Goal: Contribute content: Add original content to the website for others to see

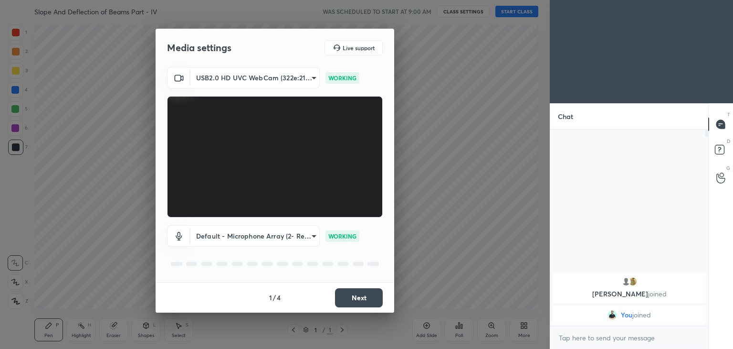
click at [369, 297] on button "Next" at bounding box center [359, 297] width 48 height 19
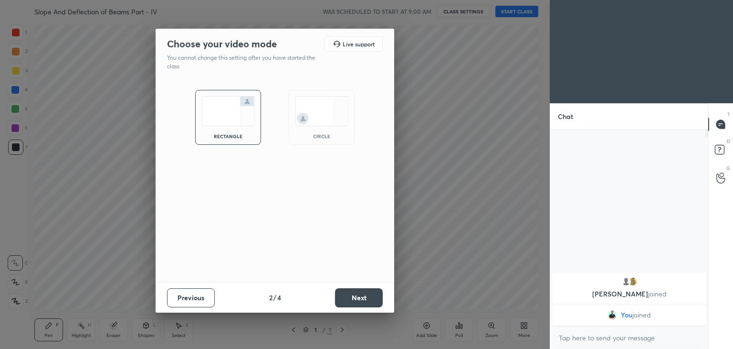
click at [369, 299] on button "Next" at bounding box center [359, 297] width 48 height 19
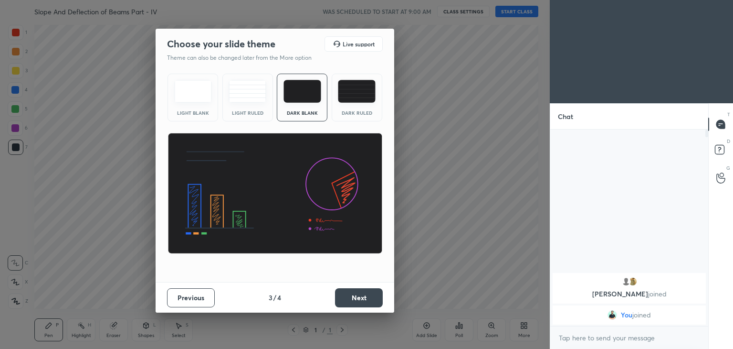
click at [377, 298] on button "Next" at bounding box center [359, 297] width 48 height 19
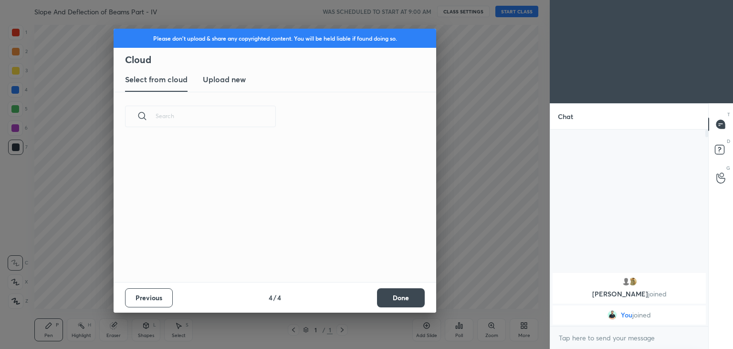
click at [412, 299] on button "Done" at bounding box center [401, 297] width 48 height 19
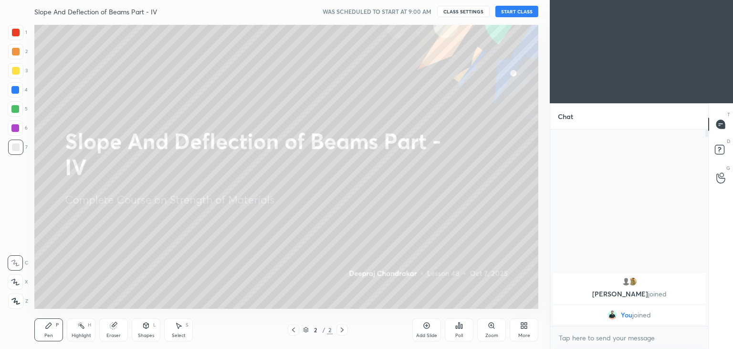
click at [519, 10] on button "START CLASS" at bounding box center [517, 11] width 43 height 11
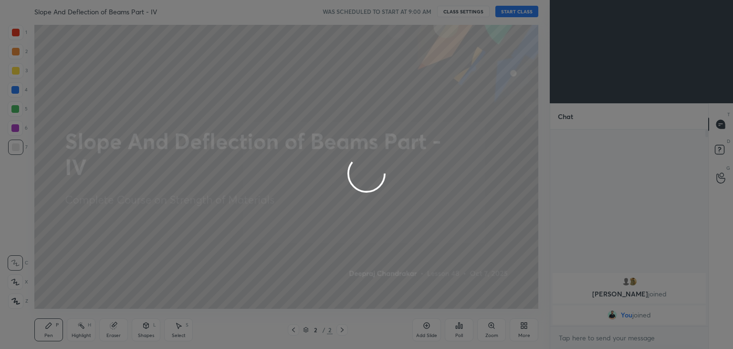
type textarea "x"
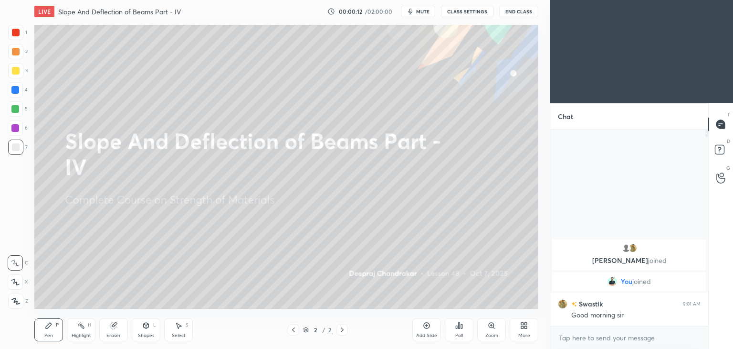
click at [20, 74] on div at bounding box center [15, 70] width 15 height 15
click at [48, 333] on div "Pen" at bounding box center [48, 335] width 9 height 5
click at [147, 332] on div "Shapes L" at bounding box center [146, 329] width 29 height 23
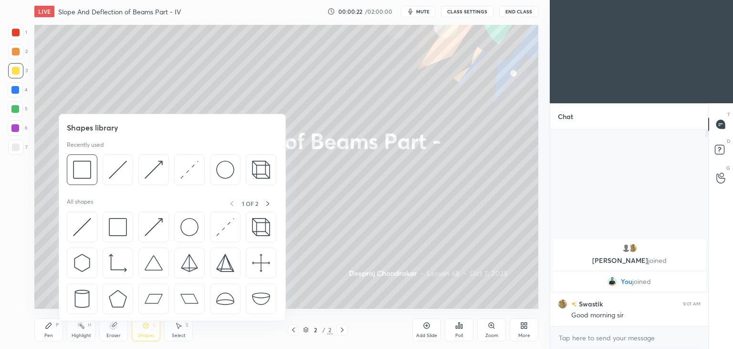
click at [118, 167] on img at bounding box center [118, 169] width 18 height 18
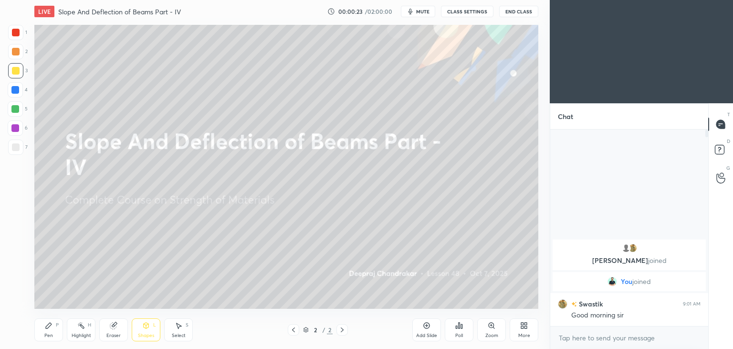
click at [13, 148] on div at bounding box center [16, 147] width 8 height 8
click at [45, 328] on icon at bounding box center [49, 325] width 8 height 8
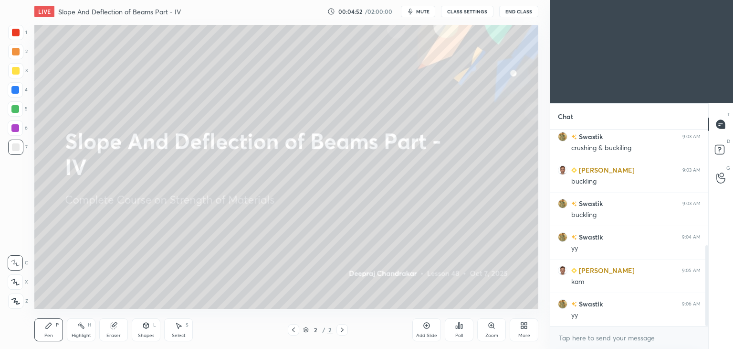
scroll to position [283, 0]
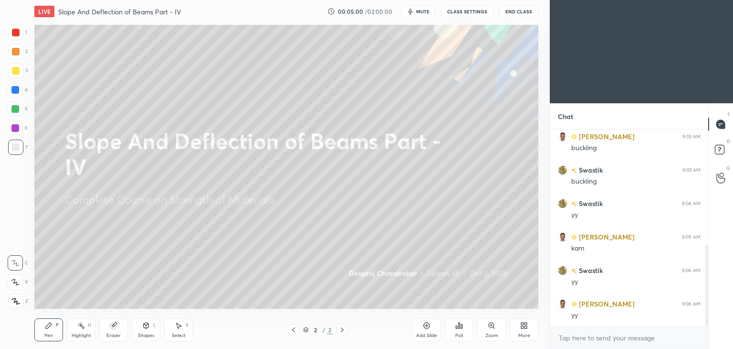
click at [181, 333] on div "Select" at bounding box center [179, 335] width 14 height 5
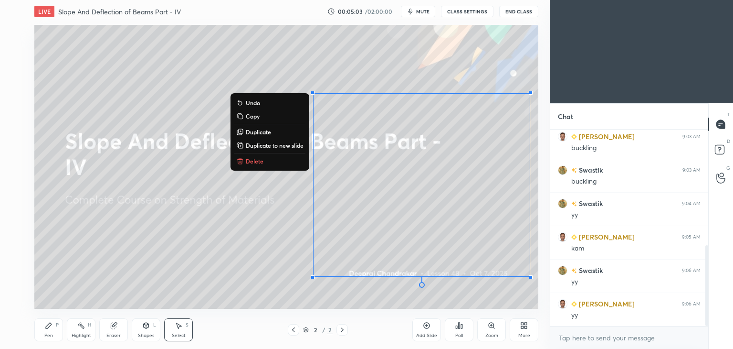
click at [259, 159] on p "Delete" at bounding box center [255, 161] width 18 height 8
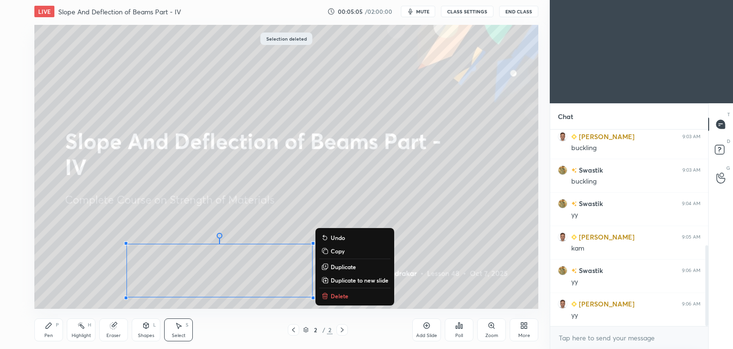
click at [337, 296] on p "Delete" at bounding box center [340, 296] width 18 height 8
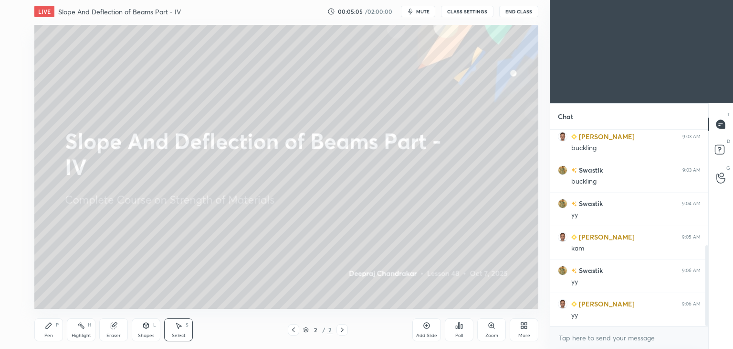
click at [39, 335] on div "Pen P" at bounding box center [48, 329] width 29 height 23
click at [420, 334] on div "Add Slide" at bounding box center [426, 335] width 21 height 5
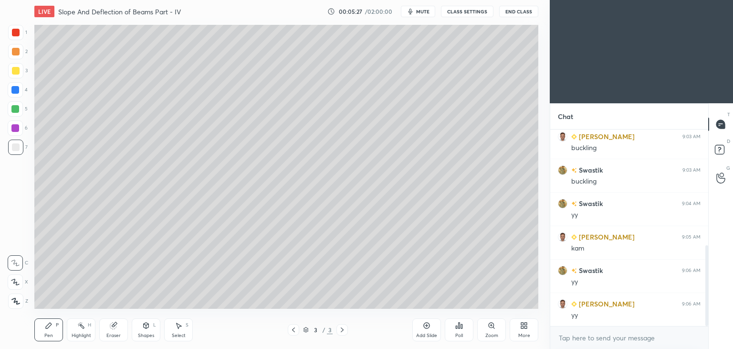
click at [16, 73] on div at bounding box center [16, 71] width 8 height 8
click at [145, 331] on div "Shapes L" at bounding box center [146, 329] width 29 height 23
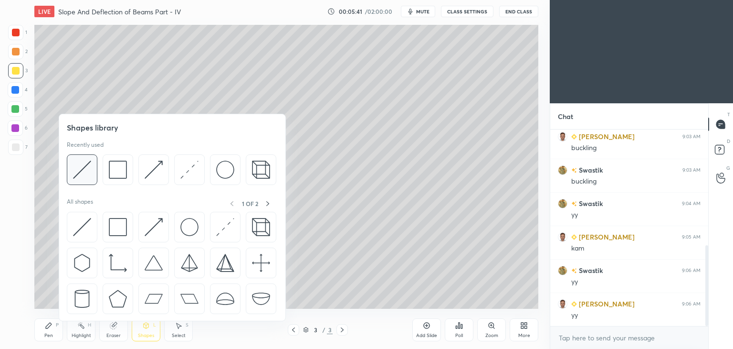
click at [84, 167] on img at bounding box center [82, 169] width 18 height 18
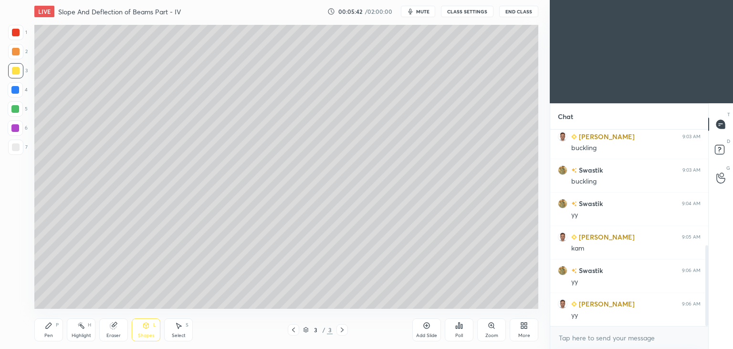
click at [14, 144] on div at bounding box center [16, 147] width 8 height 8
click at [39, 331] on div "Pen P" at bounding box center [48, 329] width 29 height 23
click at [117, 331] on div "Eraser" at bounding box center [113, 329] width 29 height 23
click at [21, 281] on div at bounding box center [15, 281] width 15 height 15
click at [146, 333] on div "Shapes" at bounding box center [146, 335] width 16 height 5
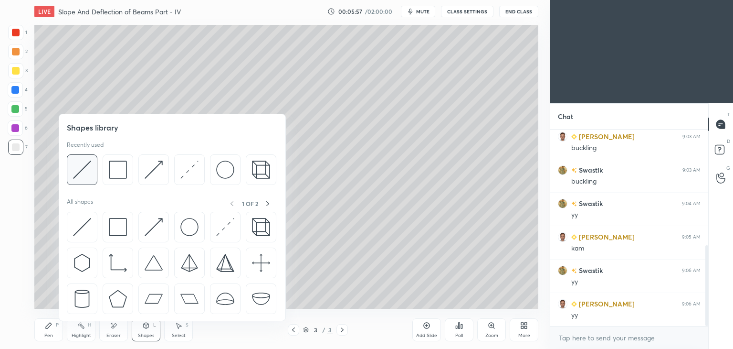
click at [87, 170] on img at bounding box center [82, 169] width 18 height 18
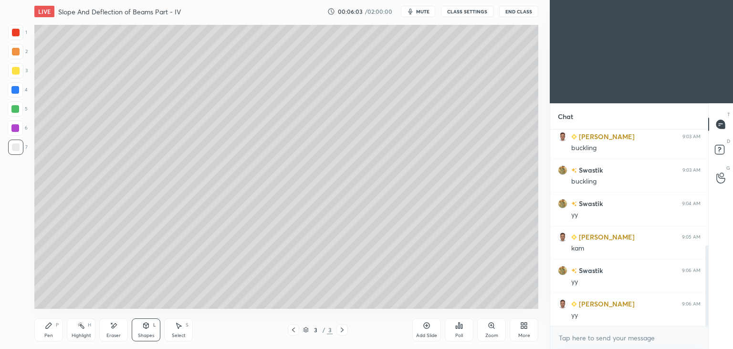
click at [46, 332] on div "Pen P" at bounding box center [48, 329] width 29 height 23
click at [144, 329] on div "Shapes L" at bounding box center [146, 329] width 29 height 23
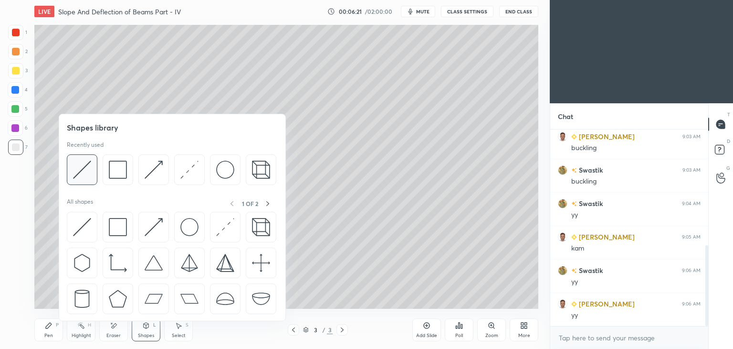
click at [86, 167] on img at bounding box center [82, 169] width 18 height 18
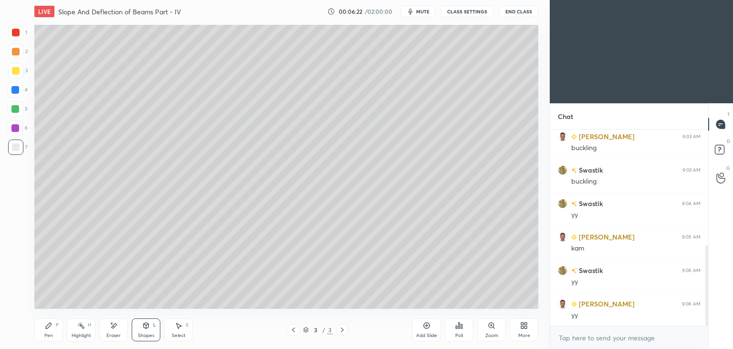
click at [19, 37] on div at bounding box center [15, 32] width 15 height 15
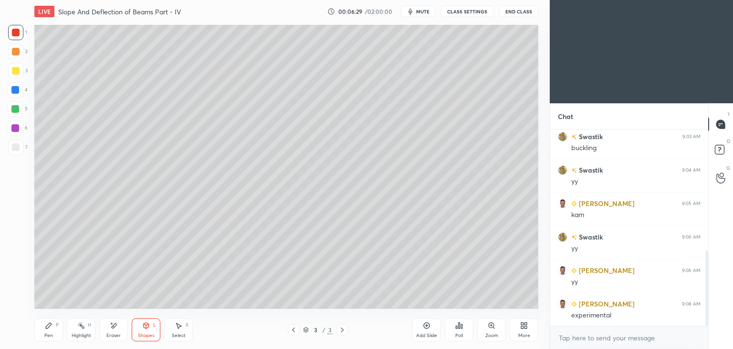
click at [55, 332] on div "Pen P" at bounding box center [48, 329] width 29 height 23
click at [46, 319] on div "Pen P" at bounding box center [48, 329] width 29 height 23
click at [16, 146] on div at bounding box center [16, 147] width 8 height 8
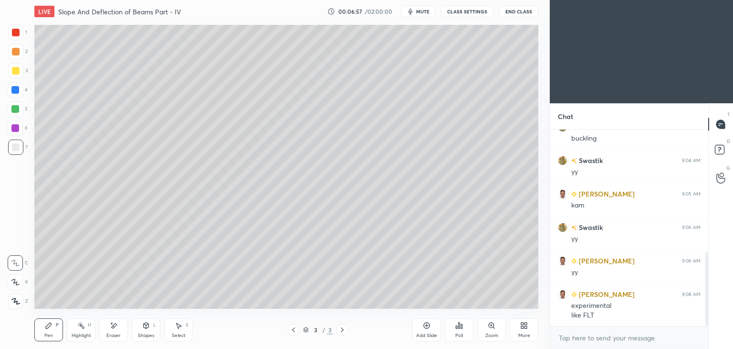
click at [152, 328] on div "Shapes L" at bounding box center [146, 329] width 29 height 23
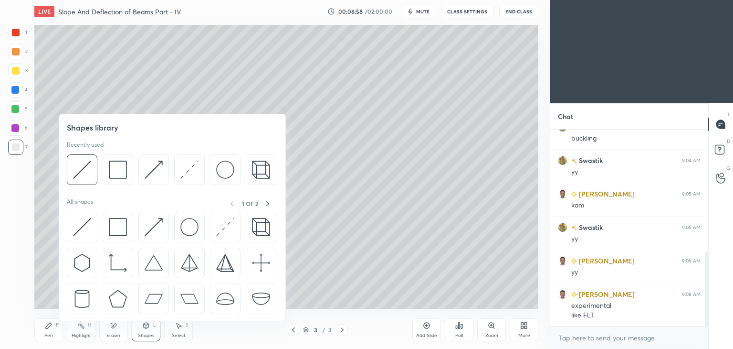
click at [114, 172] on img at bounding box center [118, 169] width 18 height 18
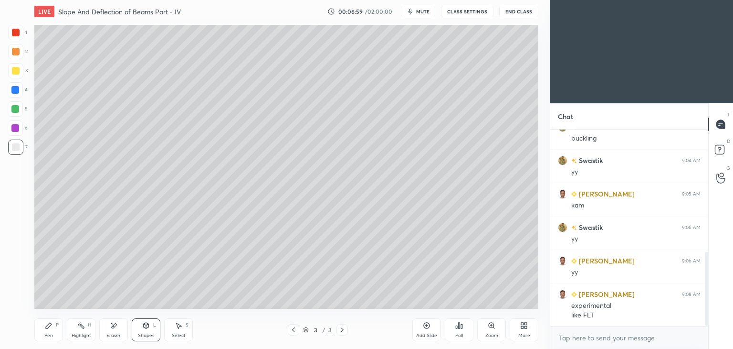
click at [14, 71] on div at bounding box center [16, 71] width 8 height 8
click at [54, 326] on div "Pen P" at bounding box center [48, 329] width 29 height 23
click at [16, 128] on div at bounding box center [15, 128] width 8 height 8
click at [43, 332] on div "Pen P" at bounding box center [48, 329] width 29 height 23
click at [14, 150] on div at bounding box center [16, 147] width 8 height 8
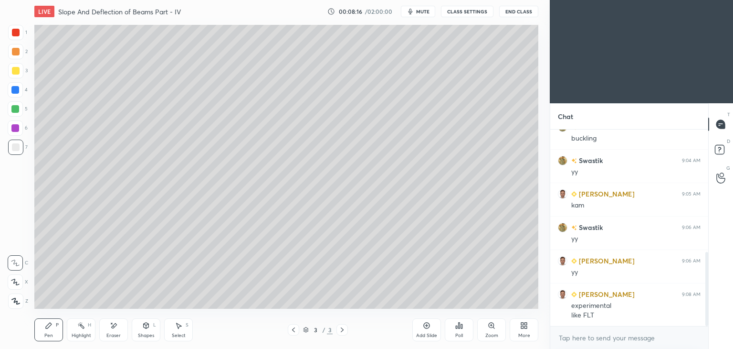
click at [143, 330] on div "Shapes L" at bounding box center [146, 329] width 29 height 23
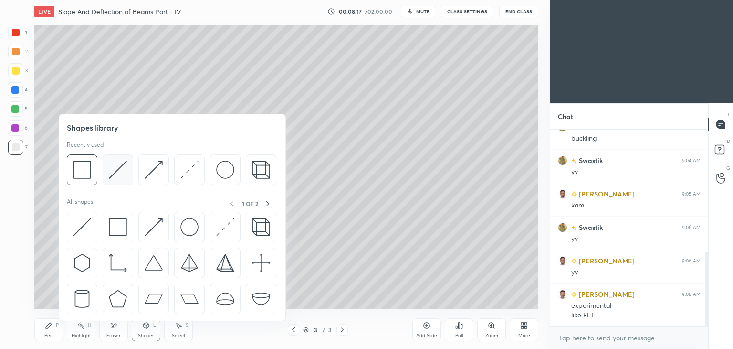
click at [110, 168] on img at bounding box center [118, 169] width 18 height 18
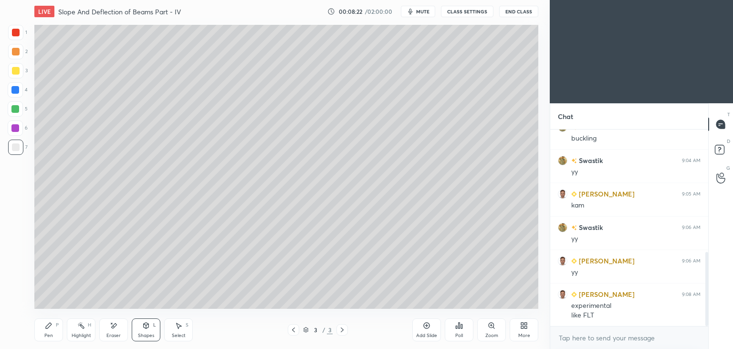
click at [51, 330] on div "Pen P" at bounding box center [48, 329] width 29 height 23
click at [416, 333] on div "Add Slide" at bounding box center [426, 335] width 21 height 5
click at [291, 331] on icon at bounding box center [294, 330] width 8 height 8
click at [343, 329] on icon at bounding box center [342, 329] width 3 height 5
click at [147, 328] on icon at bounding box center [146, 325] width 8 height 8
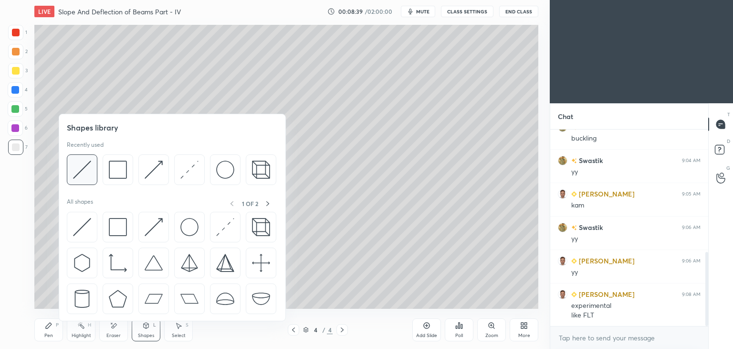
click at [90, 169] on img at bounding box center [82, 169] width 18 height 18
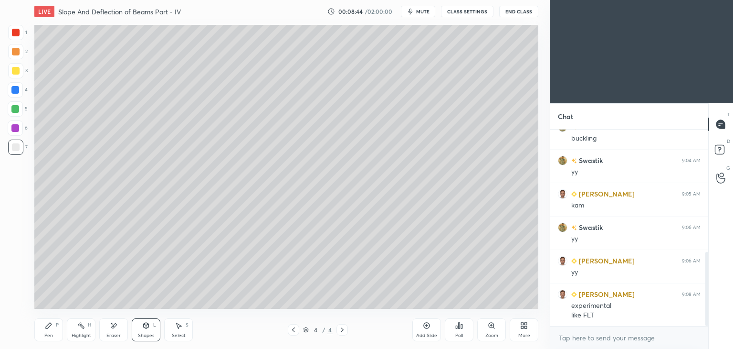
click at [294, 334] on div at bounding box center [293, 329] width 11 height 11
click at [339, 335] on div at bounding box center [342, 329] width 11 height 11
click at [55, 329] on div "Pen P" at bounding box center [48, 329] width 29 height 23
click at [114, 329] on icon at bounding box center [114, 325] width 8 height 8
click at [50, 333] on div "Pen" at bounding box center [48, 335] width 9 height 5
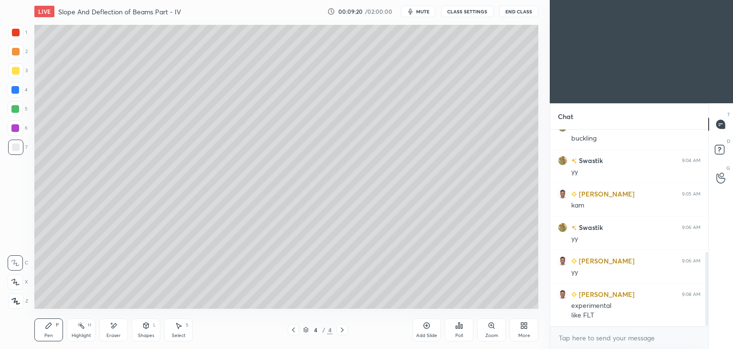
click at [15, 33] on div at bounding box center [16, 33] width 8 height 8
click at [18, 150] on div at bounding box center [16, 147] width 8 height 8
click at [143, 332] on div "Shapes L" at bounding box center [146, 329] width 29 height 23
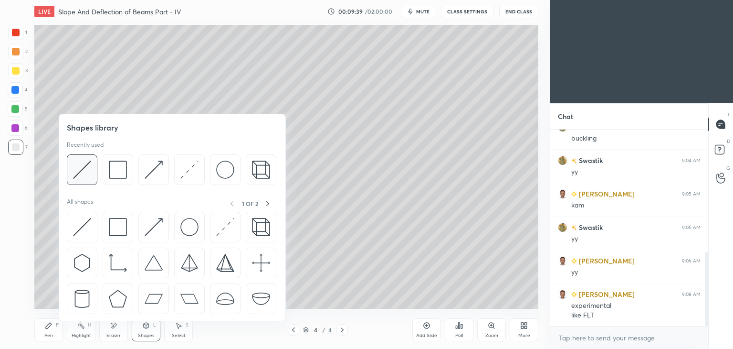
click at [91, 170] on img at bounding box center [82, 169] width 18 height 18
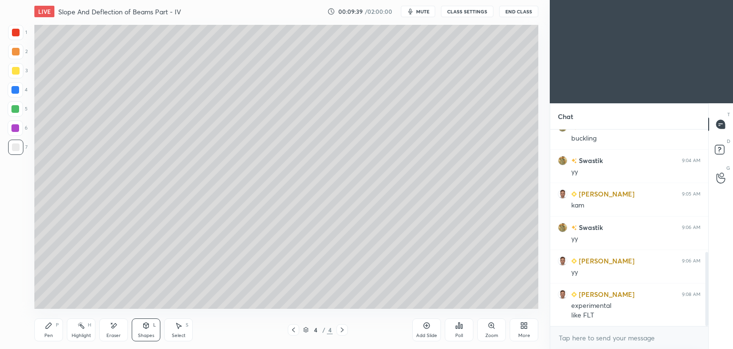
click at [17, 76] on div at bounding box center [15, 70] width 15 height 15
click at [56, 329] on div "Pen P" at bounding box center [48, 329] width 29 height 23
click at [10, 145] on div at bounding box center [15, 146] width 15 height 15
click at [148, 327] on icon at bounding box center [146, 325] width 5 height 6
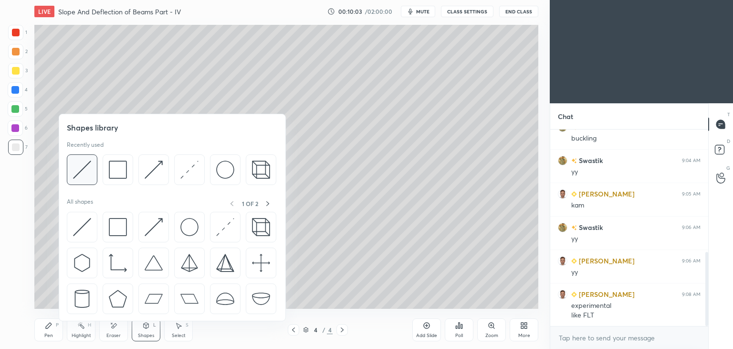
click at [89, 164] on img at bounding box center [82, 169] width 18 height 18
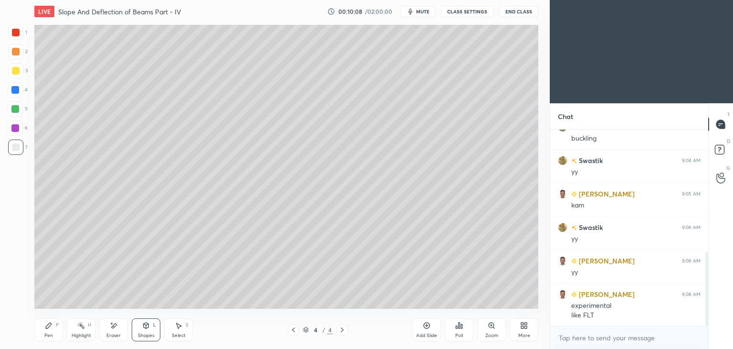
click at [55, 328] on div "Pen P" at bounding box center [48, 329] width 29 height 23
click at [18, 30] on div at bounding box center [16, 33] width 8 height 8
click at [12, 154] on div at bounding box center [15, 146] width 15 height 15
click at [153, 340] on div "Shapes L" at bounding box center [146, 329] width 29 height 23
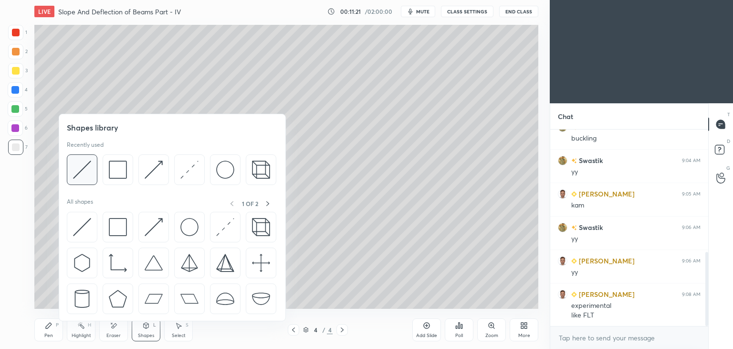
click at [90, 172] on img at bounding box center [82, 169] width 18 height 18
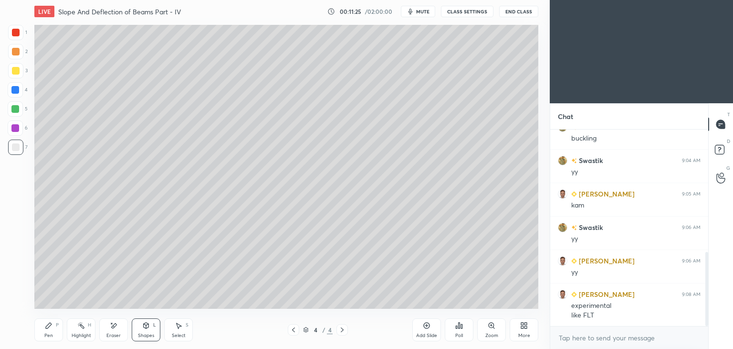
click at [122, 324] on div "Eraser" at bounding box center [113, 329] width 29 height 23
click at [58, 327] on div "P" at bounding box center [57, 324] width 3 height 5
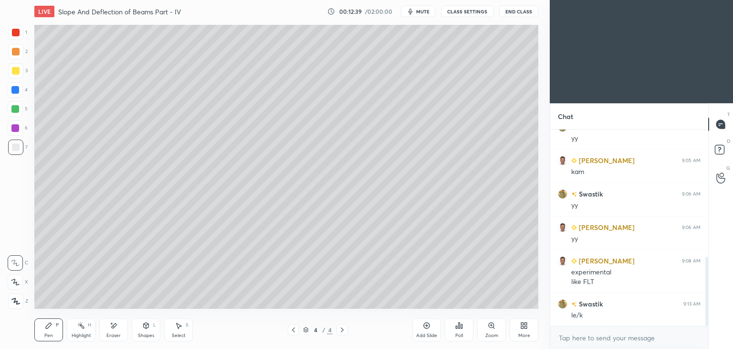
click at [112, 331] on div "Eraser" at bounding box center [113, 329] width 29 height 23
click at [430, 334] on div "Add Slide" at bounding box center [426, 335] width 21 height 5
click at [293, 331] on icon at bounding box center [294, 330] width 8 height 8
click at [55, 337] on div "Pen P" at bounding box center [48, 329] width 29 height 23
click at [340, 331] on icon at bounding box center [343, 330] width 8 height 8
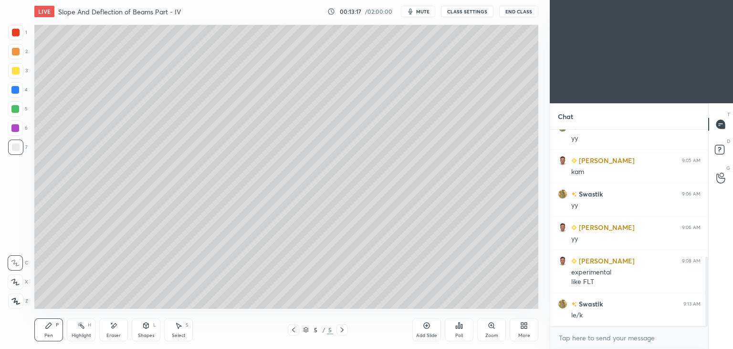
click at [294, 329] on icon at bounding box center [294, 330] width 8 height 8
click at [339, 331] on icon at bounding box center [343, 330] width 8 height 8
click at [118, 329] on div "Eraser" at bounding box center [113, 329] width 29 height 23
click at [54, 327] on div "Pen P" at bounding box center [48, 329] width 29 height 23
click at [294, 332] on icon at bounding box center [294, 330] width 8 height 8
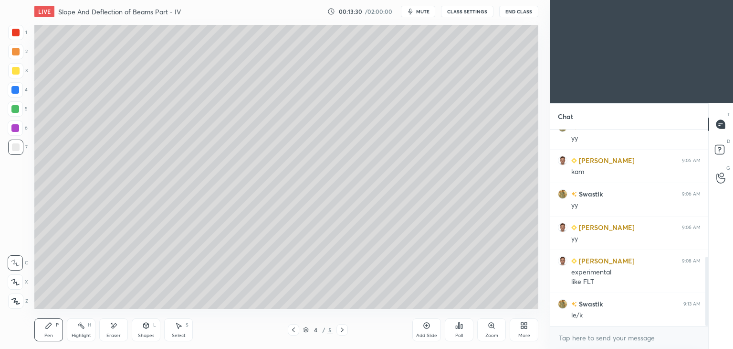
click at [344, 330] on icon at bounding box center [343, 330] width 8 height 8
click at [289, 328] on div at bounding box center [293, 329] width 11 height 11
click at [342, 330] on icon at bounding box center [343, 330] width 8 height 8
click at [290, 332] on icon at bounding box center [294, 330] width 8 height 8
click at [341, 333] on icon at bounding box center [343, 330] width 8 height 8
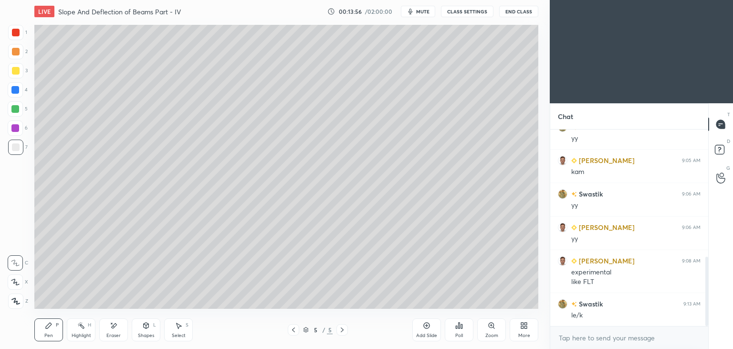
click at [288, 334] on div at bounding box center [293, 329] width 11 height 11
click at [340, 330] on icon at bounding box center [343, 330] width 8 height 8
click at [290, 332] on icon at bounding box center [294, 330] width 8 height 8
click at [343, 331] on icon at bounding box center [343, 330] width 8 height 8
click at [148, 333] on div "Shapes" at bounding box center [146, 335] width 16 height 5
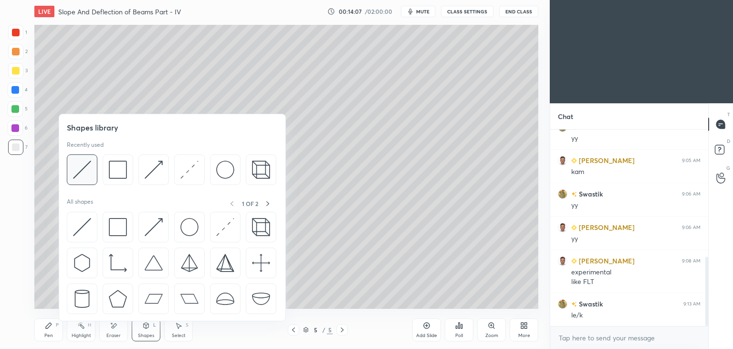
click at [85, 169] on img at bounding box center [82, 169] width 18 height 18
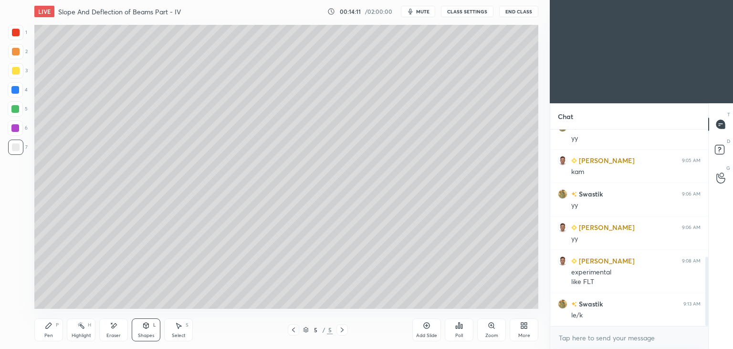
click at [48, 330] on div "Pen P" at bounding box center [48, 329] width 29 height 23
click at [290, 329] on icon at bounding box center [294, 330] width 8 height 8
click at [339, 331] on icon at bounding box center [343, 330] width 8 height 8
click at [294, 331] on icon at bounding box center [293, 329] width 3 height 5
click at [348, 332] on div at bounding box center [342, 329] width 11 height 11
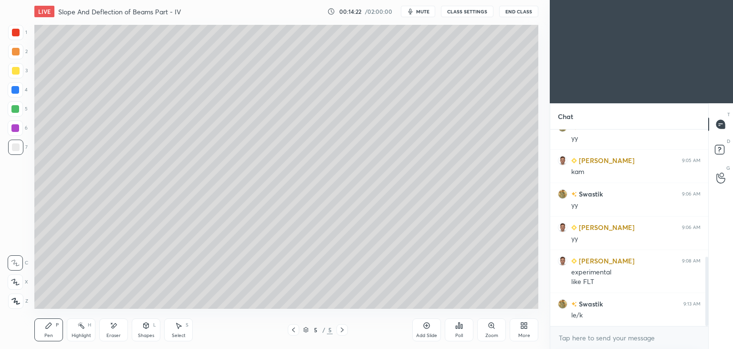
click at [144, 326] on icon at bounding box center [146, 325] width 5 height 6
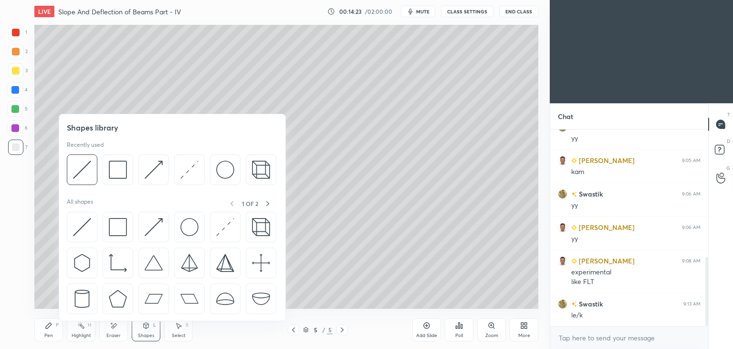
click at [111, 164] on img at bounding box center [118, 169] width 18 height 18
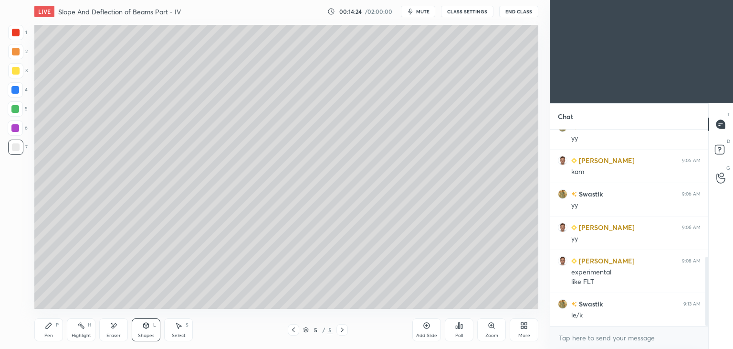
click at [15, 73] on div at bounding box center [16, 71] width 8 height 8
click at [50, 328] on icon at bounding box center [49, 325] width 8 height 8
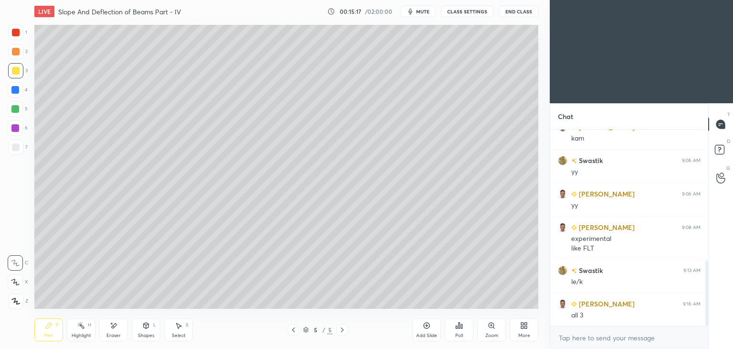
click at [294, 329] on icon at bounding box center [294, 330] width 8 height 8
click at [292, 330] on icon at bounding box center [294, 330] width 8 height 8
click at [339, 328] on icon at bounding box center [343, 330] width 8 height 8
click at [342, 329] on icon at bounding box center [343, 330] width 8 height 8
click at [341, 332] on icon at bounding box center [342, 329] width 3 height 5
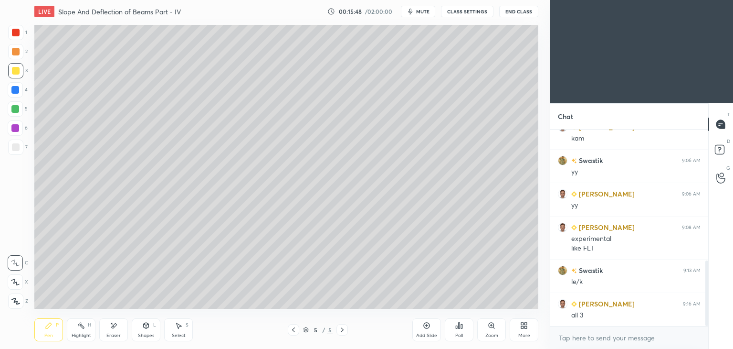
click at [14, 148] on div at bounding box center [16, 147] width 8 height 8
click at [429, 332] on div "Add Slide" at bounding box center [427, 329] width 29 height 23
click at [62, 333] on div "Pen P" at bounding box center [48, 329] width 29 height 23
click at [15, 71] on div at bounding box center [16, 71] width 8 height 8
click at [150, 331] on div "Shapes L" at bounding box center [146, 329] width 29 height 23
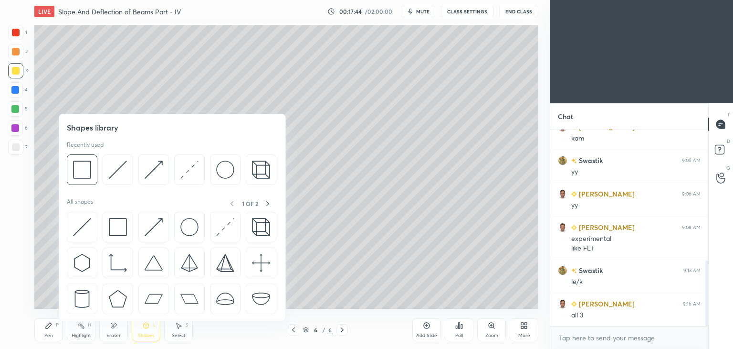
click at [114, 172] on img at bounding box center [118, 169] width 18 height 18
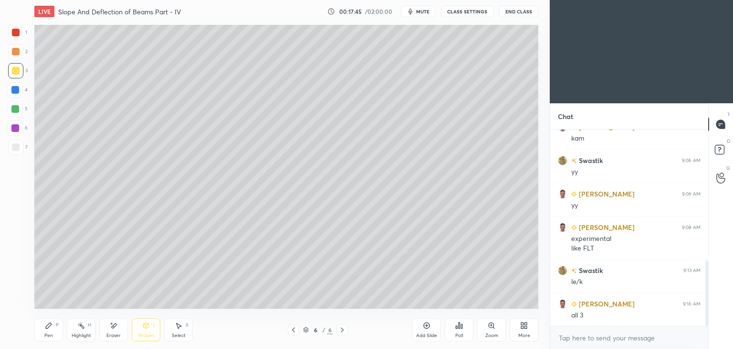
click at [13, 149] on div at bounding box center [16, 147] width 8 height 8
click at [45, 329] on div "Pen P" at bounding box center [48, 329] width 29 height 23
click at [172, 329] on div "Select S" at bounding box center [178, 329] width 29 height 23
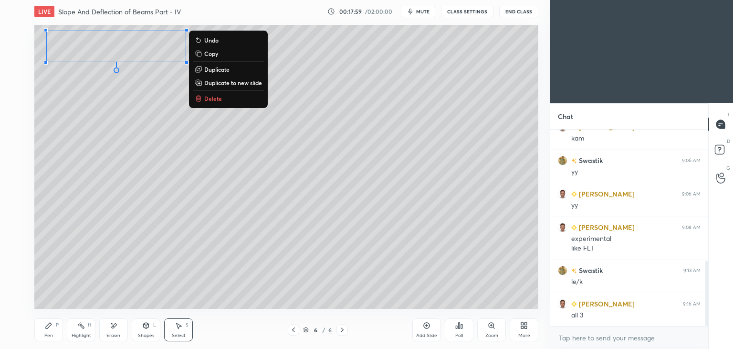
click at [50, 327] on icon at bounding box center [49, 325] width 8 height 8
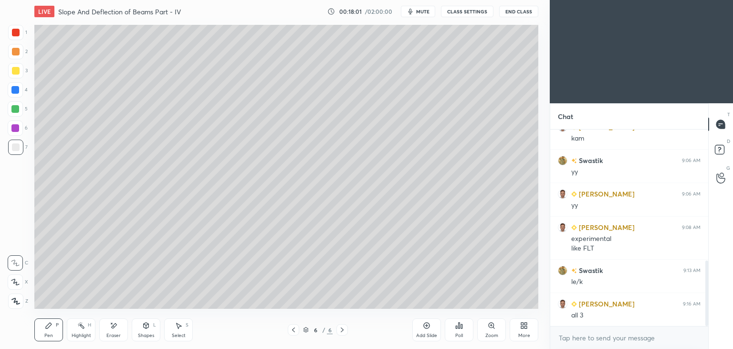
click at [16, 73] on div at bounding box center [16, 71] width 8 height 8
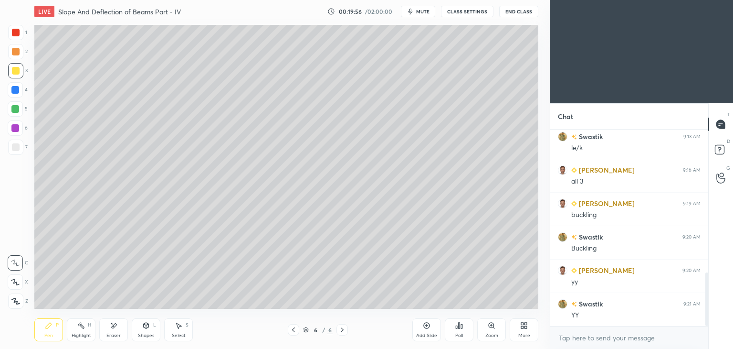
scroll to position [560, 0]
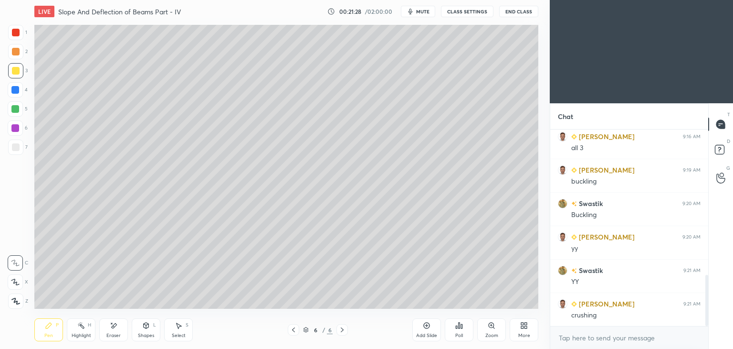
click at [18, 38] on div at bounding box center [15, 32] width 15 height 15
click at [16, 71] on div at bounding box center [16, 71] width 8 height 8
click at [147, 329] on div "Shapes L" at bounding box center [146, 329] width 29 height 23
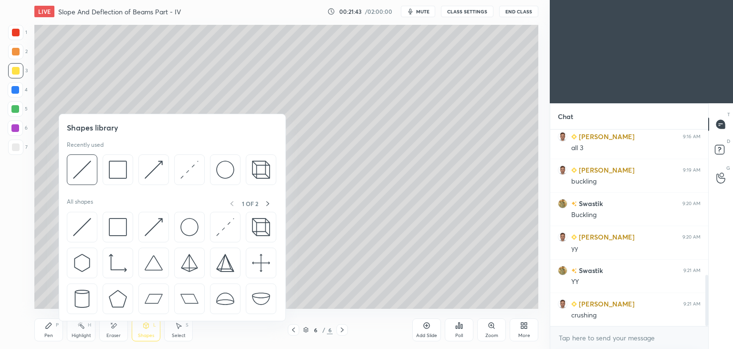
click at [112, 170] on img at bounding box center [118, 169] width 18 height 18
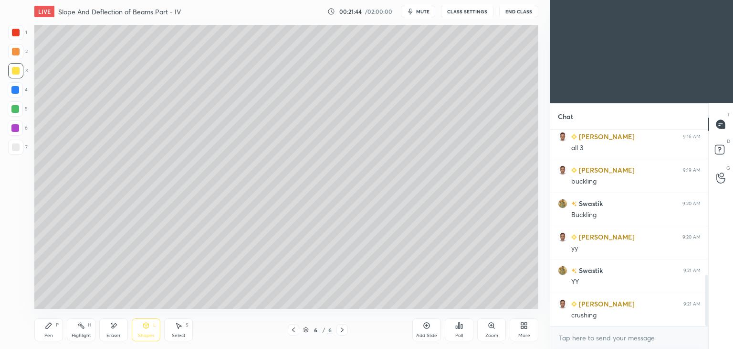
click at [14, 146] on div at bounding box center [16, 147] width 8 height 8
click at [178, 335] on div "Select" at bounding box center [179, 335] width 14 height 5
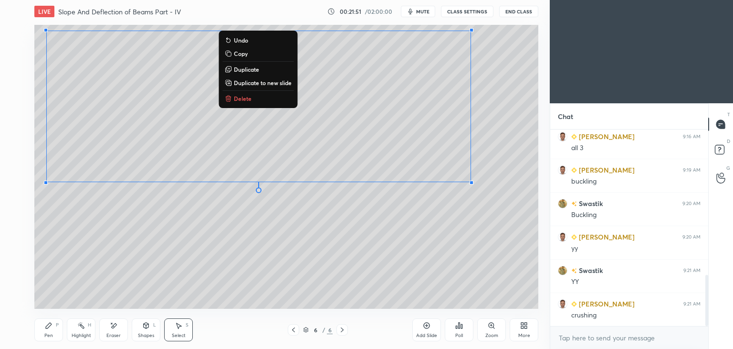
click at [52, 331] on div "Pen P" at bounding box center [48, 329] width 29 height 23
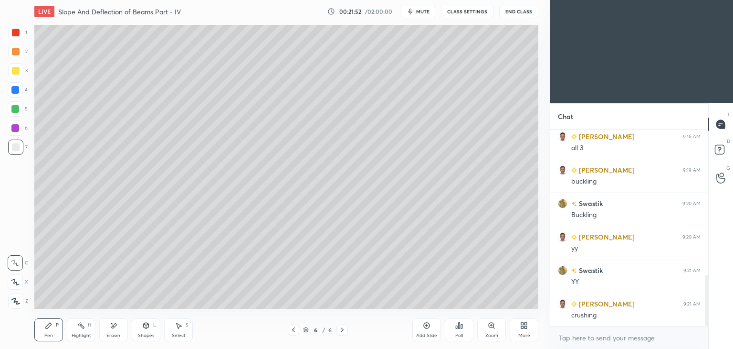
click at [292, 329] on icon at bounding box center [294, 330] width 8 height 8
click at [342, 328] on icon at bounding box center [342, 329] width 3 height 5
click at [17, 71] on div at bounding box center [16, 71] width 8 height 8
click at [112, 333] on div "Eraser" at bounding box center [113, 335] width 14 height 5
click at [48, 328] on icon at bounding box center [49, 325] width 8 height 8
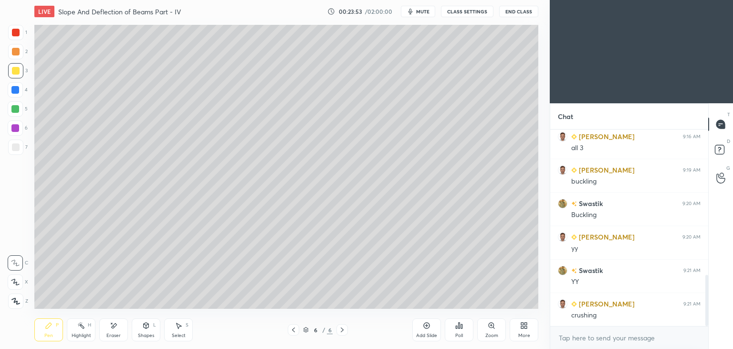
click at [179, 335] on div "Select" at bounding box center [179, 335] width 14 height 5
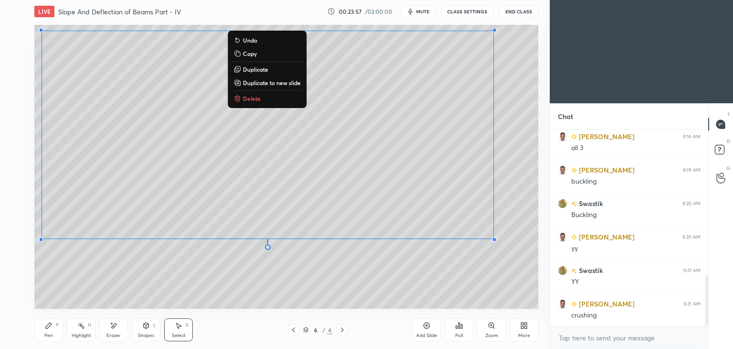
click at [43, 331] on div "Pen P" at bounding box center [48, 329] width 29 height 23
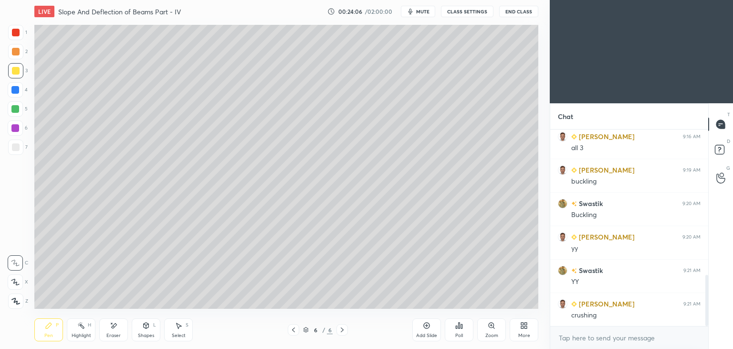
click at [11, 31] on div at bounding box center [15, 32] width 15 height 15
click at [14, 71] on div at bounding box center [16, 71] width 8 height 8
click at [119, 333] on div "Eraser" at bounding box center [113, 335] width 14 height 5
click at [51, 335] on div "Pen" at bounding box center [48, 335] width 9 height 5
click at [145, 333] on div "Shapes" at bounding box center [146, 335] width 16 height 5
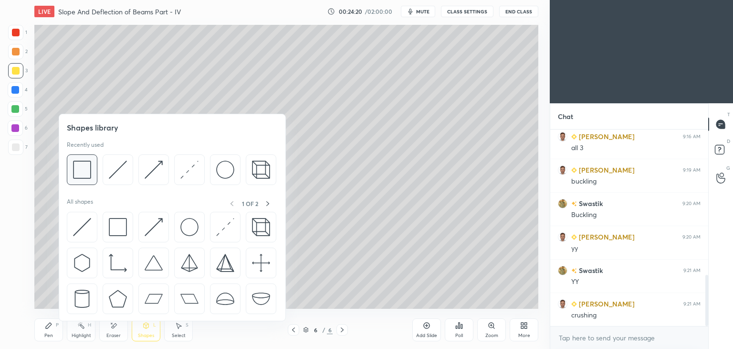
click at [85, 171] on img at bounding box center [82, 169] width 18 height 18
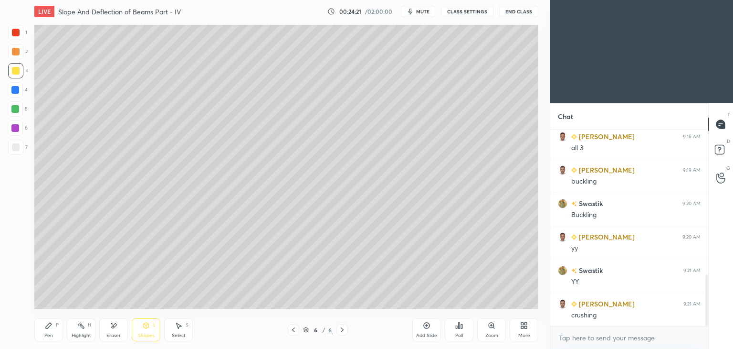
click at [12, 149] on div at bounding box center [16, 147] width 8 height 8
click at [49, 330] on div "Pen P" at bounding box center [48, 329] width 29 height 23
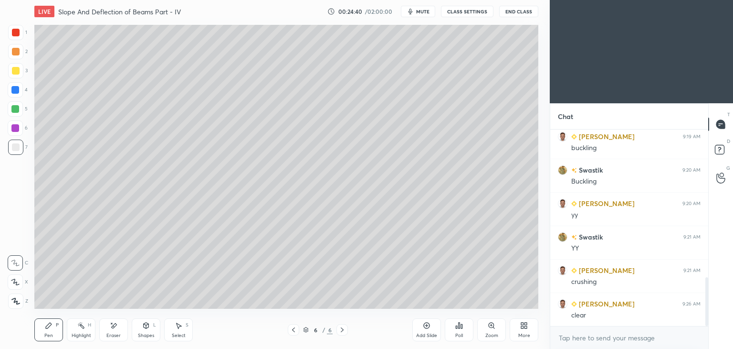
click at [531, 332] on div "More" at bounding box center [524, 329] width 29 height 23
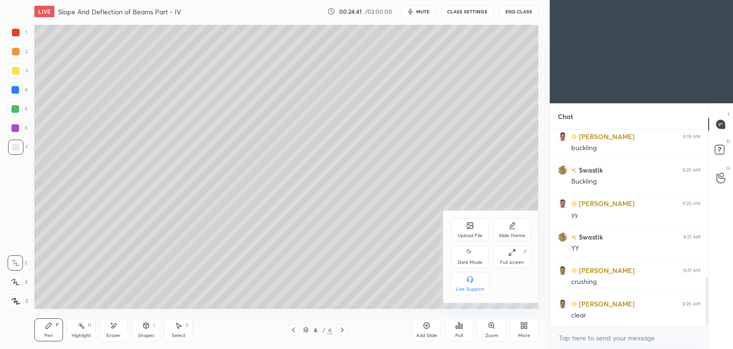
click at [468, 233] on div "Upload File" at bounding box center [470, 235] width 25 height 5
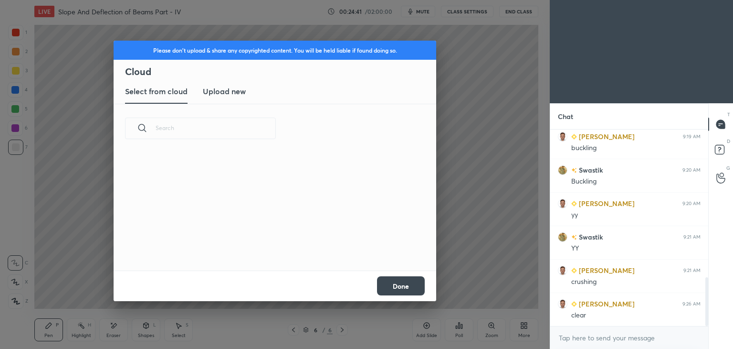
scroll to position [117, 307]
click at [227, 90] on h3 "Upload new" at bounding box center [224, 90] width 43 height 11
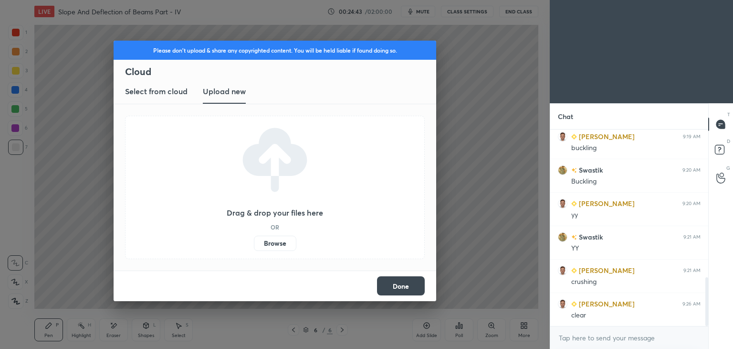
click at [271, 240] on label "Browse" at bounding box center [275, 242] width 42 height 15
click at [254, 240] on input "Browse" at bounding box center [254, 242] width 0 height 15
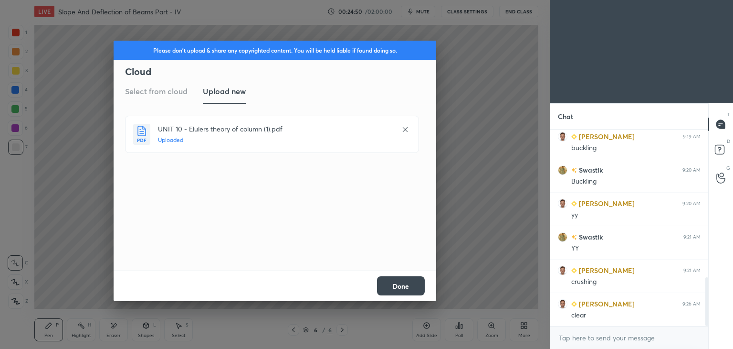
click at [398, 285] on button "Done" at bounding box center [401, 285] width 48 height 19
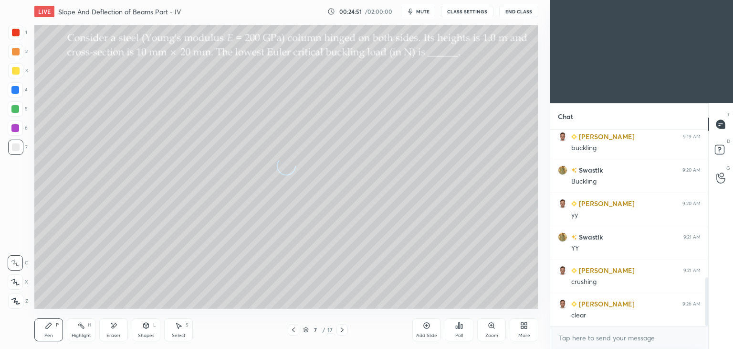
click at [292, 328] on icon at bounding box center [294, 330] width 8 height 8
click at [44, 328] on div "Pen P" at bounding box center [48, 329] width 29 height 23
click at [343, 330] on icon at bounding box center [342, 329] width 3 height 5
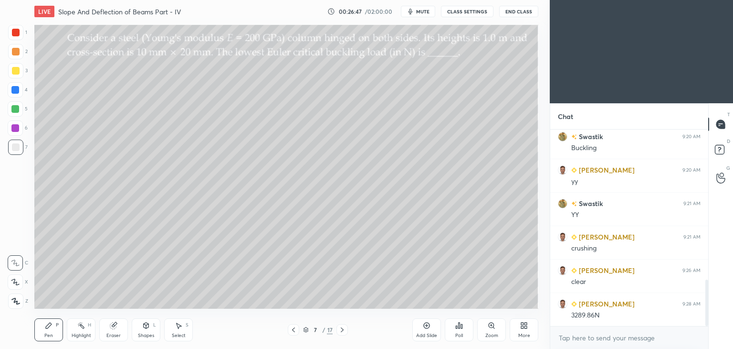
click at [21, 74] on div at bounding box center [15, 70] width 15 height 15
click at [145, 331] on div "Shapes L" at bounding box center [146, 329] width 29 height 23
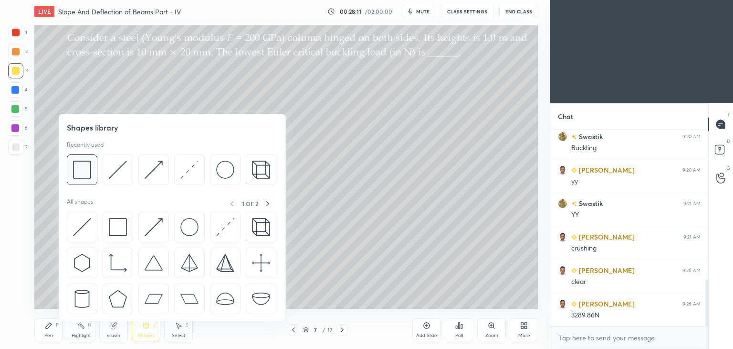
click at [86, 169] on img at bounding box center [82, 169] width 18 height 18
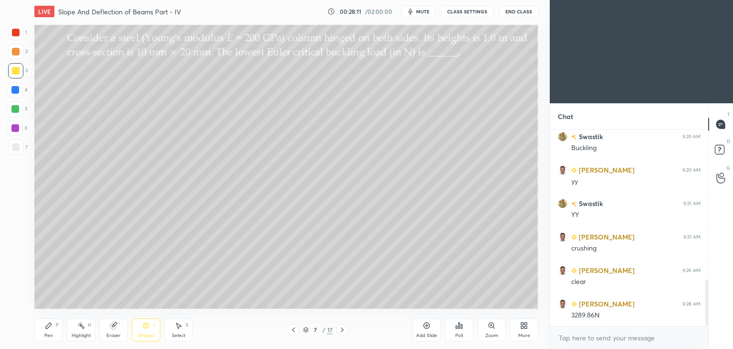
click at [14, 148] on div at bounding box center [16, 147] width 8 height 8
click at [19, 127] on div at bounding box center [15, 127] width 15 height 15
click at [43, 329] on div "Pen P" at bounding box center [48, 329] width 29 height 23
click at [342, 329] on icon at bounding box center [343, 330] width 8 height 8
click at [18, 33] on div at bounding box center [16, 33] width 8 height 8
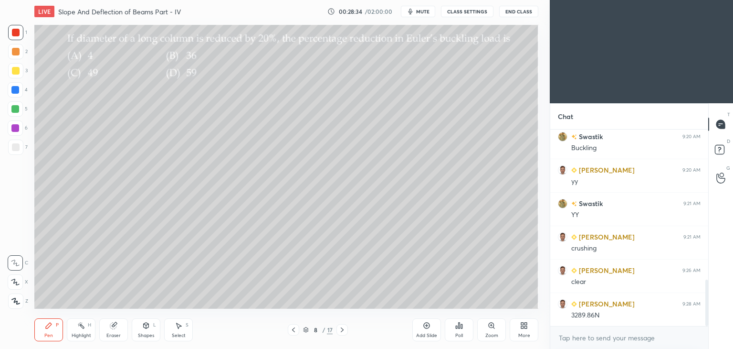
click at [61, 325] on div "Pen P" at bounding box center [48, 329] width 29 height 23
click at [455, 329] on div "Poll" at bounding box center [459, 329] width 29 height 23
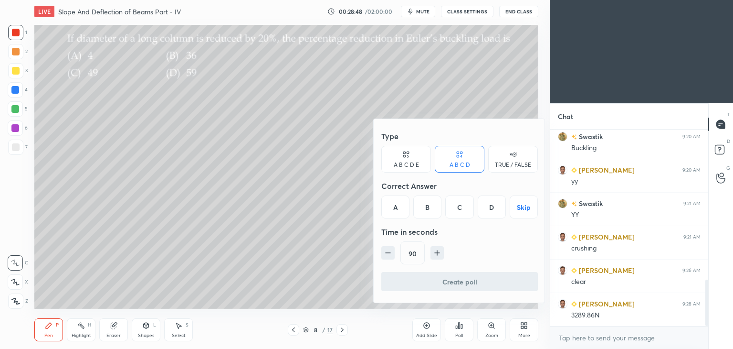
click at [485, 214] on div "D" at bounding box center [492, 206] width 28 height 23
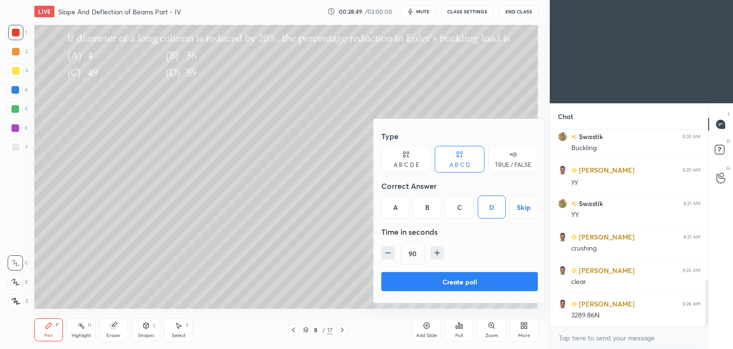
click at [466, 285] on button "Create poll" at bounding box center [459, 281] width 157 height 19
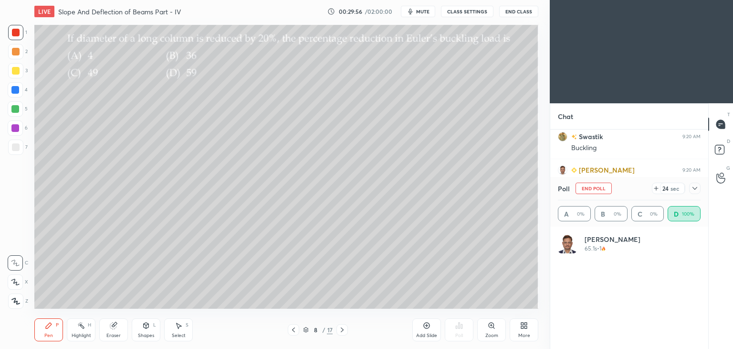
scroll to position [112, 140]
click at [15, 74] on div at bounding box center [16, 71] width 8 height 8
click at [698, 191] on icon at bounding box center [695, 188] width 8 height 8
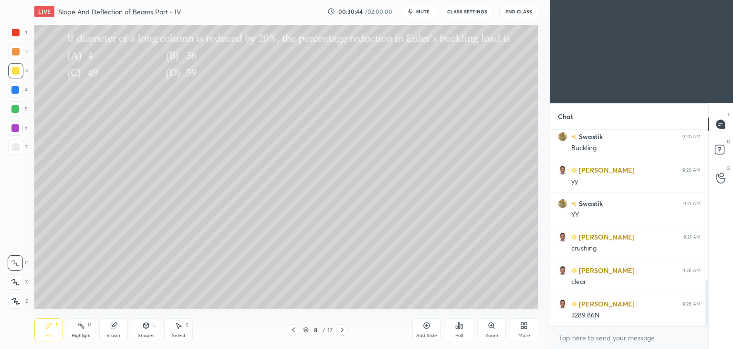
scroll to position [0, 0]
click at [294, 329] on icon at bounding box center [293, 329] width 3 height 5
click at [341, 330] on icon at bounding box center [343, 330] width 8 height 8
click at [139, 329] on div "Shapes L" at bounding box center [146, 329] width 29 height 23
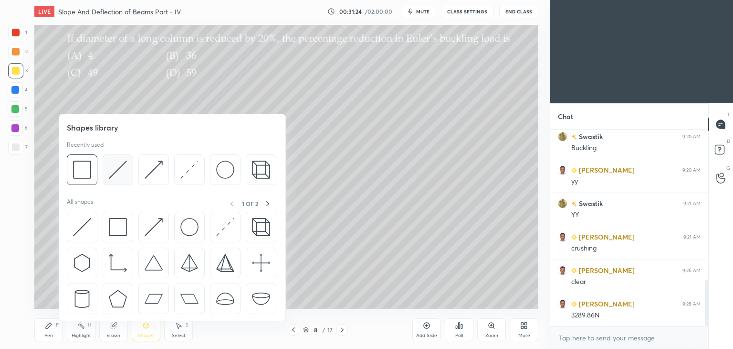
click at [115, 169] on img at bounding box center [118, 169] width 18 height 18
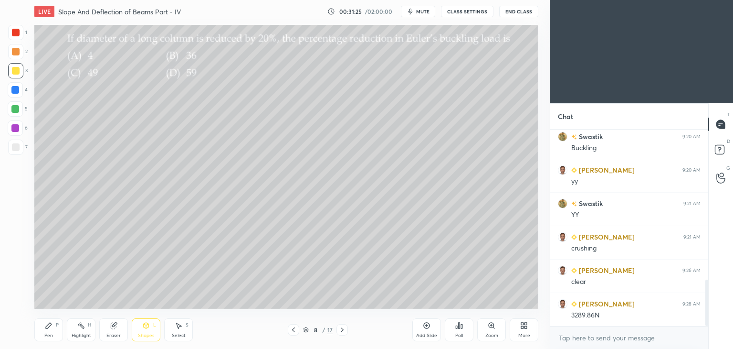
click at [21, 148] on div at bounding box center [15, 146] width 15 height 15
click at [53, 331] on div "Pen P" at bounding box center [48, 329] width 29 height 23
click at [18, 73] on div at bounding box center [16, 71] width 8 height 8
click at [185, 324] on div "Select S" at bounding box center [178, 329] width 29 height 23
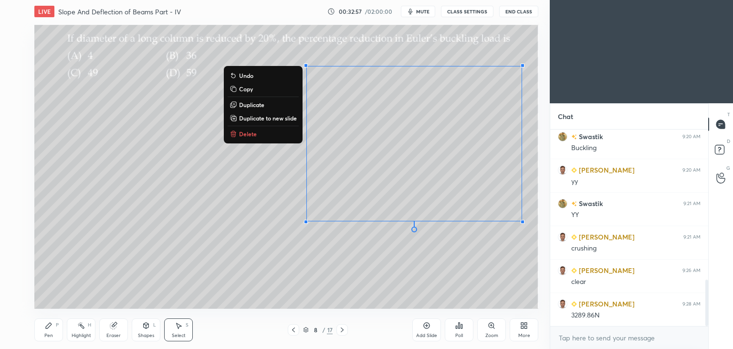
click at [59, 325] on div "Pen P" at bounding box center [48, 329] width 29 height 23
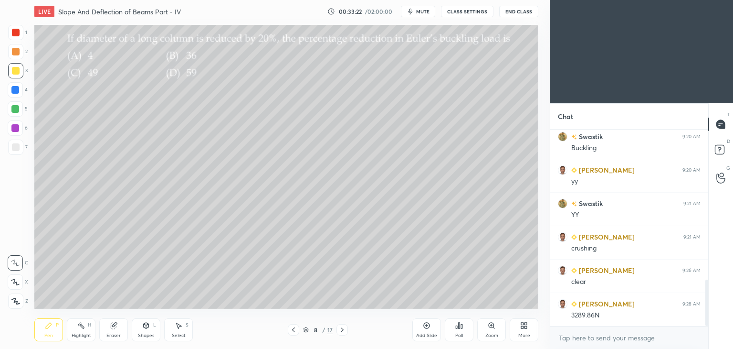
scroll to position [671, 0]
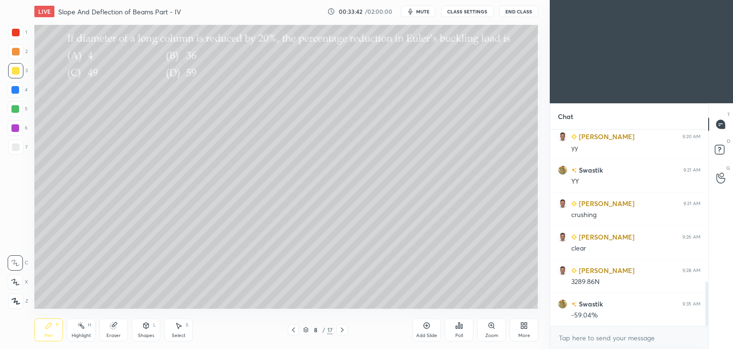
click at [345, 331] on icon at bounding box center [343, 330] width 8 height 8
click at [460, 336] on div "Poll" at bounding box center [459, 335] width 8 height 5
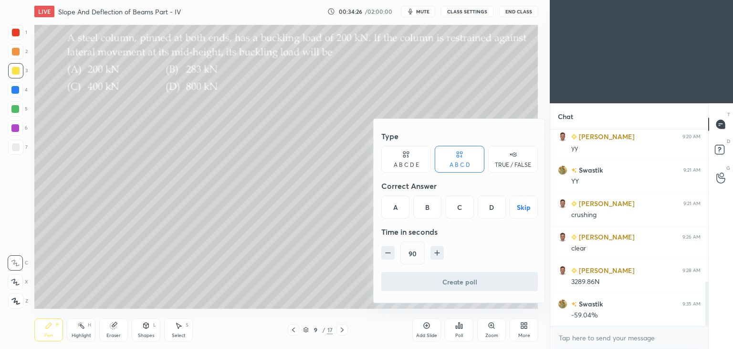
click at [491, 206] on div "D" at bounding box center [492, 206] width 28 height 23
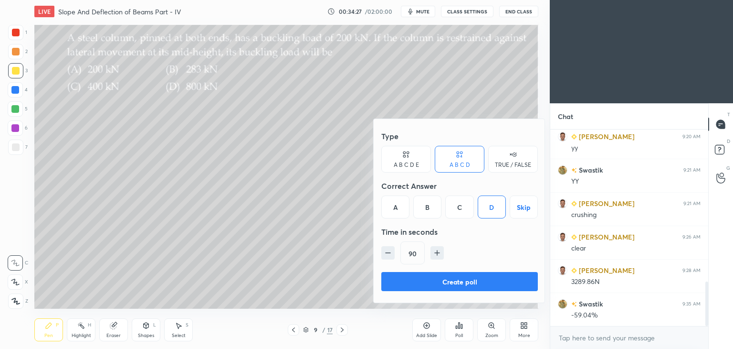
click at [458, 283] on button "Create poll" at bounding box center [459, 281] width 157 height 19
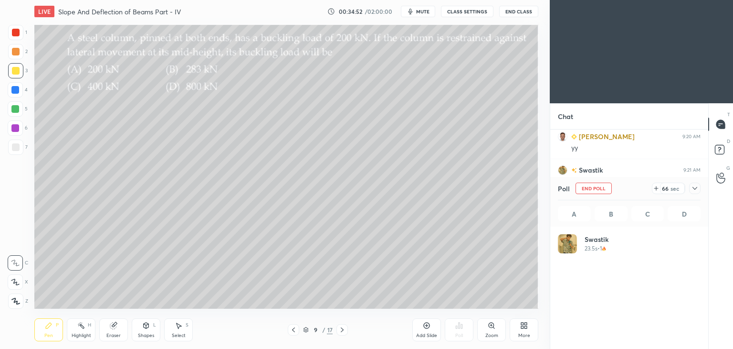
scroll to position [112, 140]
click at [154, 328] on div "Shapes L" at bounding box center [146, 329] width 29 height 23
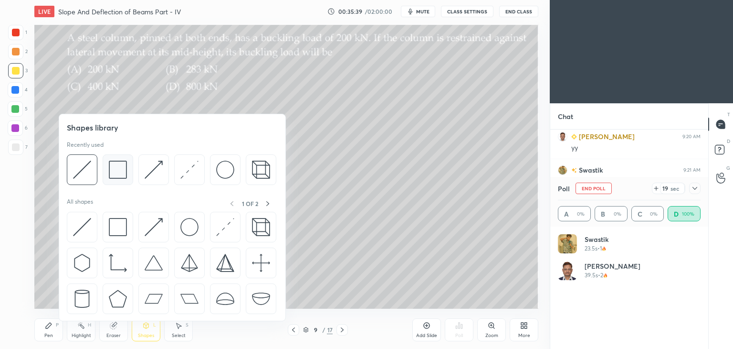
click at [122, 167] on img at bounding box center [118, 169] width 18 height 18
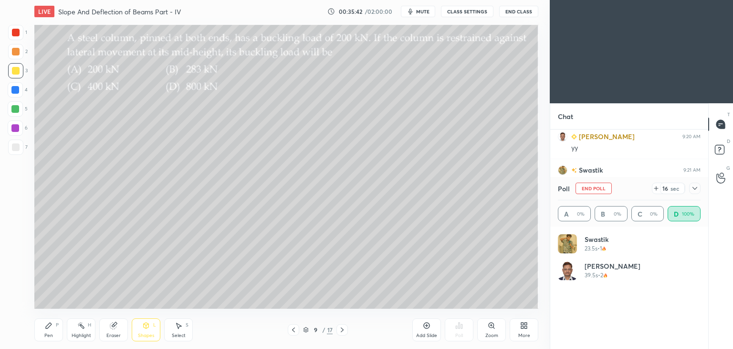
click at [44, 333] on div "Pen" at bounding box center [48, 335] width 9 height 5
click at [145, 332] on div "Shapes L" at bounding box center [146, 329] width 29 height 23
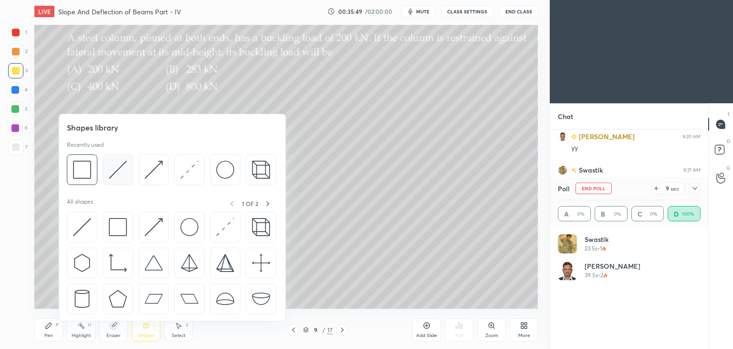
click at [115, 167] on img at bounding box center [118, 169] width 18 height 18
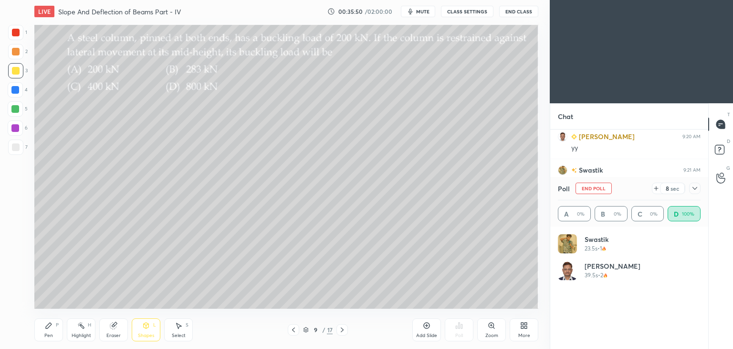
click at [17, 90] on div at bounding box center [15, 90] width 8 height 8
click at [46, 327] on icon at bounding box center [49, 325] width 6 height 6
click at [145, 328] on icon at bounding box center [146, 325] width 5 height 6
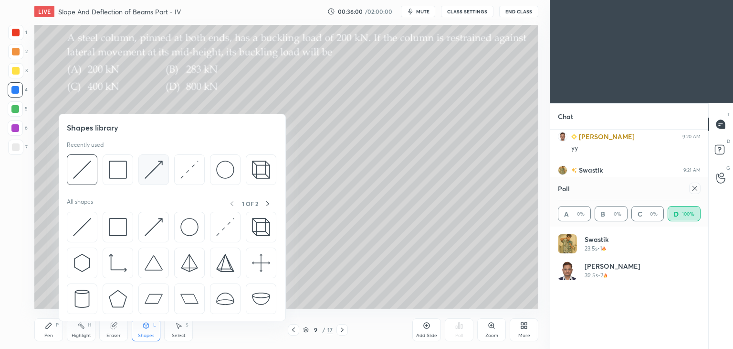
click at [156, 169] on img at bounding box center [154, 169] width 18 height 18
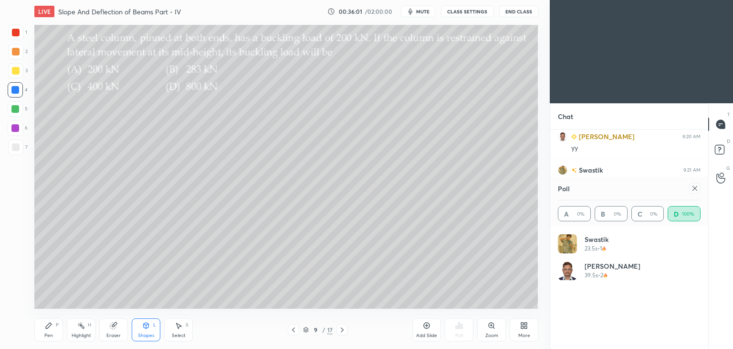
click at [16, 35] on div at bounding box center [16, 33] width 8 height 8
click at [52, 327] on icon at bounding box center [49, 325] width 8 height 8
click at [17, 109] on div at bounding box center [15, 109] width 8 height 8
click at [148, 332] on div "Shapes L" at bounding box center [146, 329] width 29 height 23
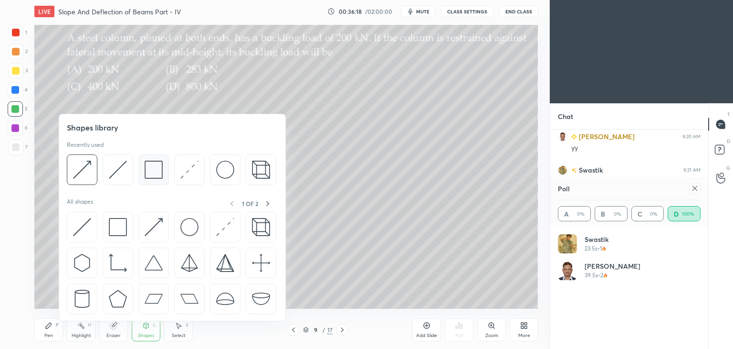
click at [145, 174] on img at bounding box center [154, 169] width 18 height 18
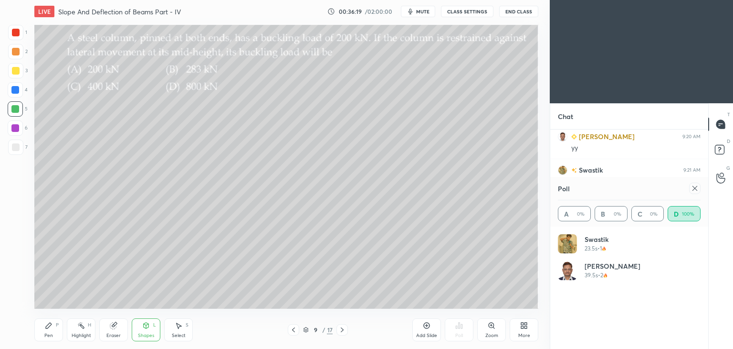
click at [15, 69] on div at bounding box center [16, 71] width 8 height 8
click at [44, 327] on div "Pen P" at bounding box center [48, 329] width 29 height 23
click at [150, 333] on div "Shapes" at bounding box center [146, 335] width 16 height 5
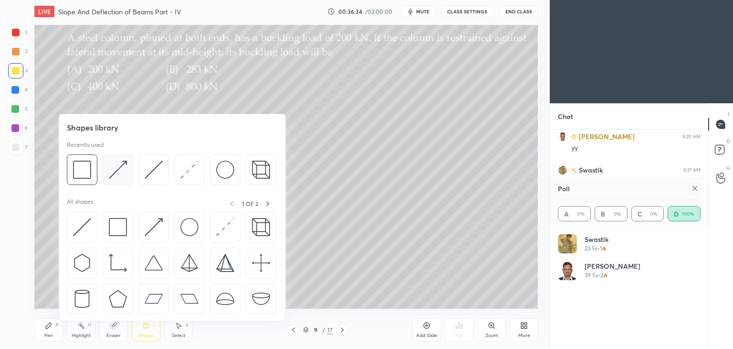
click at [113, 166] on img at bounding box center [118, 169] width 18 height 18
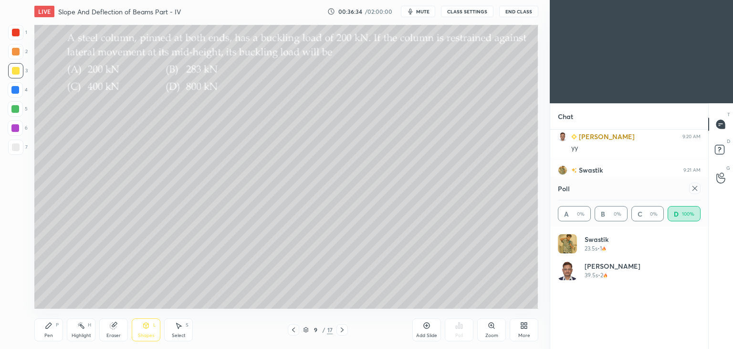
click at [16, 33] on div at bounding box center [16, 33] width 8 height 8
click at [139, 330] on div "Shapes L" at bounding box center [146, 329] width 29 height 23
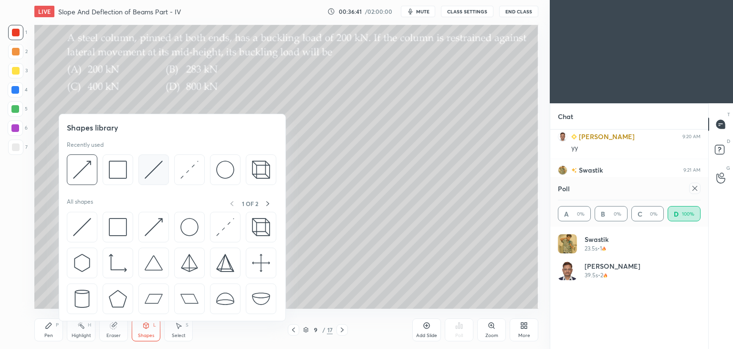
click at [151, 169] on img at bounding box center [154, 169] width 18 height 18
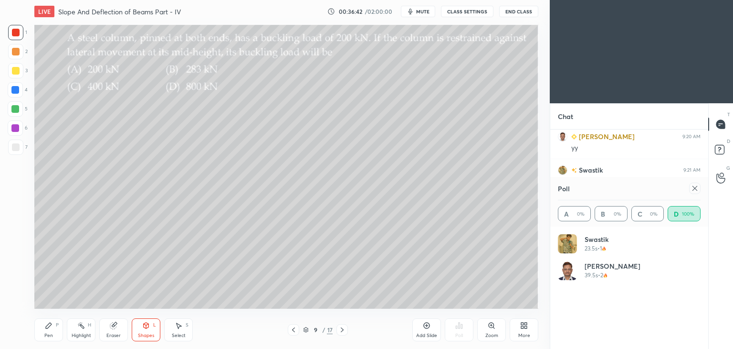
click at [15, 88] on div at bounding box center [15, 90] width 8 height 8
click at [53, 323] on div "Pen P" at bounding box center [48, 329] width 29 height 23
click at [143, 331] on div "Shapes L" at bounding box center [146, 329] width 29 height 23
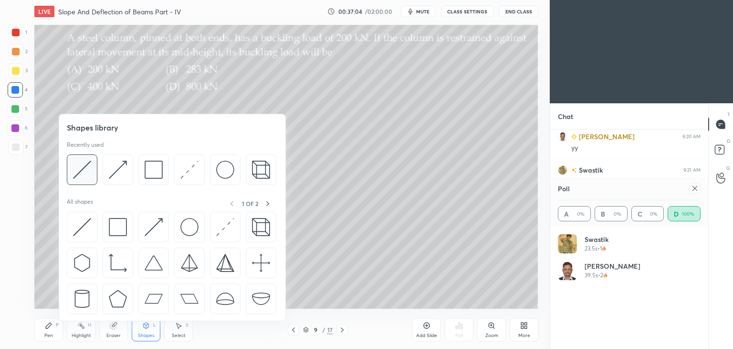
click at [82, 164] on img at bounding box center [82, 169] width 18 height 18
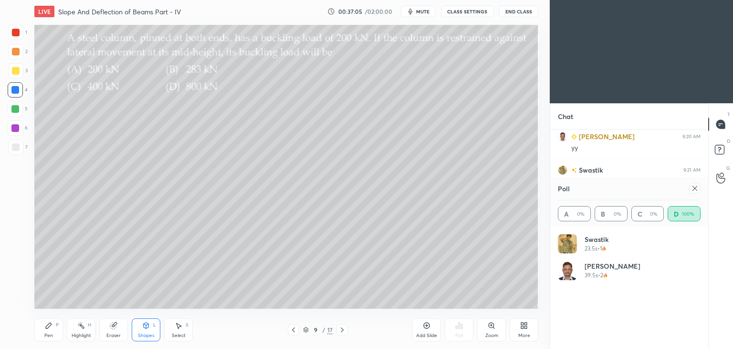
click at [17, 127] on div at bounding box center [15, 128] width 8 height 8
click at [42, 327] on div "Pen P" at bounding box center [48, 329] width 29 height 23
click at [46, 329] on icon at bounding box center [49, 325] width 8 height 8
click at [16, 146] on div at bounding box center [16, 147] width 8 height 8
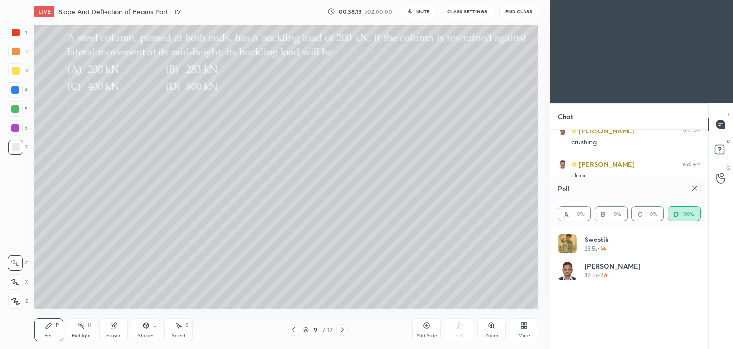
click at [16, 31] on div at bounding box center [16, 33] width 8 height 8
click at [698, 190] on icon at bounding box center [695, 188] width 8 height 8
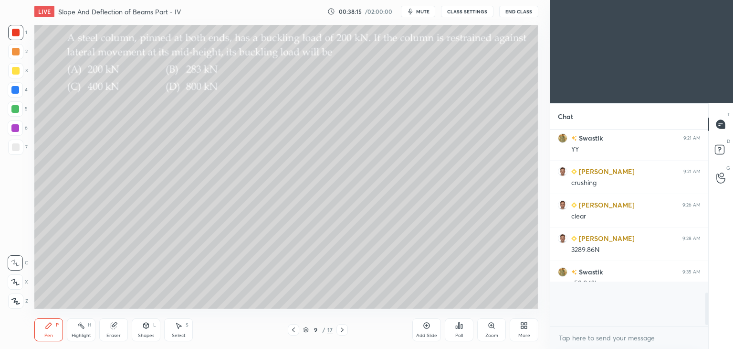
scroll to position [109, 155]
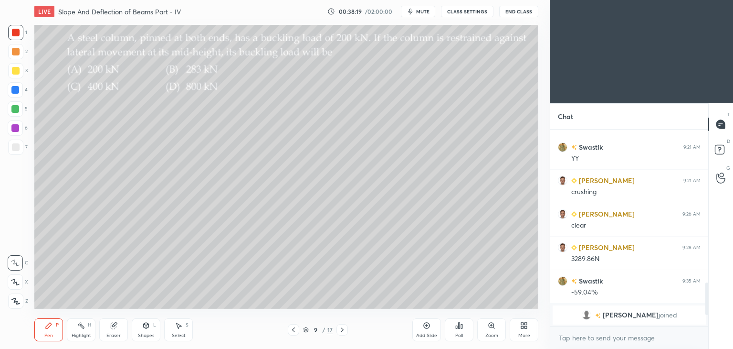
click at [338, 333] on div at bounding box center [342, 329] width 11 height 11
click at [462, 335] on div "Poll" at bounding box center [459, 335] width 8 height 5
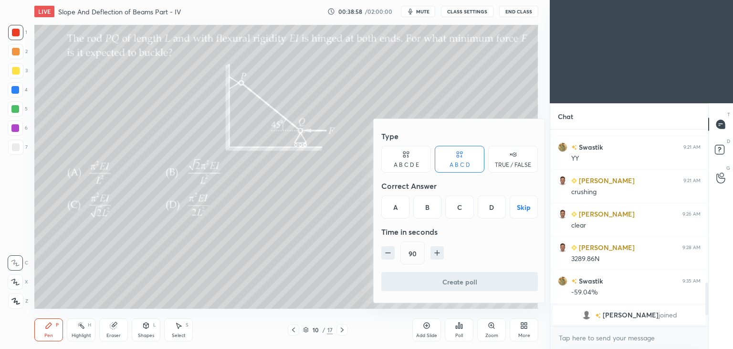
click at [464, 207] on div "C" at bounding box center [459, 206] width 28 height 23
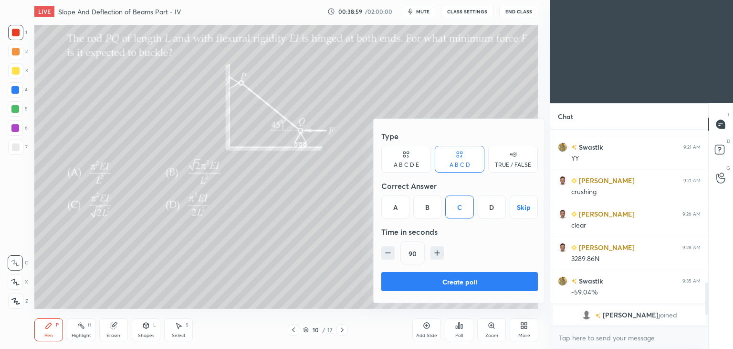
click at [461, 283] on button "Create poll" at bounding box center [459, 281] width 157 height 19
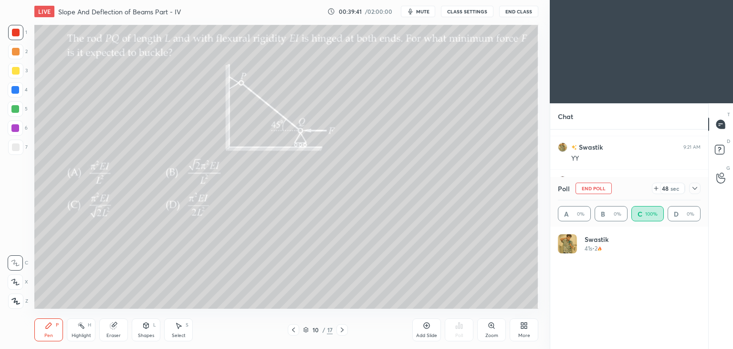
scroll to position [112, 140]
click at [696, 189] on icon at bounding box center [695, 188] width 8 height 8
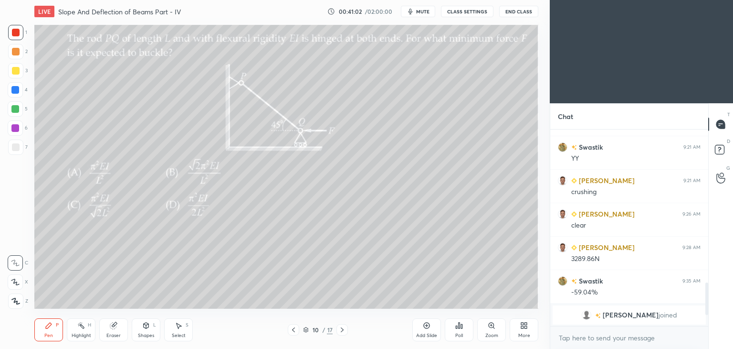
scroll to position [3, 3]
click at [51, 335] on div "Pen" at bounding box center [48, 335] width 9 height 5
click at [16, 72] on div at bounding box center [16, 71] width 8 height 8
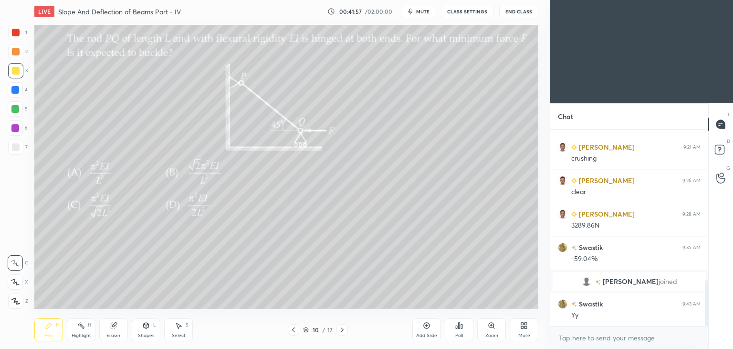
scroll to position [652, 0]
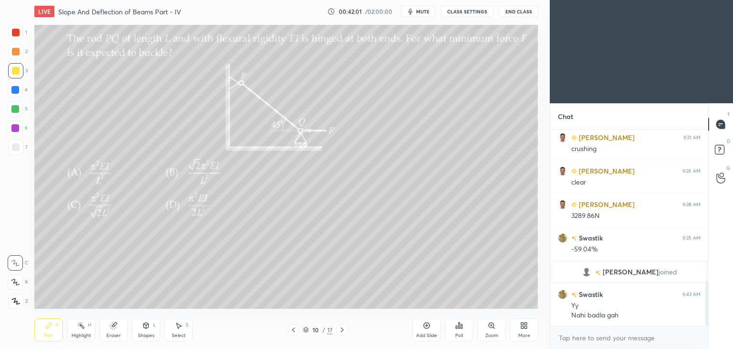
click at [16, 31] on div at bounding box center [16, 33] width 8 height 8
click at [13, 129] on div at bounding box center [15, 128] width 8 height 8
click at [148, 331] on div "Shapes L" at bounding box center [146, 329] width 29 height 23
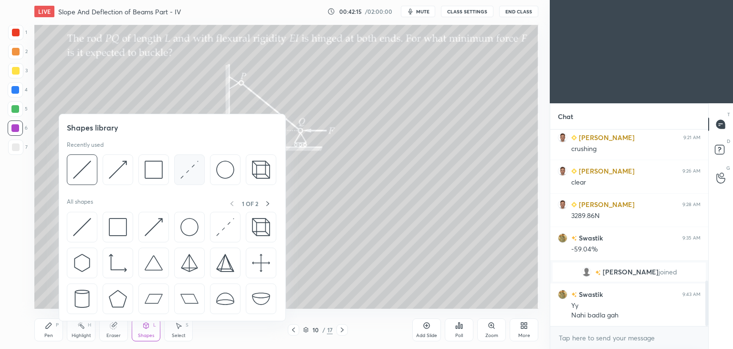
click at [188, 172] on img at bounding box center [189, 169] width 18 height 18
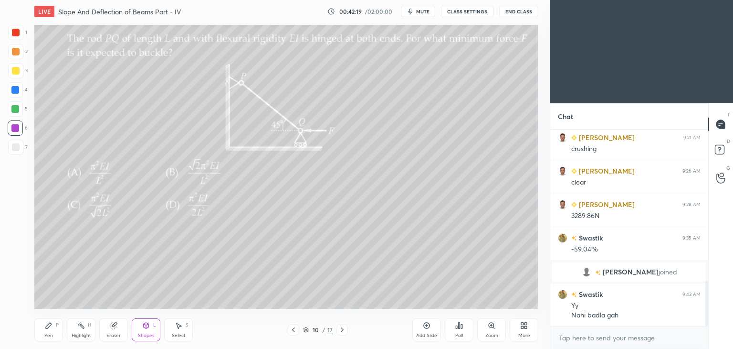
click at [149, 329] on div "Shapes L" at bounding box center [146, 329] width 29 height 23
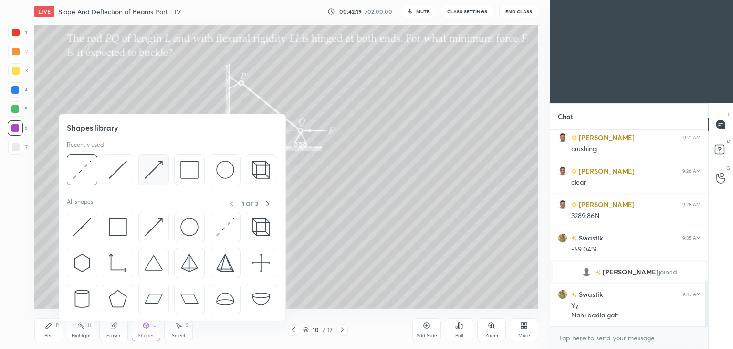
click at [153, 174] on img at bounding box center [154, 169] width 18 height 18
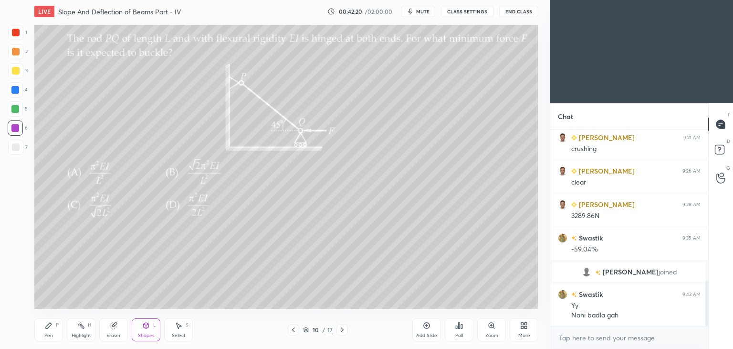
click at [15, 71] on div at bounding box center [16, 71] width 8 height 8
click at [151, 332] on div "Shapes L" at bounding box center [146, 329] width 29 height 23
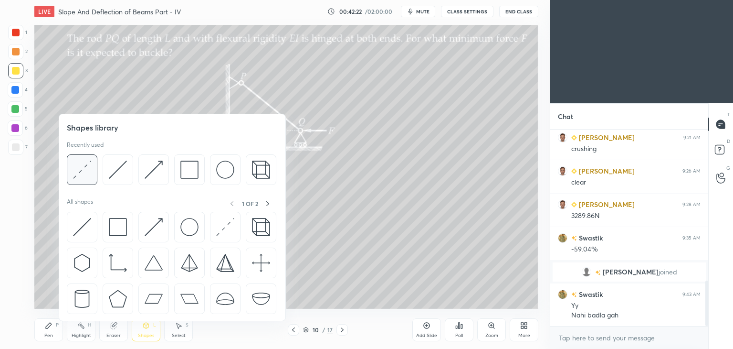
click at [82, 167] on img at bounding box center [82, 169] width 18 height 18
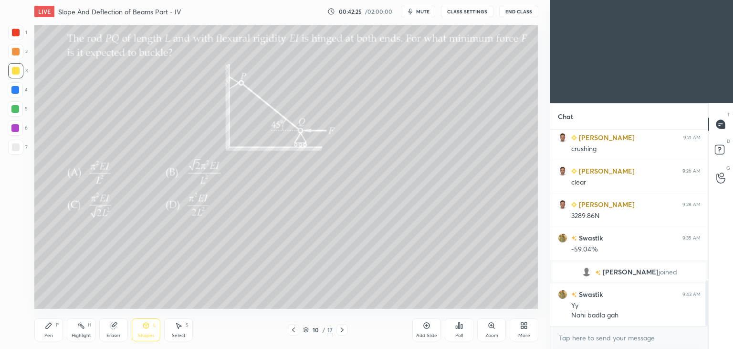
click at [22, 127] on div at bounding box center [15, 127] width 15 height 15
click at [140, 333] on div "Shapes" at bounding box center [146, 335] width 16 height 5
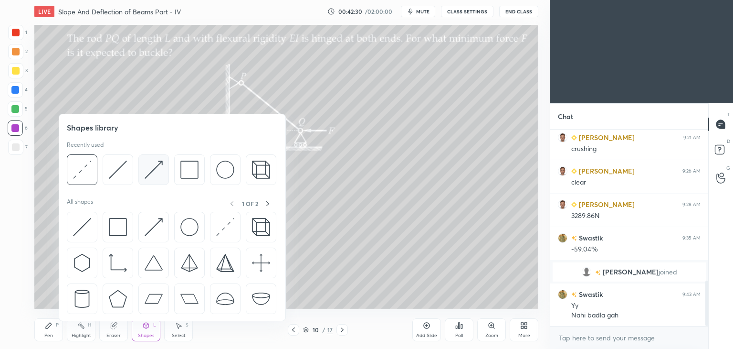
click at [153, 170] on img at bounding box center [154, 169] width 18 height 18
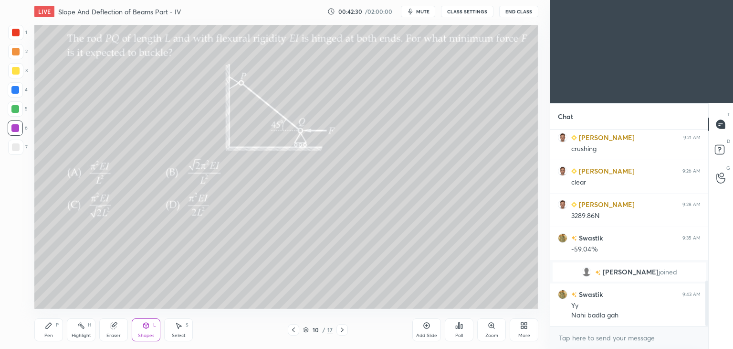
click at [16, 75] on div at bounding box center [15, 70] width 15 height 15
click at [53, 325] on div "Pen P" at bounding box center [48, 329] width 29 height 23
click at [147, 329] on div "Shapes L" at bounding box center [146, 329] width 29 height 23
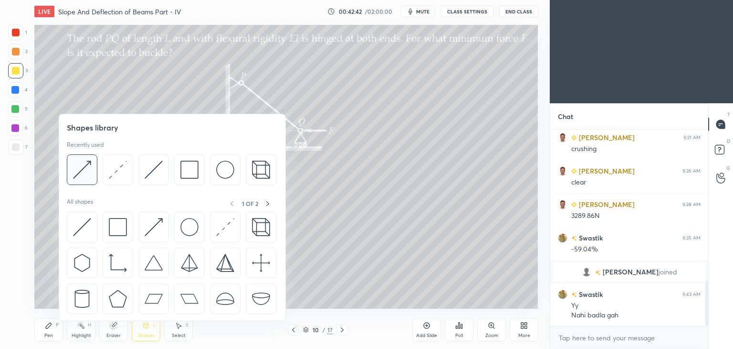
click at [85, 169] on img at bounding box center [82, 169] width 18 height 18
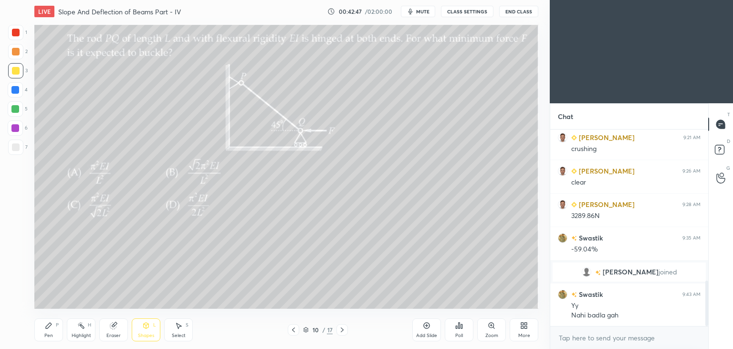
click at [54, 327] on div "Pen P" at bounding box center [48, 329] width 29 height 23
click at [15, 147] on div at bounding box center [16, 147] width 8 height 8
click at [176, 330] on div "Select S" at bounding box center [178, 329] width 29 height 23
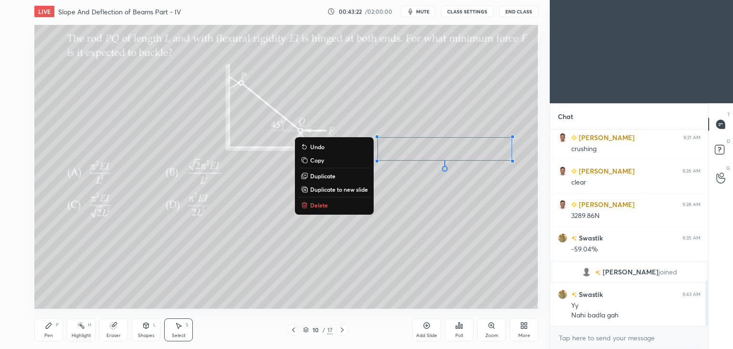
click at [48, 335] on div "Pen" at bounding box center [48, 335] width 9 height 5
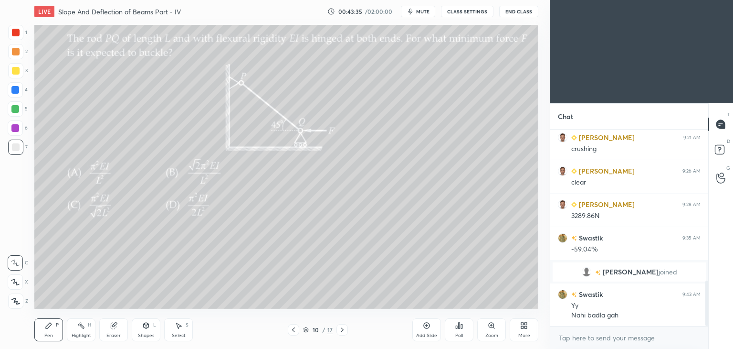
click at [18, 35] on div at bounding box center [16, 33] width 8 height 8
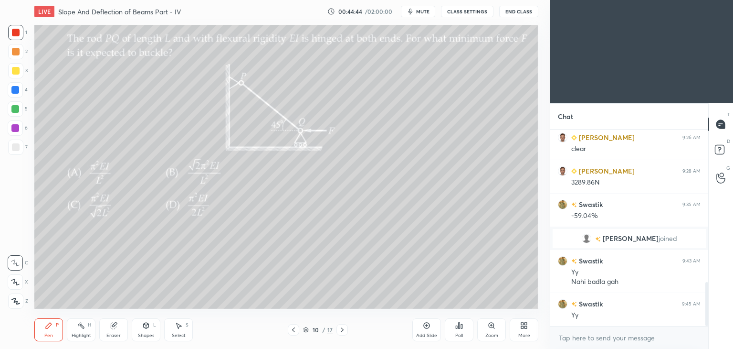
click at [339, 331] on icon at bounding box center [343, 330] width 8 height 8
click at [460, 331] on div "Poll" at bounding box center [459, 329] width 29 height 23
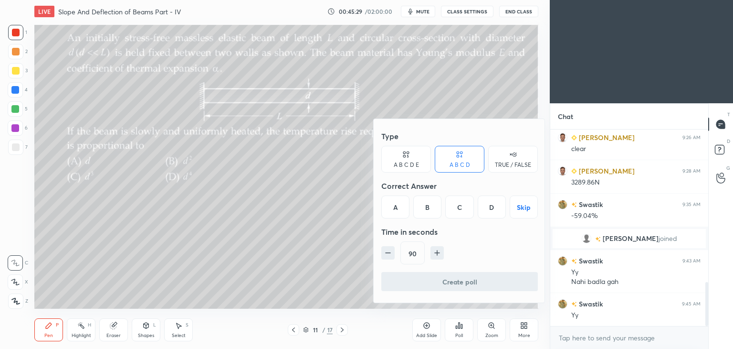
click at [431, 208] on div "B" at bounding box center [427, 206] width 28 height 23
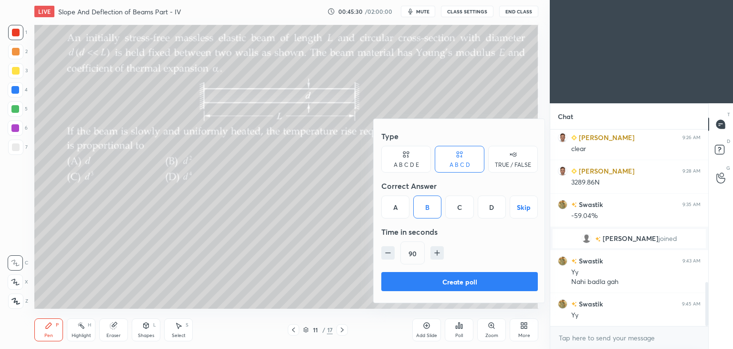
click at [452, 285] on button "Create poll" at bounding box center [459, 281] width 157 height 19
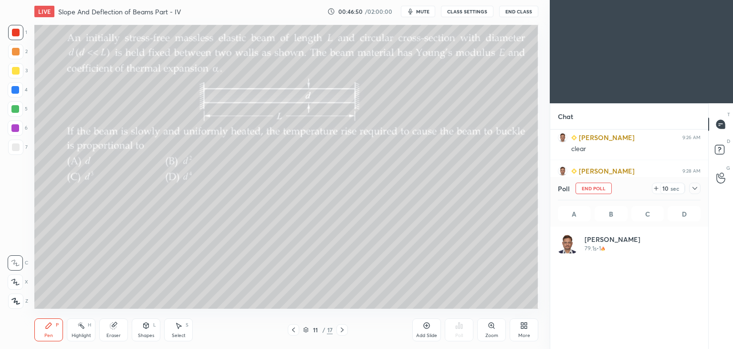
scroll to position [112, 140]
click at [697, 191] on icon at bounding box center [695, 188] width 8 height 8
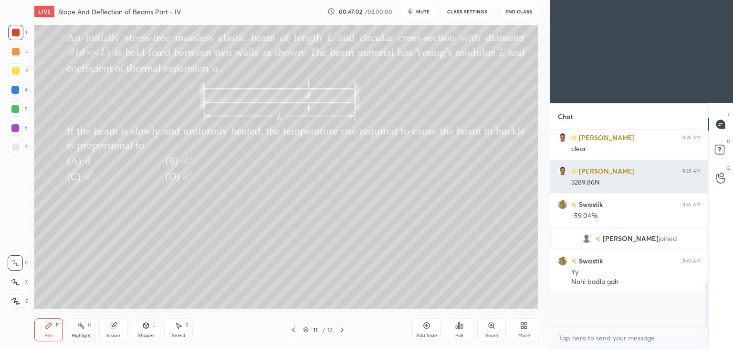
scroll to position [3, 3]
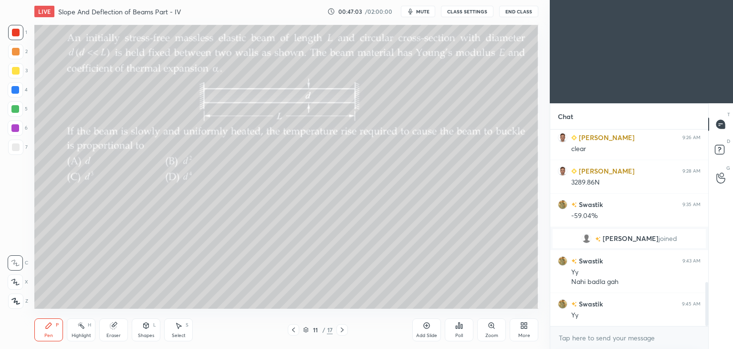
click at [44, 331] on div "Pen P" at bounding box center [48, 329] width 29 height 23
click at [144, 330] on div "Shapes L" at bounding box center [146, 329] width 29 height 23
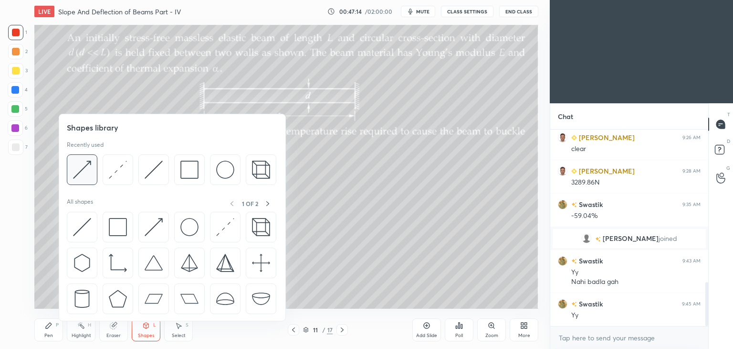
click at [92, 165] on div at bounding box center [82, 169] width 31 height 31
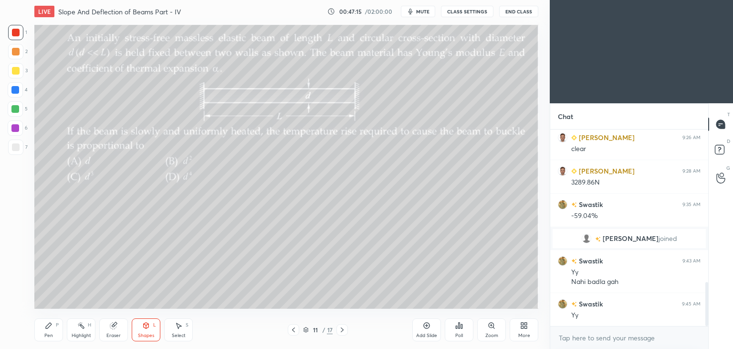
click at [18, 70] on div at bounding box center [16, 71] width 8 height 8
click at [47, 333] on div "Pen" at bounding box center [48, 335] width 9 height 5
click at [422, 335] on div "Add Slide" at bounding box center [426, 335] width 21 height 5
click at [293, 330] on icon at bounding box center [293, 329] width 3 height 5
click at [338, 332] on div at bounding box center [342, 329] width 11 height 11
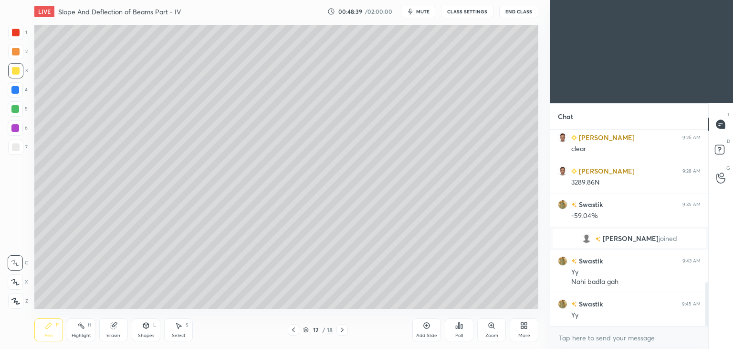
click at [117, 329] on div "Eraser" at bounding box center [113, 329] width 29 height 23
click at [17, 284] on icon at bounding box center [15, 282] width 8 height 8
click at [48, 330] on div "Pen P" at bounding box center [48, 329] width 29 height 23
click at [288, 331] on div at bounding box center [293, 329] width 11 height 11
click at [339, 332] on icon at bounding box center [343, 330] width 8 height 8
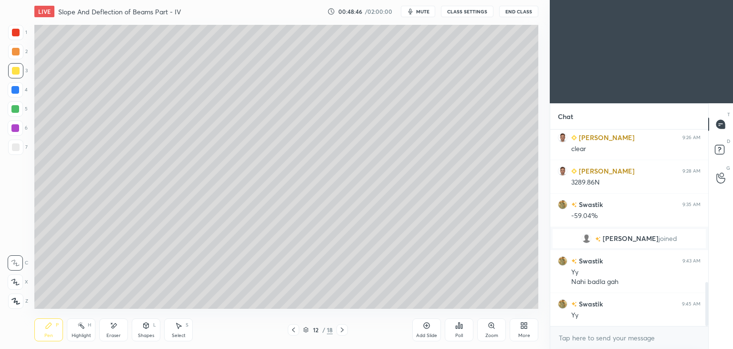
click at [147, 335] on div "Shapes" at bounding box center [146, 335] width 16 height 5
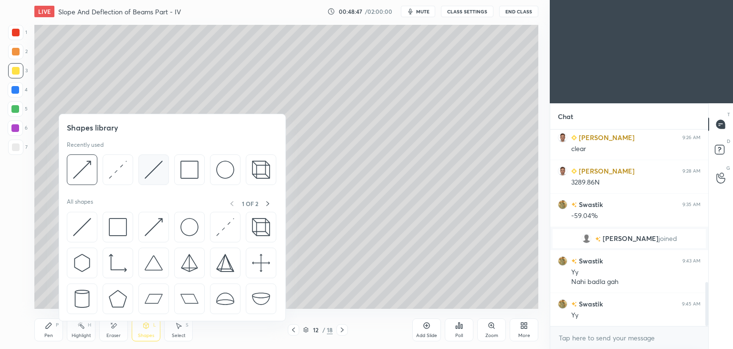
click at [149, 170] on img at bounding box center [154, 169] width 18 height 18
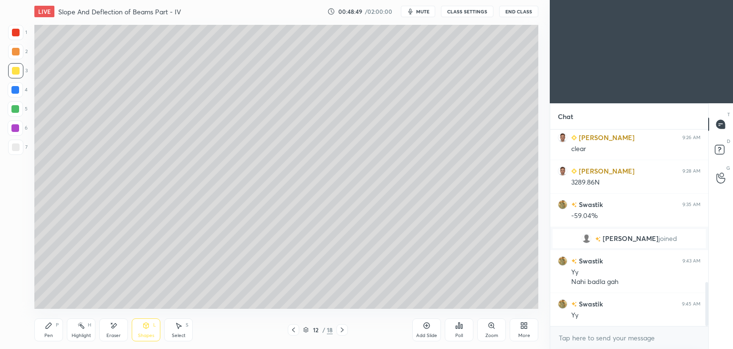
click at [50, 326] on icon at bounding box center [49, 325] width 6 height 6
click at [289, 331] on div at bounding box center [293, 329] width 11 height 11
click at [342, 332] on icon at bounding box center [343, 330] width 8 height 8
click at [288, 332] on div at bounding box center [293, 329] width 11 height 11
click at [347, 331] on div at bounding box center [342, 329] width 11 height 11
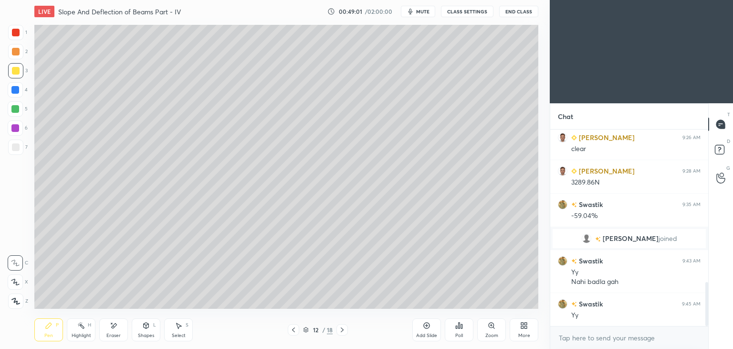
click at [294, 329] on icon at bounding box center [294, 330] width 8 height 8
click at [341, 330] on icon at bounding box center [343, 330] width 8 height 8
click at [111, 329] on div "Eraser" at bounding box center [113, 329] width 29 height 23
click at [295, 331] on icon at bounding box center [294, 330] width 8 height 8
click at [343, 330] on icon at bounding box center [342, 329] width 3 height 5
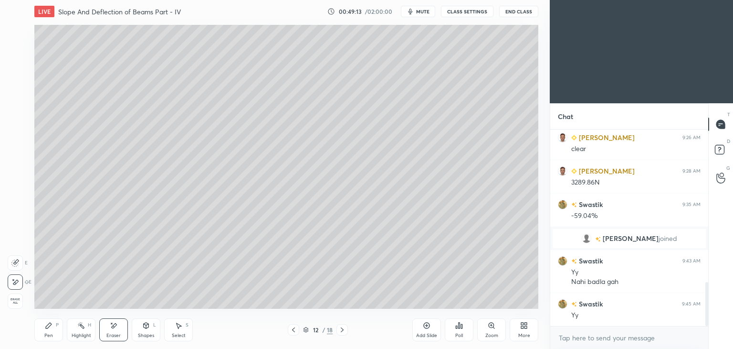
click at [52, 329] on div "Pen P" at bounding box center [48, 329] width 29 height 23
click at [291, 330] on icon at bounding box center [294, 330] width 8 height 8
click at [346, 335] on div at bounding box center [342, 329] width 11 height 11
click at [290, 329] on icon at bounding box center [294, 330] width 8 height 8
click at [342, 331] on icon at bounding box center [342, 329] width 3 height 5
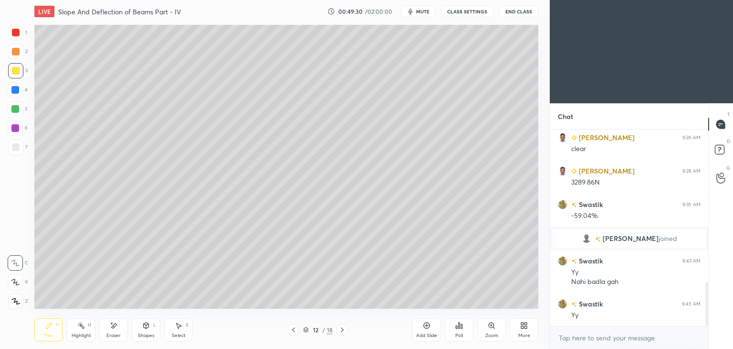
click at [290, 331] on icon at bounding box center [294, 330] width 8 height 8
click at [342, 331] on icon at bounding box center [343, 330] width 8 height 8
click at [295, 328] on icon at bounding box center [294, 330] width 8 height 8
click at [343, 329] on icon at bounding box center [342, 329] width 3 height 5
click at [16, 32] on div at bounding box center [16, 33] width 8 height 8
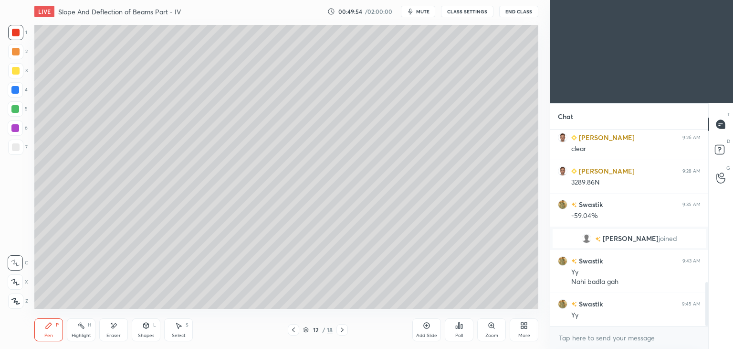
click at [16, 73] on div at bounding box center [16, 71] width 8 height 8
click at [147, 339] on div "Shapes L" at bounding box center [146, 329] width 29 height 23
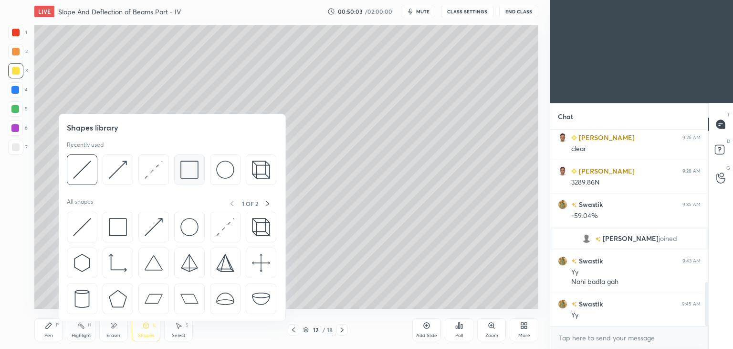
click at [188, 169] on img at bounding box center [189, 169] width 18 height 18
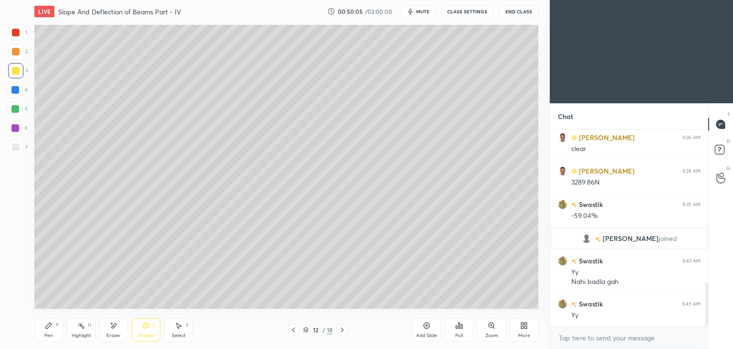
click at [52, 325] on icon at bounding box center [49, 325] width 8 height 8
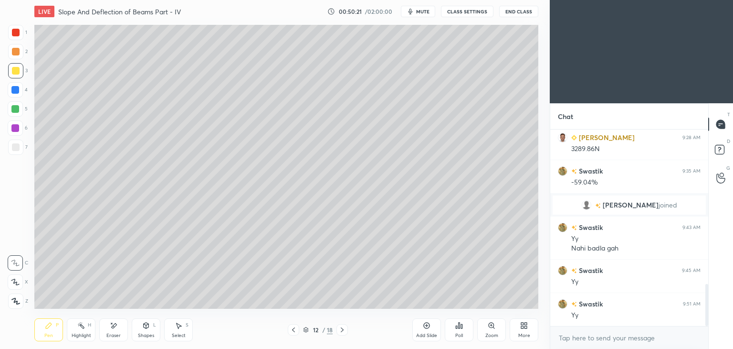
click at [292, 329] on icon at bounding box center [293, 329] width 3 height 5
click at [17, 31] on div at bounding box center [16, 33] width 8 height 8
click at [342, 329] on icon at bounding box center [342, 329] width 3 height 5
click at [340, 332] on icon at bounding box center [343, 330] width 8 height 8
click at [451, 328] on div "Poll" at bounding box center [459, 329] width 29 height 23
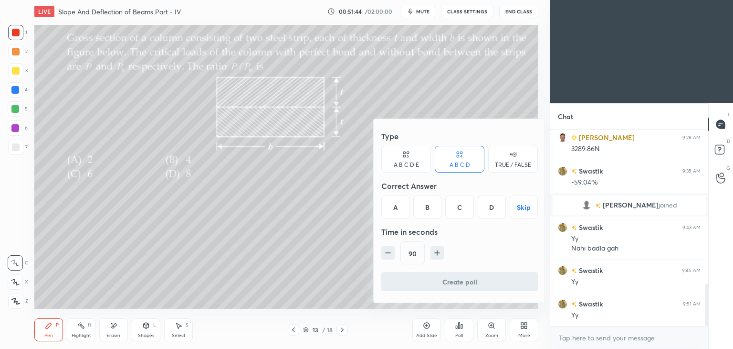
click at [430, 212] on div "B" at bounding box center [427, 206] width 28 height 23
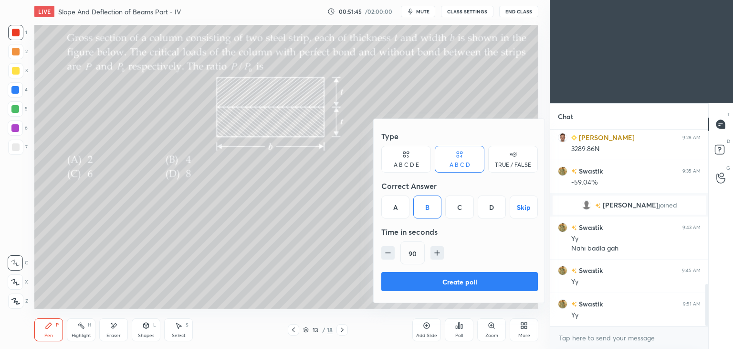
click at [449, 286] on button "Create poll" at bounding box center [459, 281] width 157 height 19
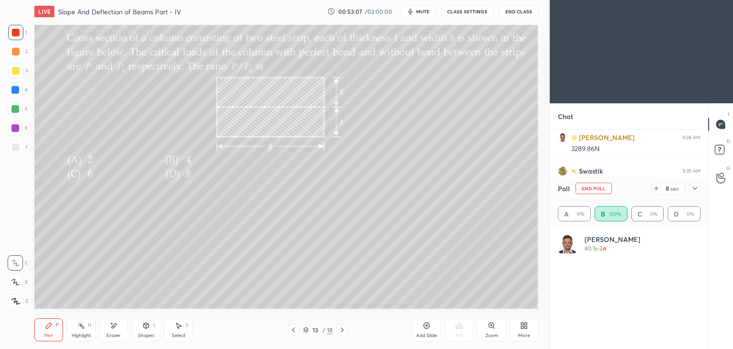
scroll to position [112, 140]
click at [696, 192] on div at bounding box center [694, 187] width 11 height 11
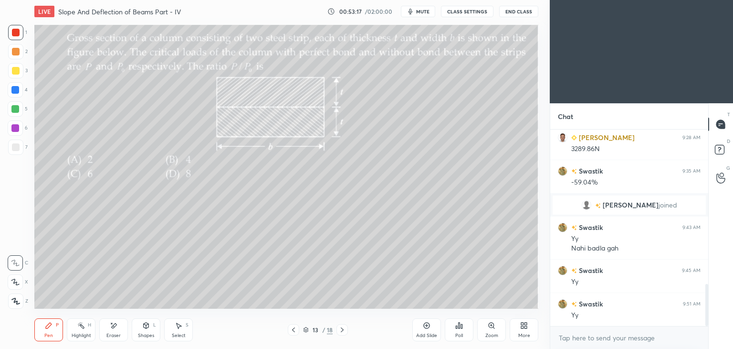
scroll to position [3, 3]
click at [14, 73] on div at bounding box center [16, 71] width 8 height 8
click at [149, 326] on icon at bounding box center [146, 325] width 8 height 8
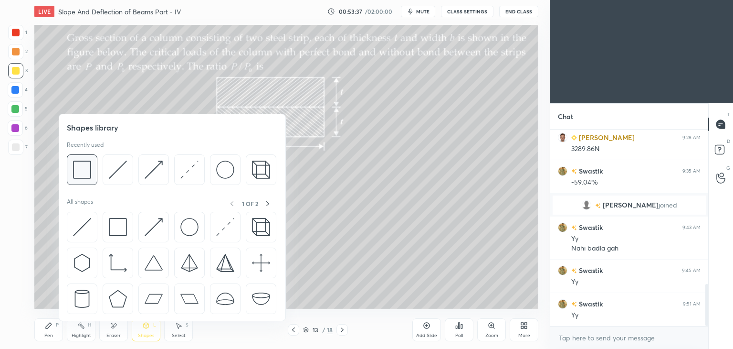
click at [86, 169] on img at bounding box center [82, 169] width 18 height 18
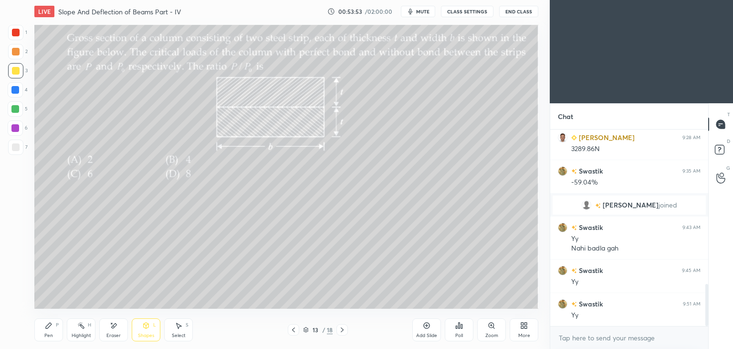
click at [151, 330] on div "Shapes L" at bounding box center [146, 329] width 29 height 23
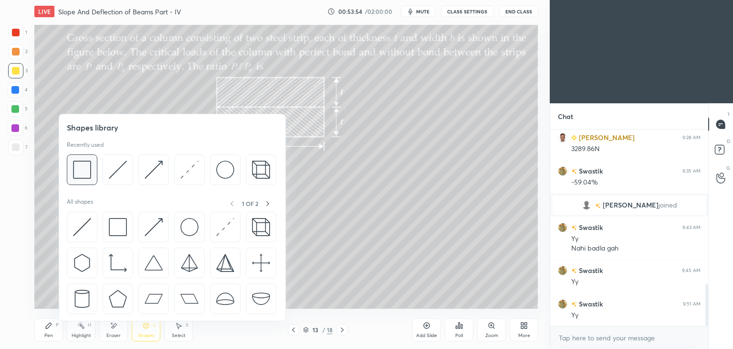
click at [83, 167] on img at bounding box center [82, 169] width 18 height 18
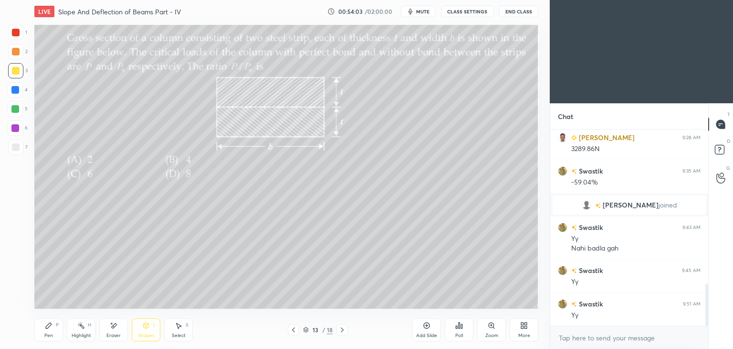
click at [180, 335] on div "Select" at bounding box center [179, 335] width 14 height 5
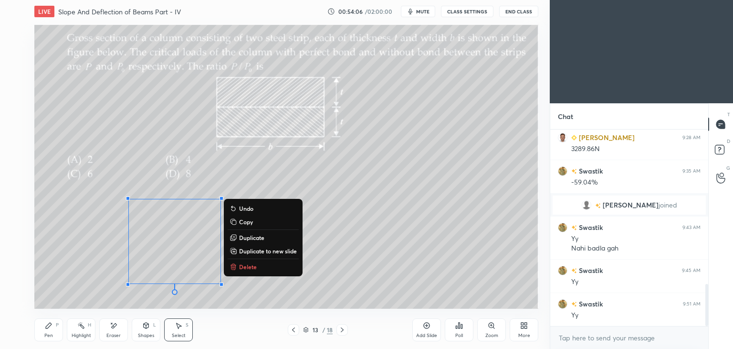
click at [389, 169] on div "0 ° Undo Copy Duplicate Duplicate to new slide Delete" at bounding box center [286, 167] width 504 height 284
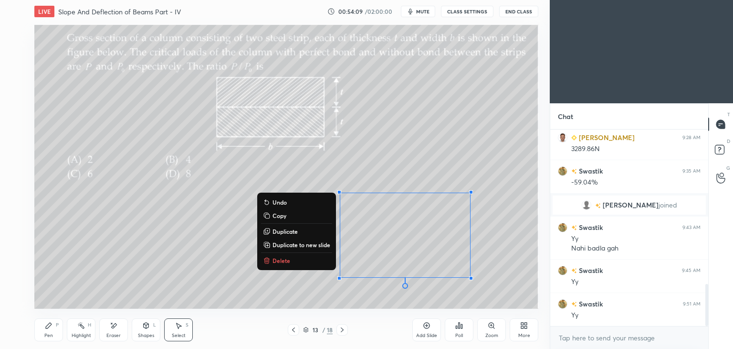
click at [52, 327] on icon at bounding box center [49, 325] width 8 height 8
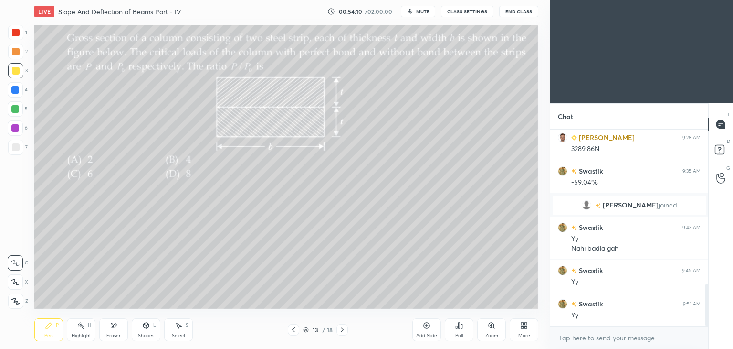
click at [17, 32] on div at bounding box center [16, 33] width 8 height 8
click at [124, 328] on div "Eraser" at bounding box center [113, 329] width 29 height 23
click at [147, 329] on div "Shapes L" at bounding box center [146, 329] width 29 height 23
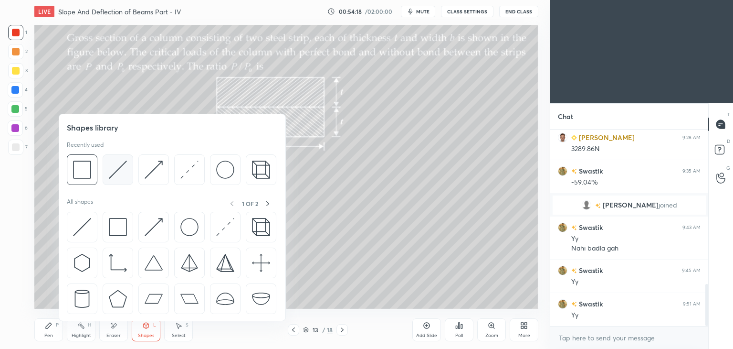
click at [122, 166] on img at bounding box center [118, 169] width 18 height 18
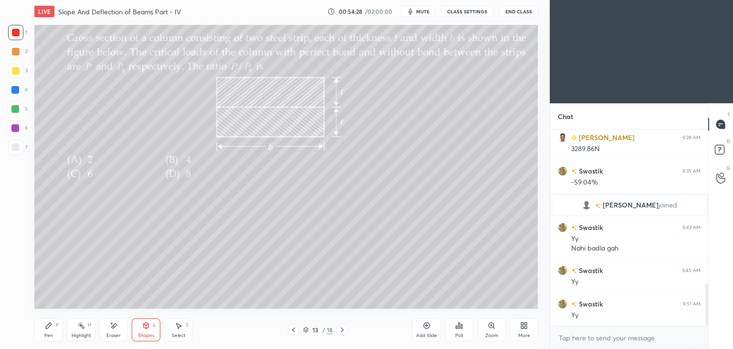
click at [40, 330] on div "Pen P" at bounding box center [48, 329] width 29 height 23
click at [16, 146] on div at bounding box center [16, 147] width 8 height 8
click at [426, 333] on div "Add Slide" at bounding box center [426, 335] width 21 height 5
click at [296, 330] on icon at bounding box center [294, 330] width 8 height 8
click at [344, 327] on icon at bounding box center [343, 330] width 8 height 8
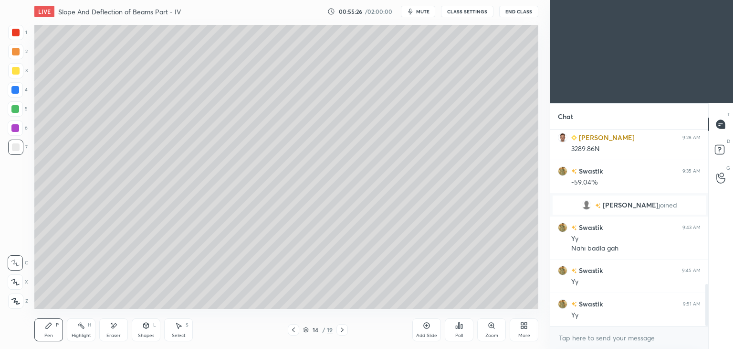
click at [20, 150] on div at bounding box center [15, 146] width 15 height 15
click at [291, 331] on icon at bounding box center [294, 330] width 8 height 8
click at [339, 329] on icon at bounding box center [343, 330] width 8 height 8
click at [292, 333] on icon at bounding box center [294, 330] width 8 height 8
click at [338, 330] on div at bounding box center [342, 329] width 11 height 11
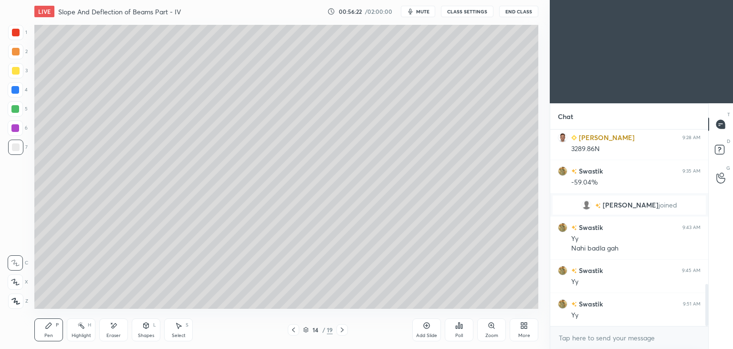
click at [288, 330] on div at bounding box center [293, 329] width 11 height 11
click at [340, 330] on icon at bounding box center [343, 330] width 8 height 8
click at [169, 339] on div "Select S" at bounding box center [178, 329] width 29 height 23
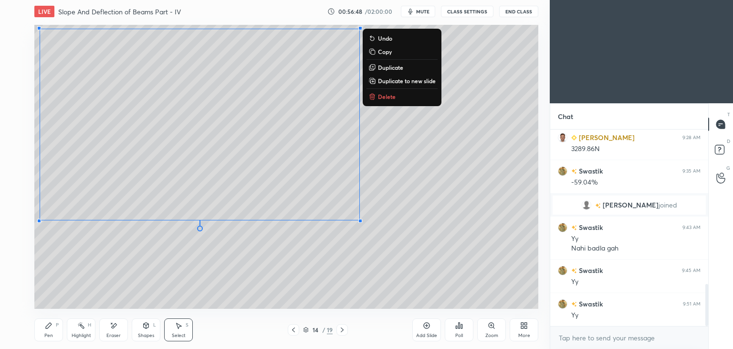
click at [51, 333] on div "Pen" at bounding box center [48, 335] width 9 height 5
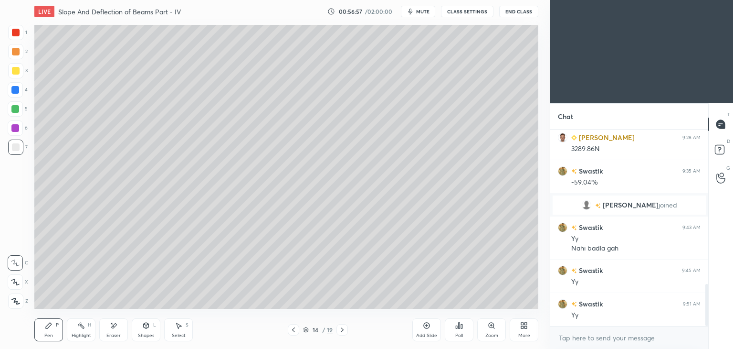
click at [292, 332] on icon at bounding box center [294, 330] width 8 height 8
click at [342, 332] on icon at bounding box center [343, 330] width 8 height 8
click at [288, 331] on div at bounding box center [293, 329] width 11 height 11
click at [341, 329] on icon at bounding box center [343, 330] width 8 height 8
click at [17, 31] on div at bounding box center [16, 33] width 8 height 8
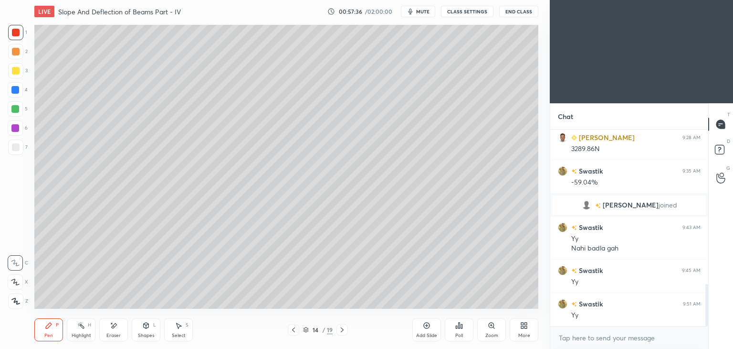
click at [17, 149] on div at bounding box center [16, 147] width 8 height 8
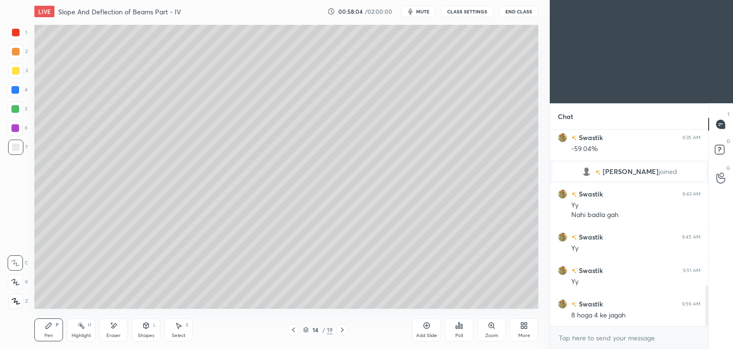
click at [122, 328] on div "Eraser" at bounding box center [113, 329] width 29 height 23
click at [52, 326] on icon at bounding box center [49, 325] width 8 height 8
click at [145, 331] on div "Shapes L" at bounding box center [146, 329] width 29 height 23
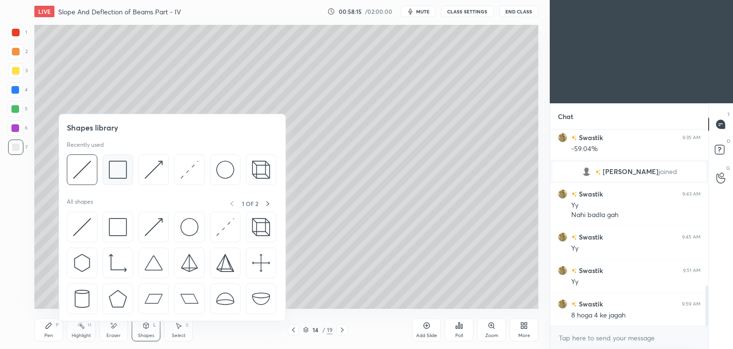
click at [124, 176] on img at bounding box center [118, 169] width 18 height 18
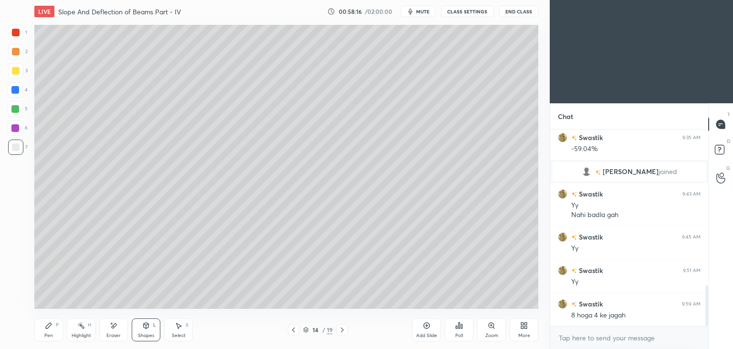
click at [19, 74] on div at bounding box center [15, 70] width 15 height 15
click at [40, 336] on div "Pen P" at bounding box center [48, 329] width 29 height 23
click at [294, 330] on icon at bounding box center [293, 329] width 3 height 5
click at [341, 333] on div at bounding box center [342, 329] width 11 height 11
click at [292, 330] on icon at bounding box center [294, 330] width 8 height 8
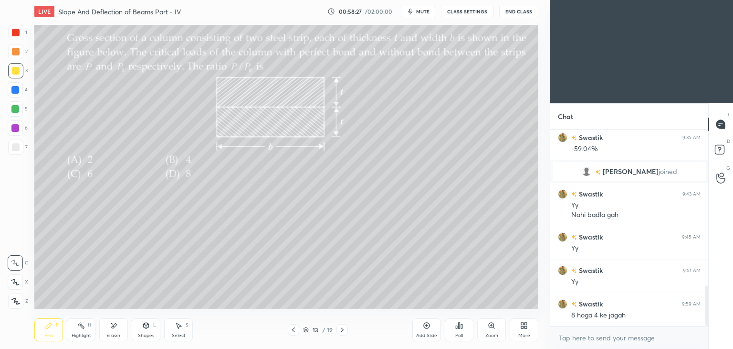
click at [16, 35] on div at bounding box center [16, 33] width 8 height 8
click at [341, 329] on icon at bounding box center [343, 330] width 8 height 8
click at [341, 330] on icon at bounding box center [343, 330] width 8 height 8
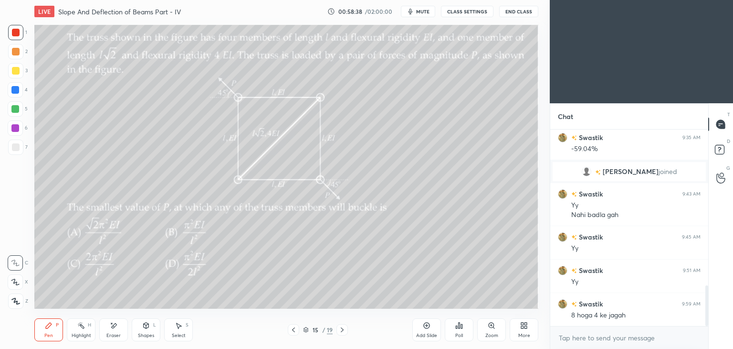
click at [21, 32] on div at bounding box center [15, 32] width 15 height 15
click at [462, 334] on div "Poll" at bounding box center [459, 335] width 8 height 5
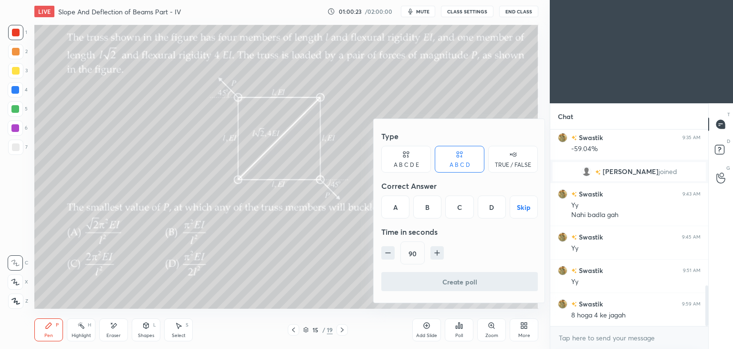
click at [465, 212] on div "C" at bounding box center [459, 206] width 28 height 23
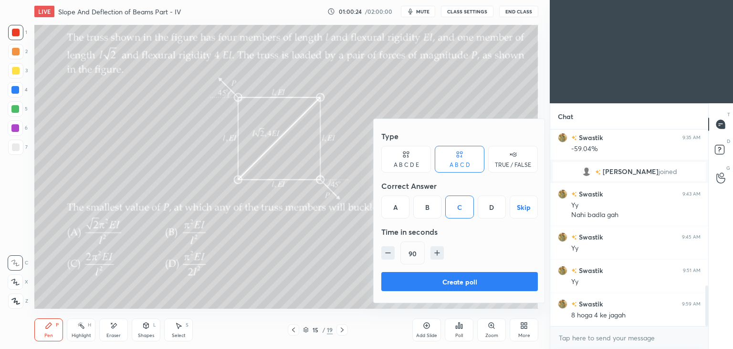
click at [463, 284] on button "Create poll" at bounding box center [459, 281] width 157 height 19
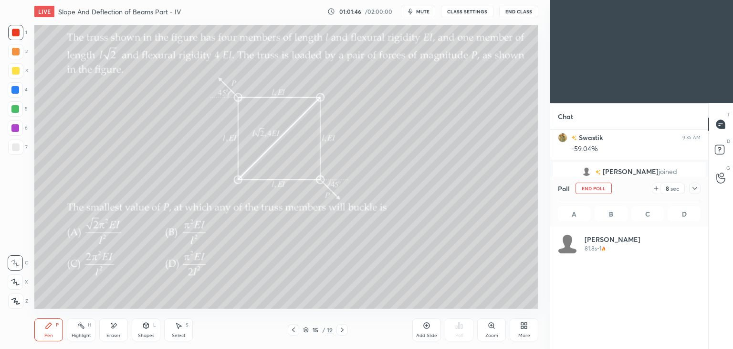
scroll to position [3, 3]
click at [694, 191] on icon at bounding box center [695, 188] width 8 height 8
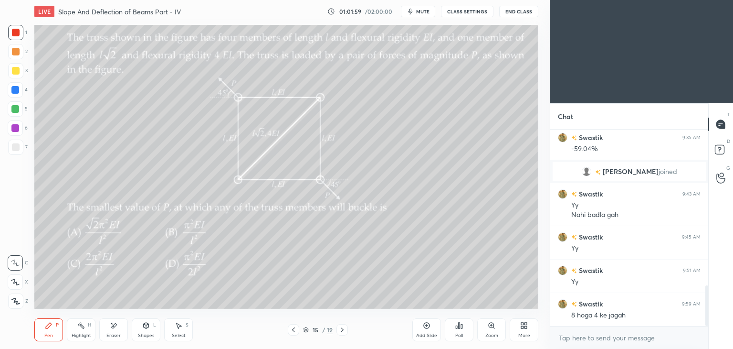
scroll to position [786, 0]
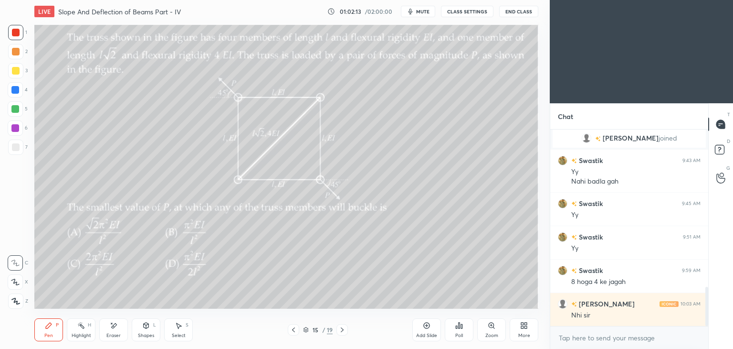
click at [16, 72] on div at bounding box center [16, 71] width 8 height 8
click at [430, 331] on div "Add Slide" at bounding box center [427, 329] width 29 height 23
click at [293, 332] on icon at bounding box center [293, 330] width 8 height 8
click at [343, 330] on icon at bounding box center [342, 329] width 3 height 5
click at [151, 329] on div "Shapes L" at bounding box center [146, 329] width 29 height 23
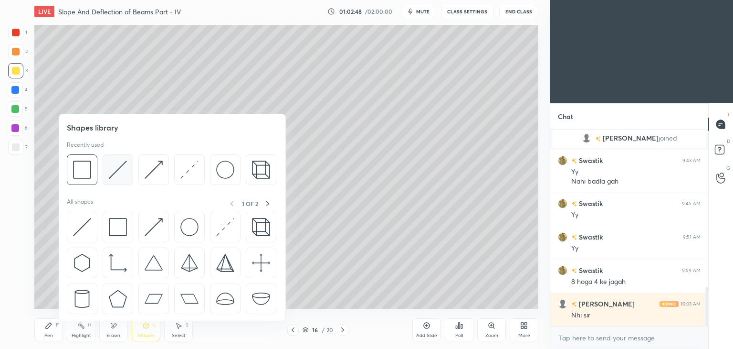
click at [116, 166] on img at bounding box center [118, 169] width 18 height 18
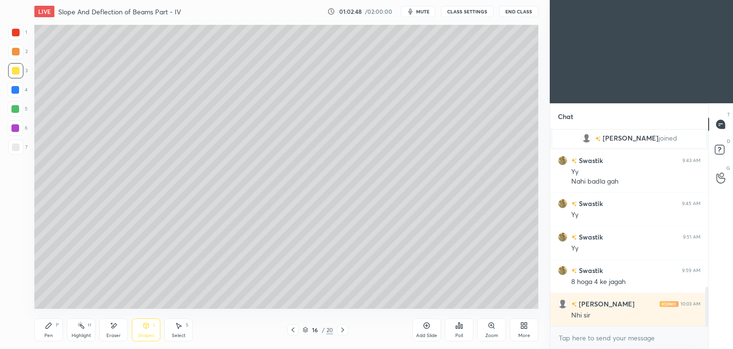
click at [20, 146] on div at bounding box center [15, 146] width 15 height 15
click at [45, 326] on icon at bounding box center [49, 325] width 8 height 8
click at [291, 331] on icon at bounding box center [293, 330] width 8 height 8
click at [343, 331] on icon at bounding box center [343, 330] width 8 height 8
click at [145, 333] on div "Shapes" at bounding box center [146, 335] width 16 height 5
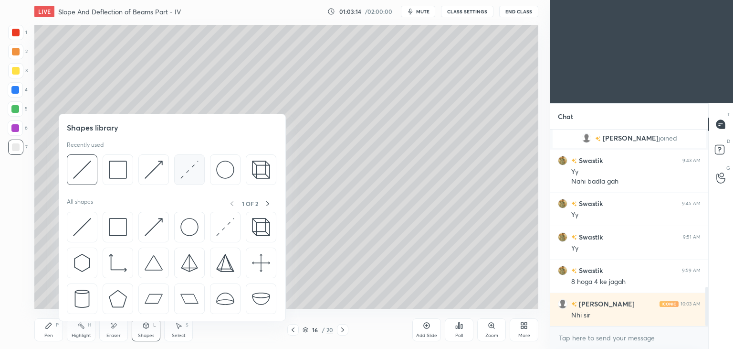
click at [182, 170] on img at bounding box center [189, 169] width 18 height 18
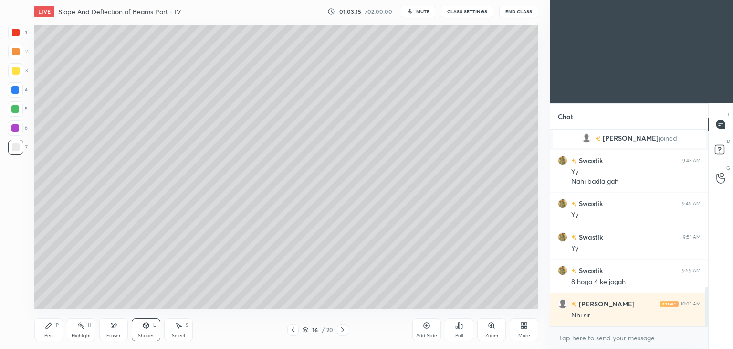
click at [14, 36] on div at bounding box center [16, 33] width 8 height 8
click at [289, 329] on icon at bounding box center [293, 330] width 8 height 8
click at [345, 330] on icon at bounding box center [343, 330] width 8 height 8
click at [55, 328] on div "Pen P" at bounding box center [48, 329] width 29 height 23
click at [294, 331] on icon at bounding box center [293, 329] width 3 height 5
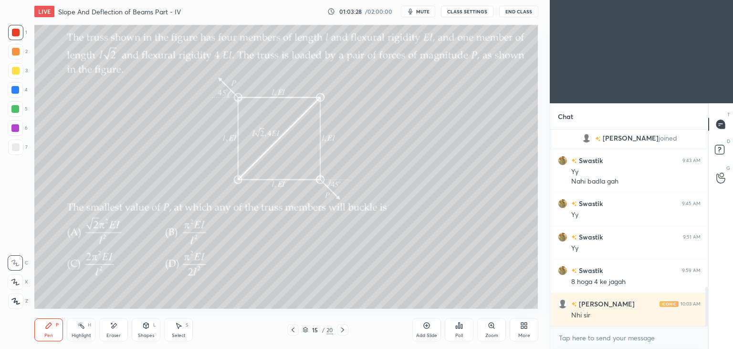
click at [342, 329] on icon at bounding box center [343, 330] width 8 height 8
click at [296, 328] on icon at bounding box center [293, 330] width 8 height 8
click at [344, 328] on icon at bounding box center [343, 330] width 8 height 8
click at [291, 328] on icon at bounding box center [293, 330] width 8 height 8
click at [343, 333] on icon at bounding box center [343, 330] width 8 height 8
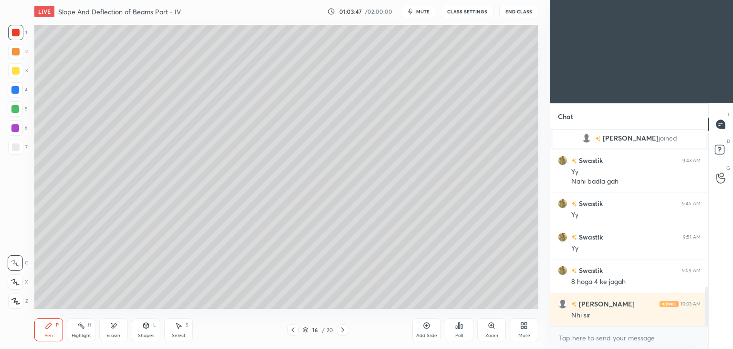
click at [15, 147] on div at bounding box center [16, 147] width 8 height 8
click at [148, 328] on icon at bounding box center [146, 325] width 8 height 8
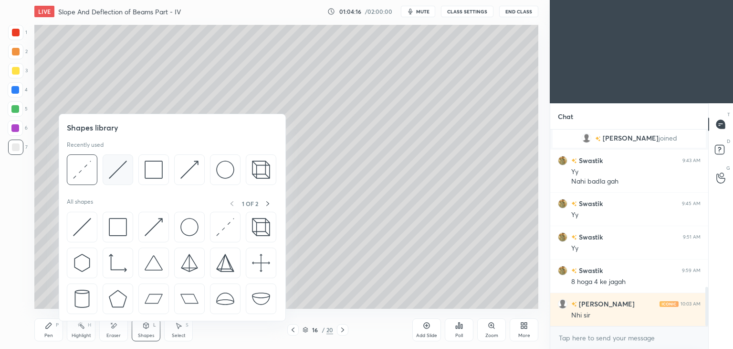
click at [118, 172] on img at bounding box center [118, 169] width 18 height 18
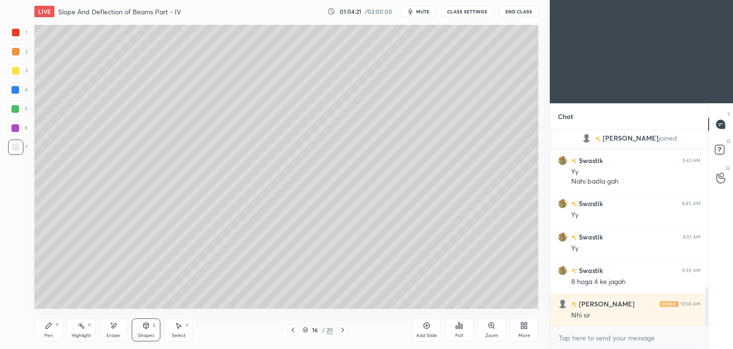
click at [13, 73] on div at bounding box center [16, 71] width 8 height 8
click at [48, 330] on div "Pen P" at bounding box center [48, 329] width 29 height 23
click at [294, 332] on icon at bounding box center [293, 330] width 8 height 8
click at [343, 333] on icon at bounding box center [343, 330] width 8 height 8
click at [291, 331] on icon at bounding box center [293, 330] width 8 height 8
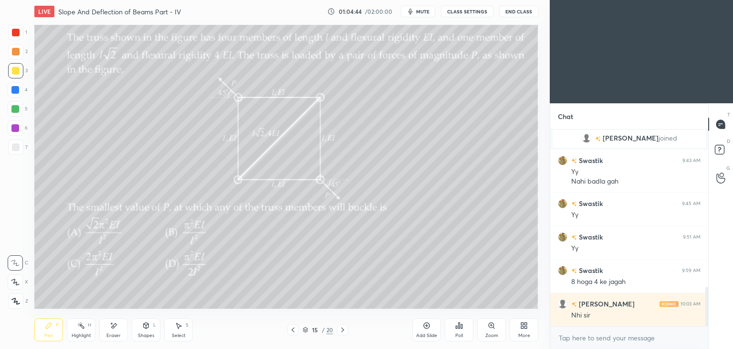
click at [337, 333] on div at bounding box center [342, 329] width 11 height 11
click at [143, 333] on div "Shapes" at bounding box center [146, 335] width 16 height 5
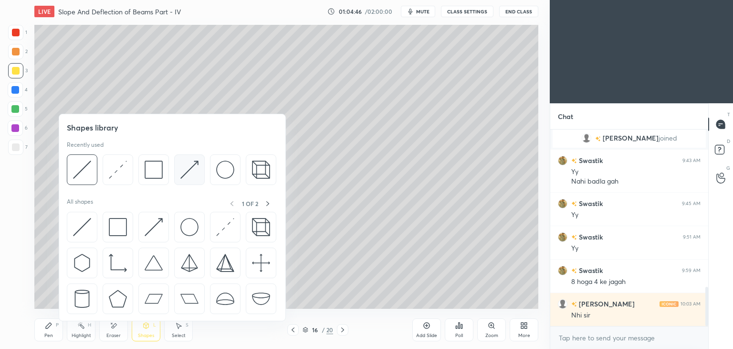
click at [182, 174] on img at bounding box center [189, 169] width 18 height 18
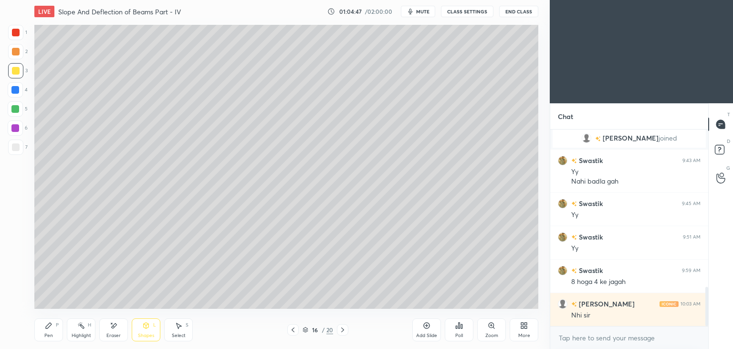
click at [19, 147] on div at bounding box center [16, 147] width 8 height 8
click at [42, 325] on div "Pen P" at bounding box center [48, 329] width 29 height 23
click at [141, 330] on div "Shapes L" at bounding box center [146, 329] width 29 height 23
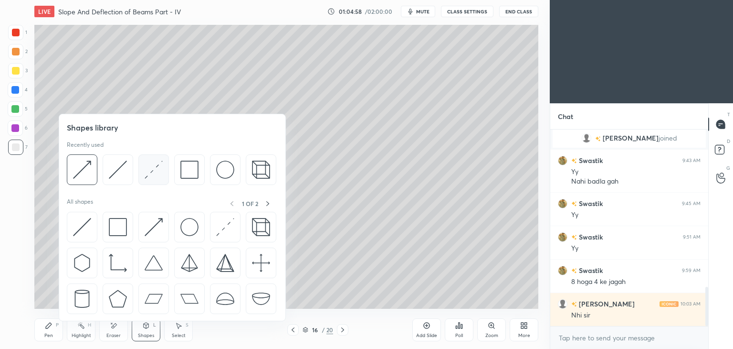
click at [145, 174] on img at bounding box center [154, 169] width 18 height 18
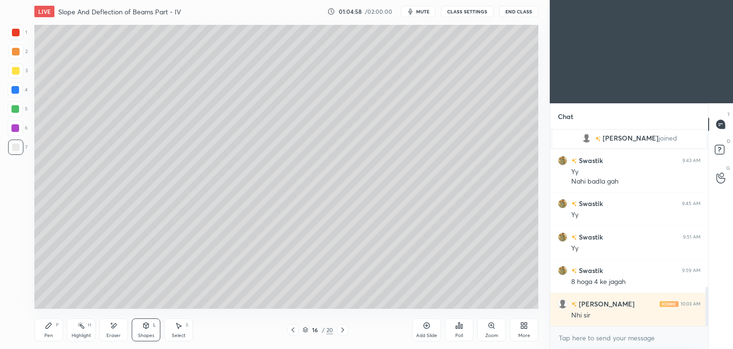
click at [19, 31] on div at bounding box center [16, 33] width 8 height 8
click at [55, 327] on div "Pen P" at bounding box center [48, 329] width 29 height 23
click at [292, 330] on icon at bounding box center [293, 330] width 8 height 8
click at [343, 329] on icon at bounding box center [342, 329] width 3 height 5
click at [49, 329] on div "Pen P" at bounding box center [48, 329] width 29 height 23
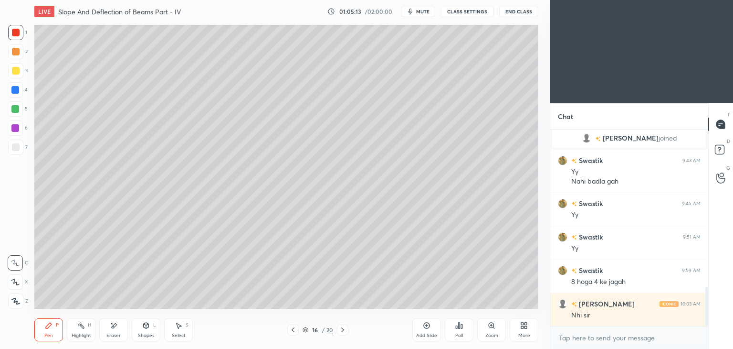
click at [21, 75] on div at bounding box center [15, 70] width 15 height 15
click at [17, 33] on div at bounding box center [16, 33] width 8 height 8
click at [15, 149] on div at bounding box center [16, 147] width 8 height 8
click at [119, 329] on div "Eraser" at bounding box center [113, 329] width 29 height 23
click at [40, 331] on div "Pen P" at bounding box center [48, 329] width 29 height 23
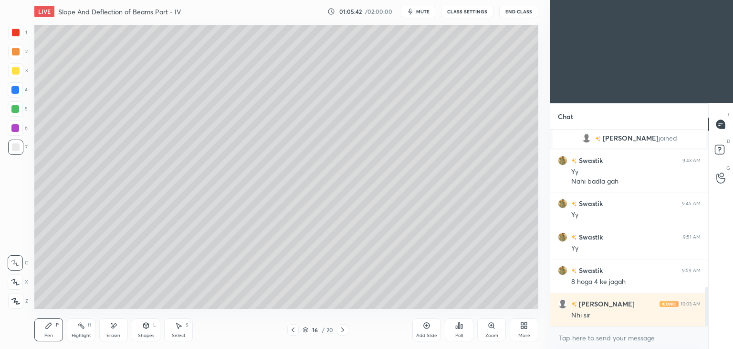
click at [293, 328] on icon at bounding box center [293, 330] width 8 height 8
click at [338, 331] on div at bounding box center [342, 329] width 11 height 11
click at [424, 330] on div "Add Slide" at bounding box center [427, 329] width 29 height 23
click at [147, 329] on div "Shapes L" at bounding box center [146, 329] width 29 height 23
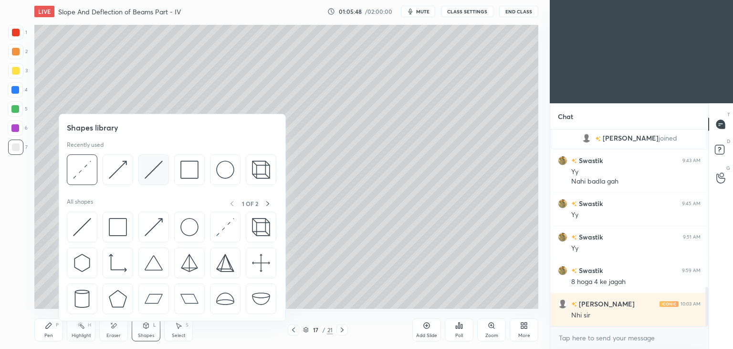
click at [153, 168] on img at bounding box center [154, 169] width 18 height 18
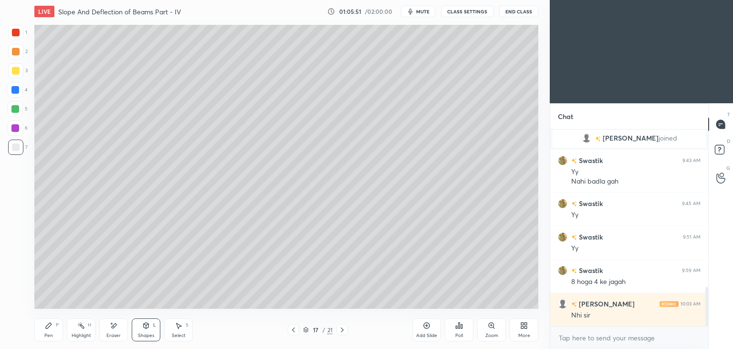
click at [140, 329] on div "Shapes L" at bounding box center [146, 329] width 29 height 23
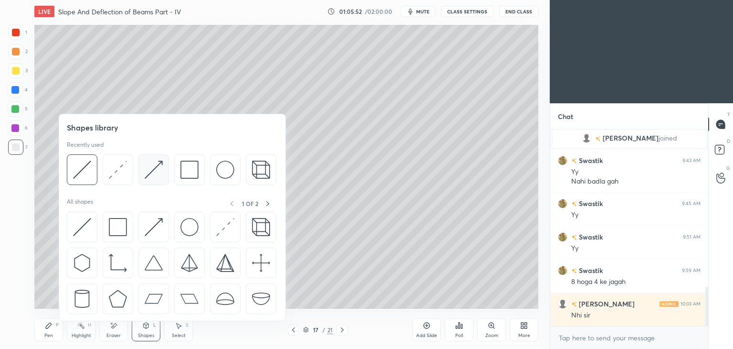
click at [153, 170] on img at bounding box center [154, 169] width 18 height 18
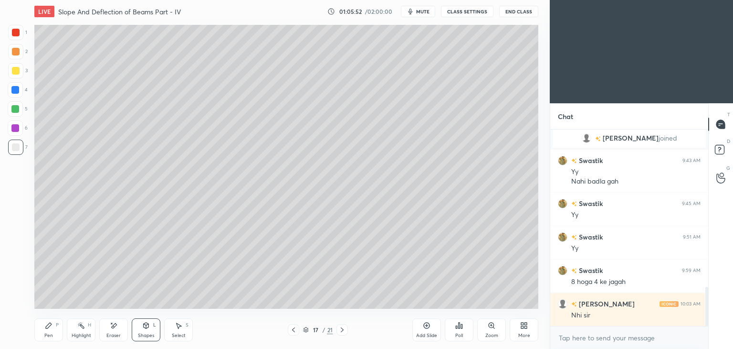
click at [19, 68] on div at bounding box center [15, 70] width 15 height 15
click at [52, 327] on icon at bounding box center [49, 325] width 8 height 8
click at [295, 329] on icon at bounding box center [294, 330] width 8 height 8
click at [291, 331] on icon at bounding box center [294, 330] width 8 height 8
click at [340, 330] on icon at bounding box center [343, 330] width 8 height 8
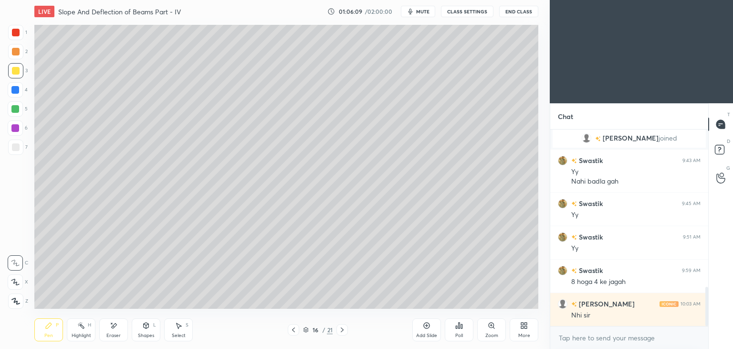
click at [344, 332] on icon at bounding box center [343, 330] width 8 height 8
click at [295, 331] on icon at bounding box center [294, 330] width 8 height 8
click at [344, 330] on icon at bounding box center [343, 330] width 8 height 8
click at [293, 331] on icon at bounding box center [294, 330] width 8 height 8
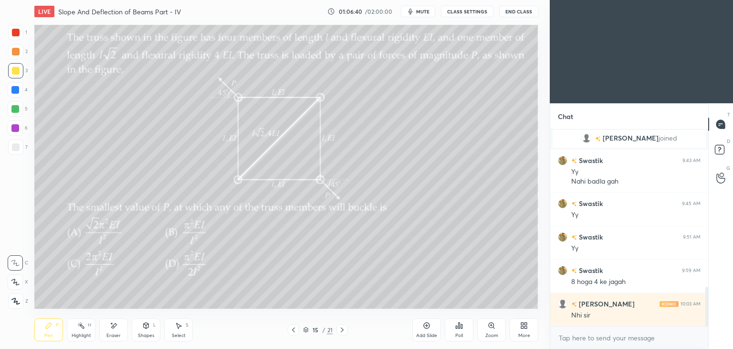
click at [346, 326] on icon at bounding box center [343, 330] width 8 height 8
click at [346, 328] on div at bounding box center [342, 329] width 11 height 11
click at [16, 29] on div at bounding box center [16, 33] width 8 height 8
click at [11, 150] on div at bounding box center [15, 146] width 15 height 15
click at [144, 333] on div "Shapes" at bounding box center [146, 335] width 16 height 5
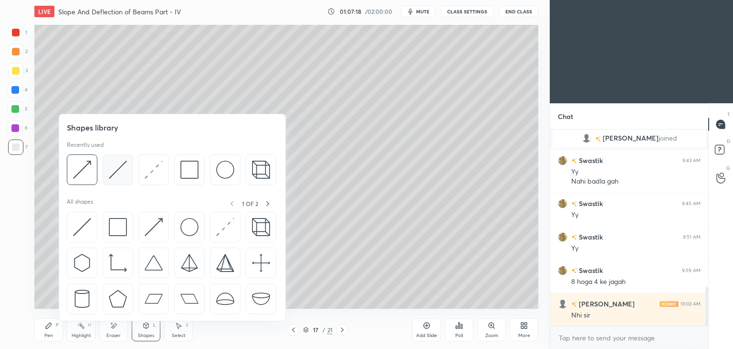
click at [114, 172] on img at bounding box center [118, 169] width 18 height 18
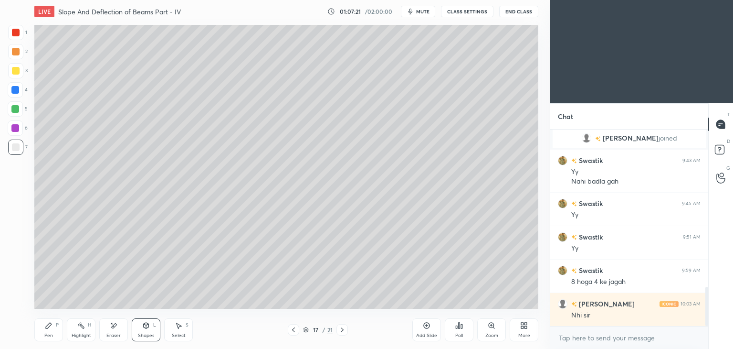
click at [48, 324] on icon at bounding box center [49, 325] width 6 height 6
click at [146, 331] on div "Shapes L" at bounding box center [146, 329] width 29 height 23
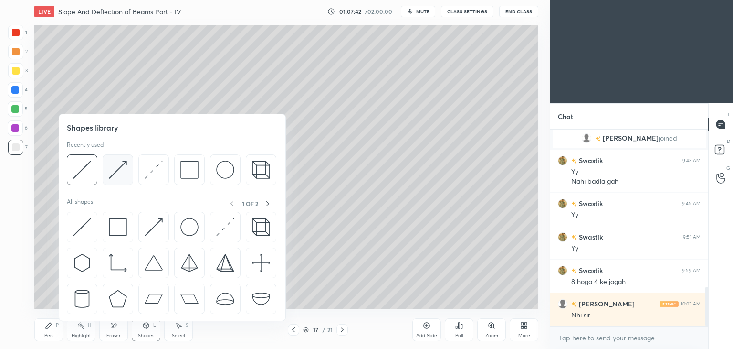
click at [120, 166] on img at bounding box center [118, 169] width 18 height 18
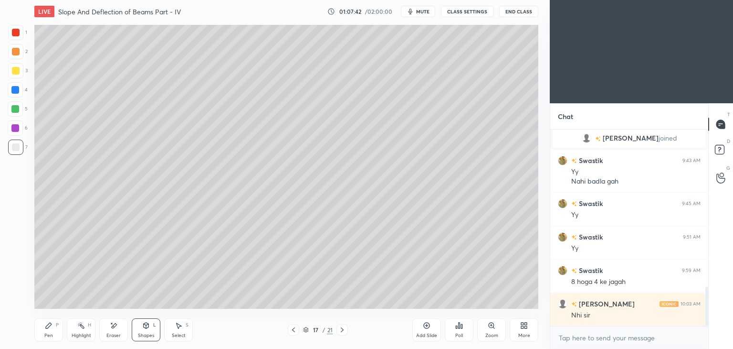
click at [17, 37] on div at bounding box center [15, 32] width 15 height 15
click at [48, 328] on icon at bounding box center [49, 325] width 6 height 6
click at [12, 75] on div at bounding box center [15, 70] width 15 height 15
click at [20, 146] on div at bounding box center [15, 146] width 15 height 15
click at [147, 332] on div "Shapes L" at bounding box center [146, 329] width 29 height 23
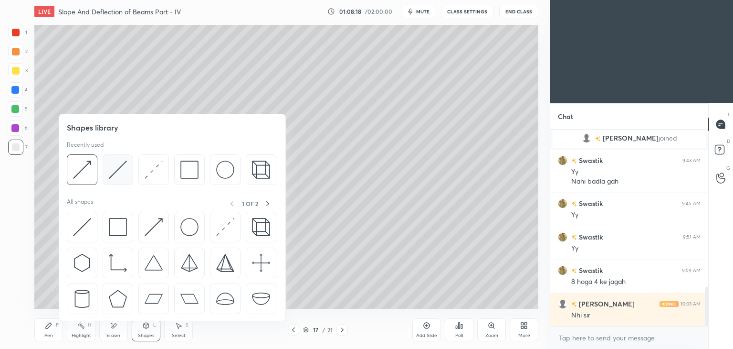
click at [114, 172] on img at bounding box center [118, 169] width 18 height 18
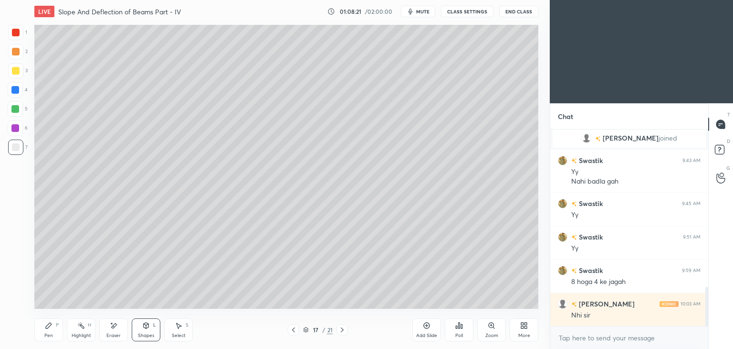
click at [52, 328] on icon at bounding box center [49, 325] width 8 height 8
click at [290, 333] on icon at bounding box center [294, 330] width 8 height 8
click at [290, 332] on icon at bounding box center [294, 330] width 8 height 8
click at [339, 328] on icon at bounding box center [343, 330] width 8 height 8
click at [339, 331] on icon at bounding box center [343, 330] width 8 height 8
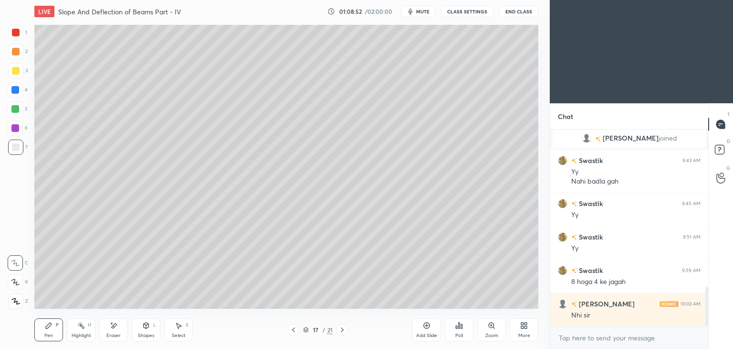
click at [292, 329] on icon at bounding box center [293, 329] width 3 height 5
click at [296, 330] on icon at bounding box center [294, 330] width 8 height 8
click at [16, 34] on div at bounding box center [16, 33] width 8 height 8
click at [342, 329] on icon at bounding box center [343, 330] width 8 height 8
click at [340, 330] on icon at bounding box center [343, 330] width 8 height 8
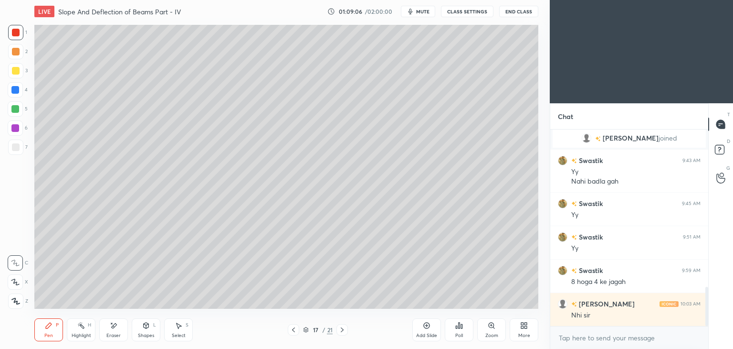
click at [339, 331] on icon at bounding box center [343, 330] width 8 height 8
click at [21, 71] on div at bounding box center [15, 70] width 15 height 15
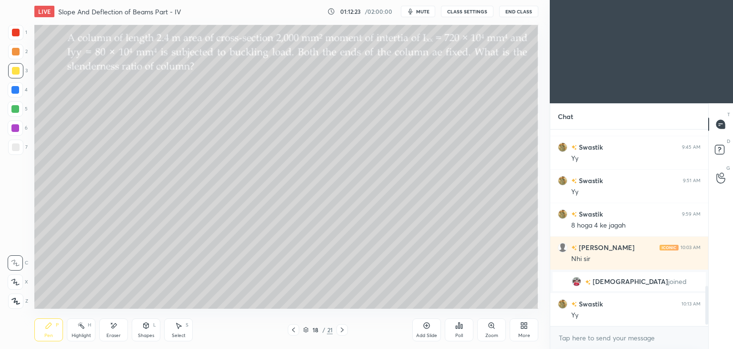
scroll to position [799, 0]
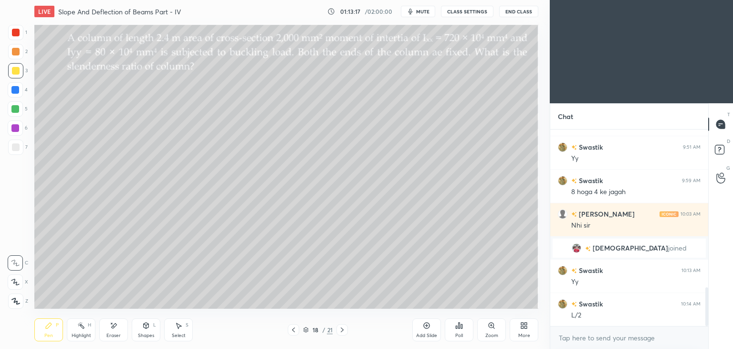
click at [145, 329] on div "Shapes L" at bounding box center [146, 329] width 29 height 23
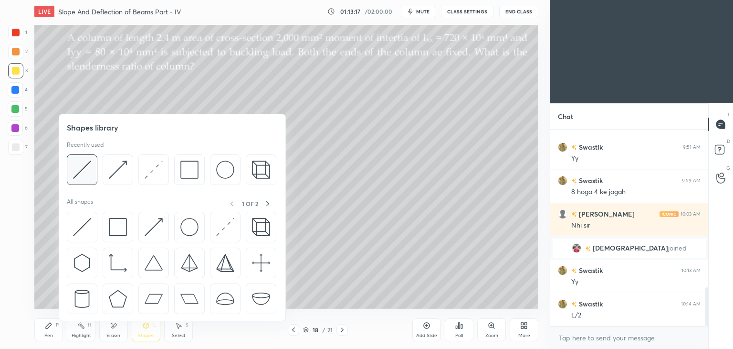
click at [80, 165] on img at bounding box center [82, 169] width 18 height 18
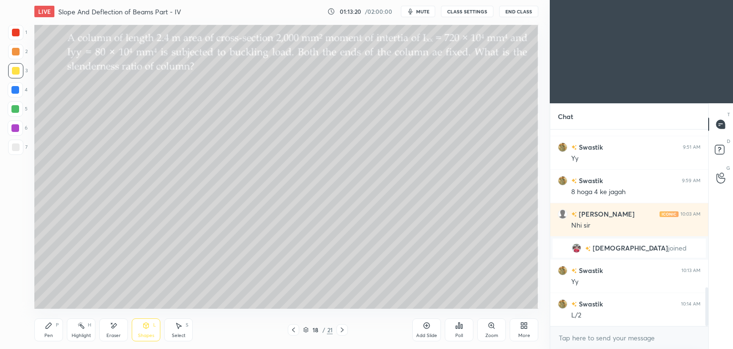
click at [51, 329] on div "Pen P" at bounding box center [48, 329] width 29 height 23
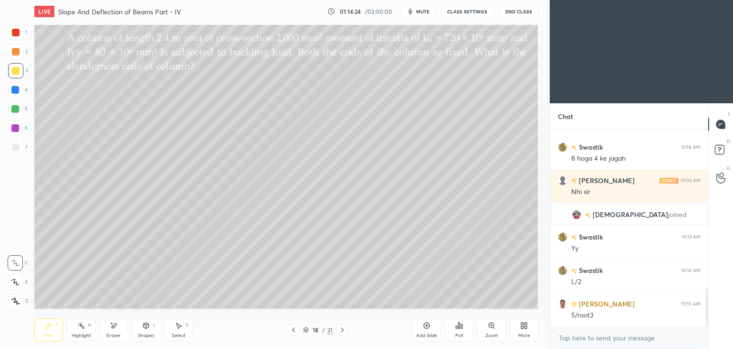
click at [145, 331] on div "Shapes L" at bounding box center [146, 329] width 29 height 23
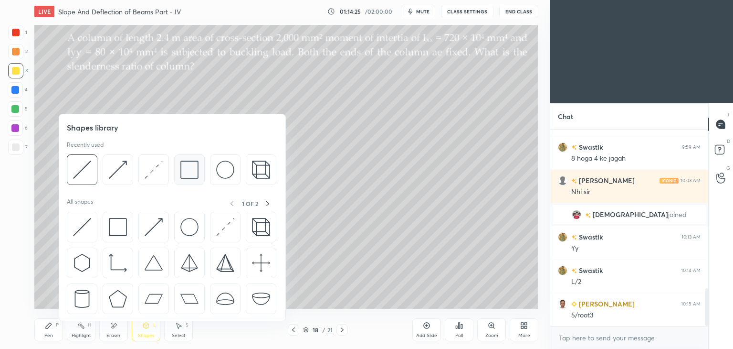
click at [181, 174] on img at bounding box center [189, 169] width 18 height 18
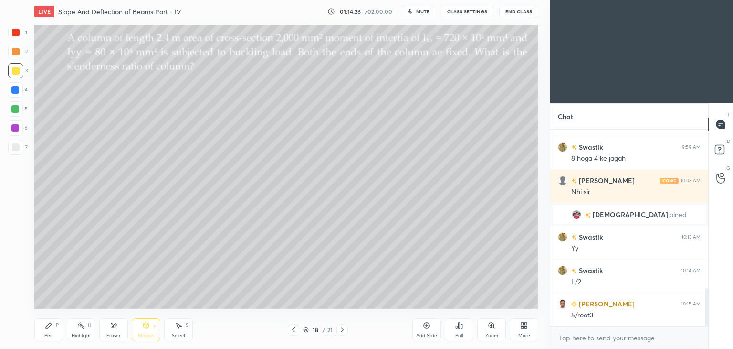
click at [15, 148] on div at bounding box center [16, 147] width 8 height 8
click at [38, 332] on div "Pen P" at bounding box center [48, 329] width 29 height 23
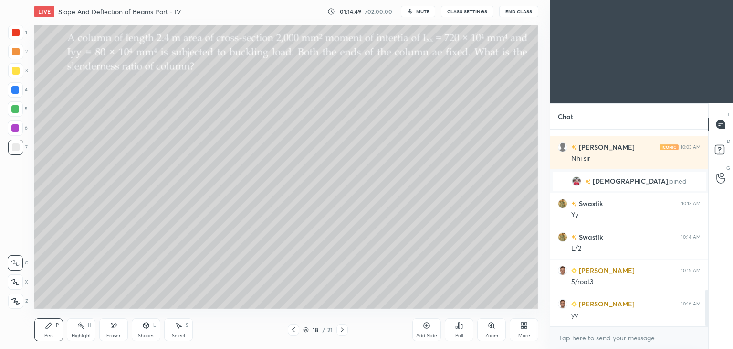
click at [339, 329] on icon at bounding box center [343, 330] width 8 height 8
click at [464, 329] on div "Poll" at bounding box center [459, 329] width 29 height 23
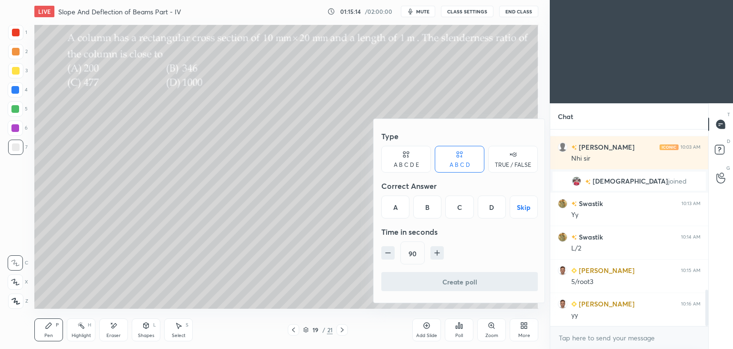
click at [331, 202] on div at bounding box center [366, 174] width 733 height 349
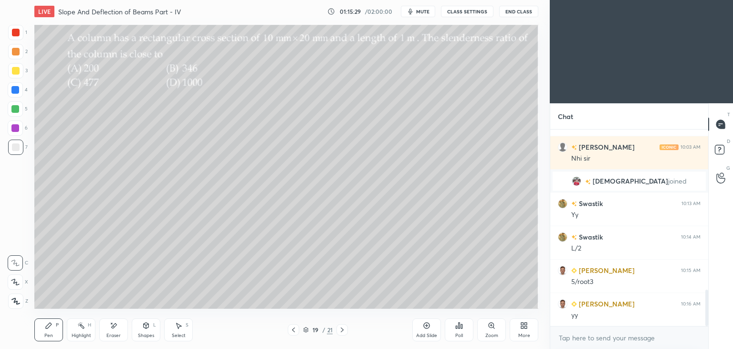
click at [455, 329] on div "Poll" at bounding box center [459, 329] width 29 height 23
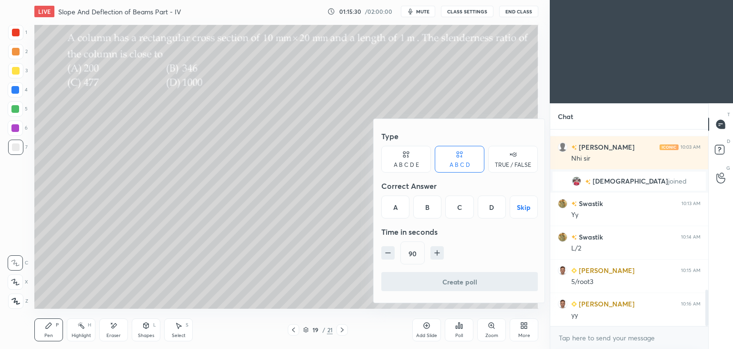
click at [432, 209] on div "B" at bounding box center [427, 206] width 28 height 23
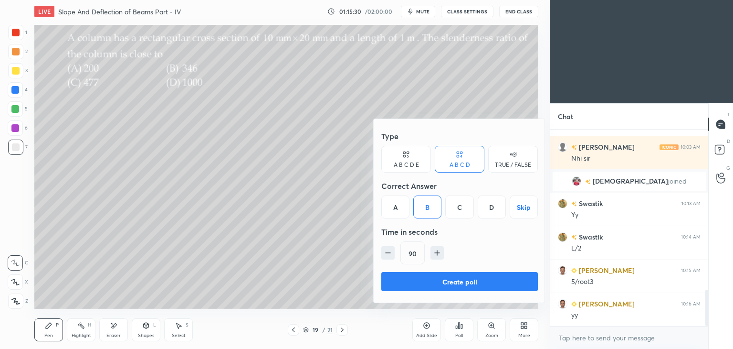
click at [458, 288] on button "Create poll" at bounding box center [459, 281] width 157 height 19
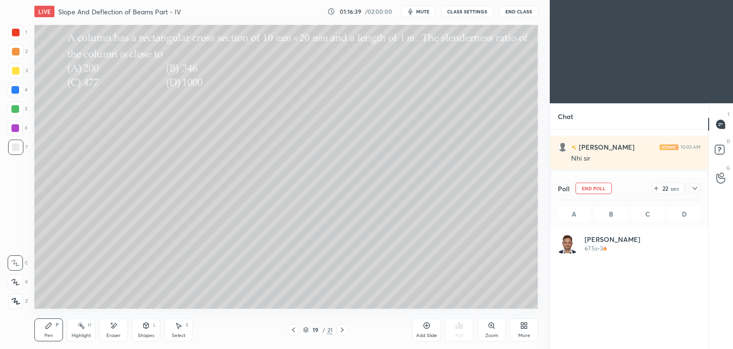
scroll to position [3, 3]
click at [17, 71] on div at bounding box center [16, 71] width 8 height 8
click at [147, 331] on div "Shapes L" at bounding box center [146, 329] width 29 height 23
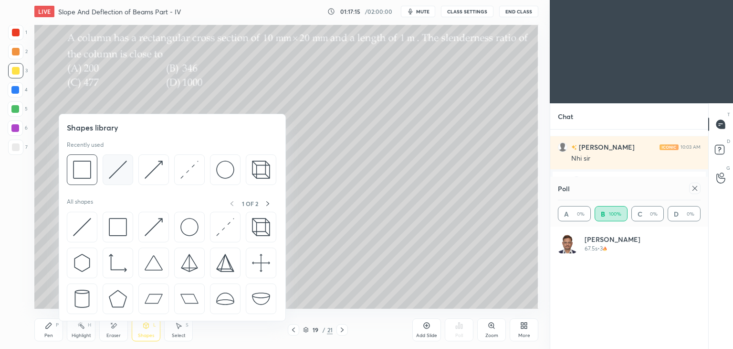
click at [113, 172] on img at bounding box center [118, 169] width 18 height 18
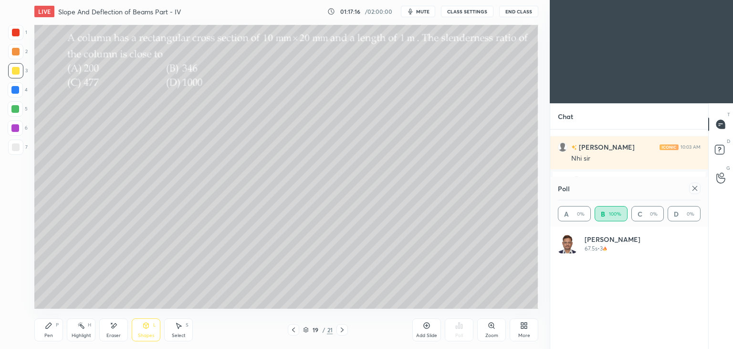
click at [22, 149] on div at bounding box center [15, 146] width 15 height 15
click at [50, 328] on icon at bounding box center [49, 325] width 8 height 8
click at [15, 71] on div at bounding box center [16, 71] width 8 height 8
click at [697, 186] on icon at bounding box center [695, 188] width 8 height 8
type textarea "x"
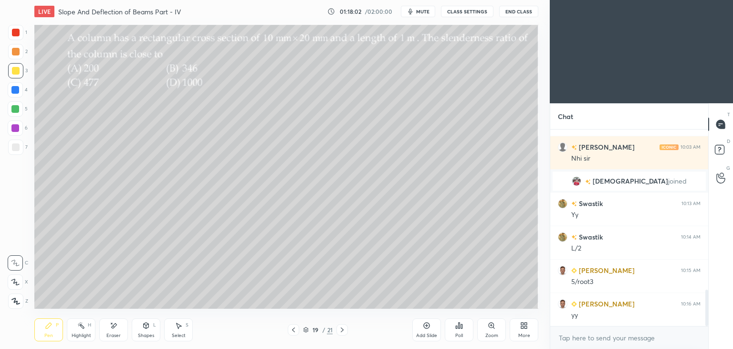
scroll to position [900, 0]
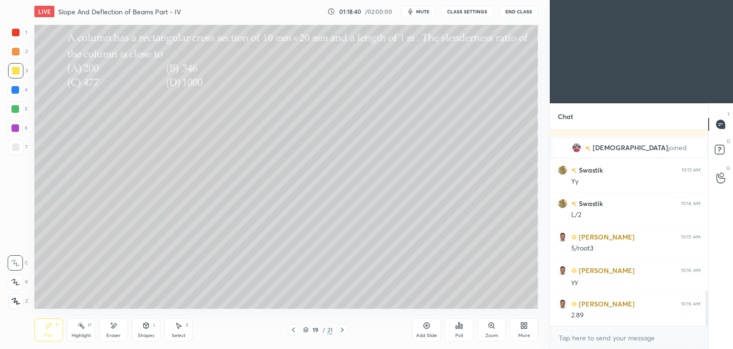
click at [17, 33] on div at bounding box center [16, 33] width 8 height 8
click at [341, 329] on icon at bounding box center [343, 330] width 8 height 8
click at [118, 324] on div "Eraser" at bounding box center [113, 329] width 29 height 23
click at [52, 328] on icon at bounding box center [49, 325] width 8 height 8
click at [13, 74] on div at bounding box center [16, 71] width 8 height 8
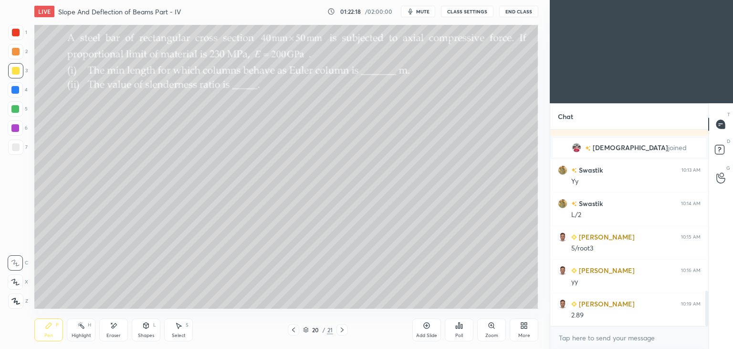
click at [118, 331] on div "Eraser" at bounding box center [113, 329] width 29 height 23
click at [187, 333] on div "Select S" at bounding box center [178, 329] width 29 height 23
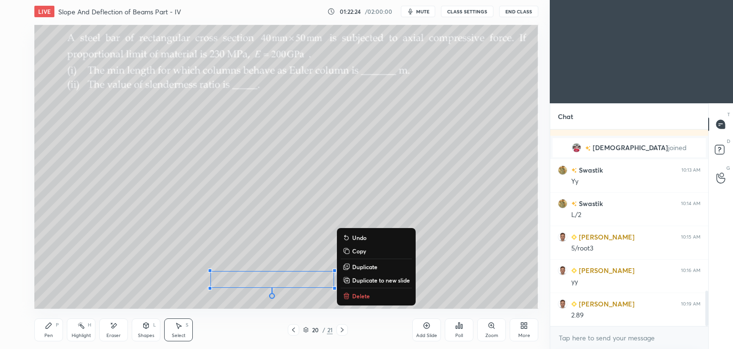
click at [51, 335] on div "Pen" at bounding box center [48, 335] width 9 height 5
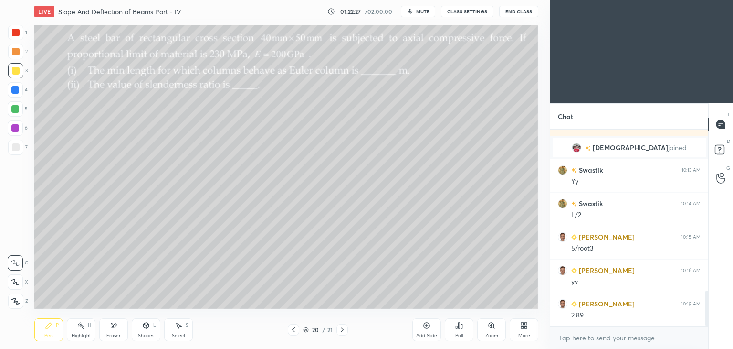
click at [141, 329] on div "Shapes L" at bounding box center [146, 329] width 29 height 23
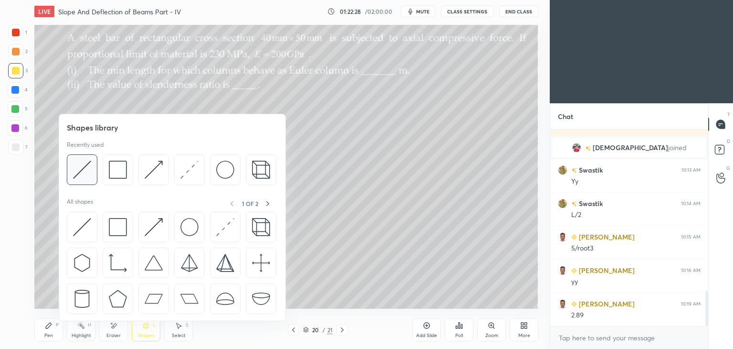
click at [84, 168] on img at bounding box center [82, 169] width 18 height 18
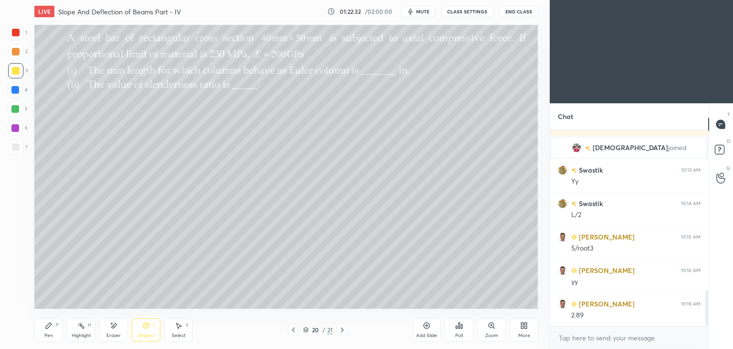
click at [42, 329] on div "Pen P" at bounding box center [48, 329] width 29 height 23
click at [176, 328] on icon at bounding box center [179, 325] width 8 height 8
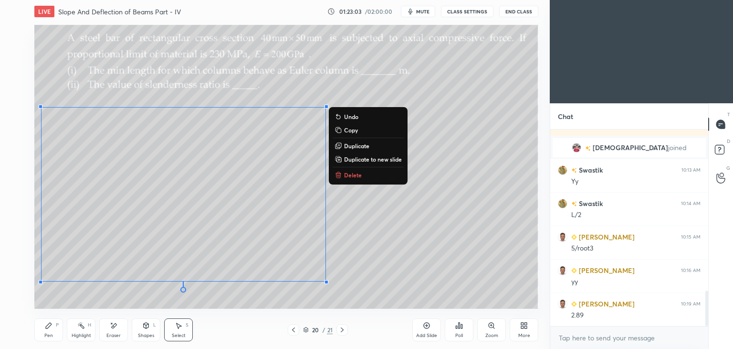
click at [52, 330] on div "Pen P" at bounding box center [48, 329] width 29 height 23
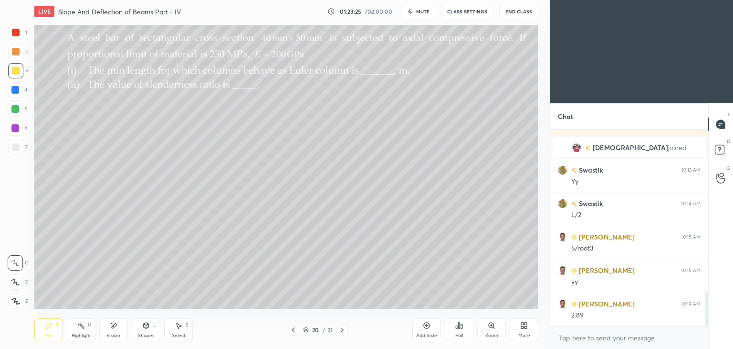
click at [186, 331] on div "Select S" at bounding box center [178, 329] width 29 height 23
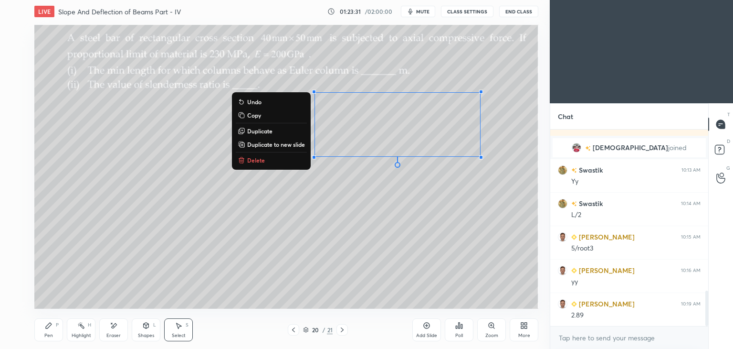
click at [52, 329] on icon at bounding box center [49, 325] width 8 height 8
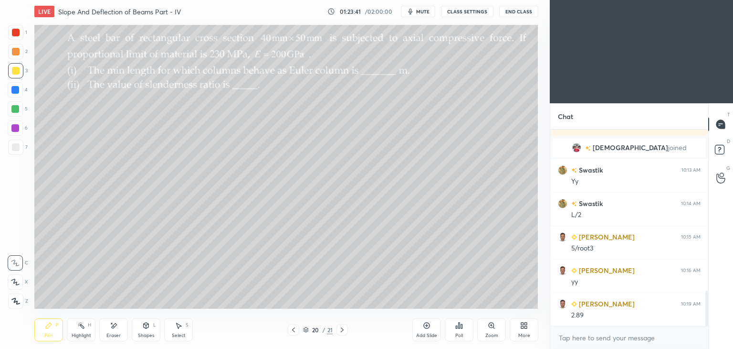
click at [145, 333] on div "Shapes" at bounding box center [146, 335] width 16 height 5
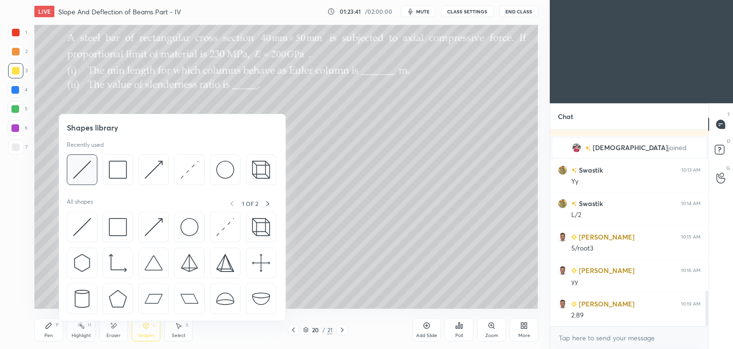
click at [79, 176] on img at bounding box center [82, 169] width 18 height 18
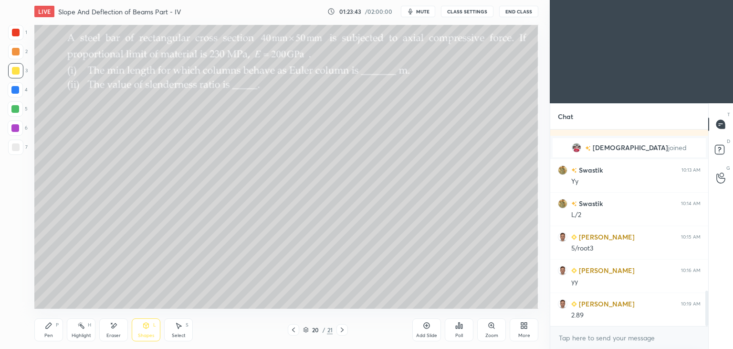
click at [57, 329] on div "Pen P" at bounding box center [48, 329] width 29 height 23
click at [148, 328] on icon at bounding box center [146, 325] width 8 height 8
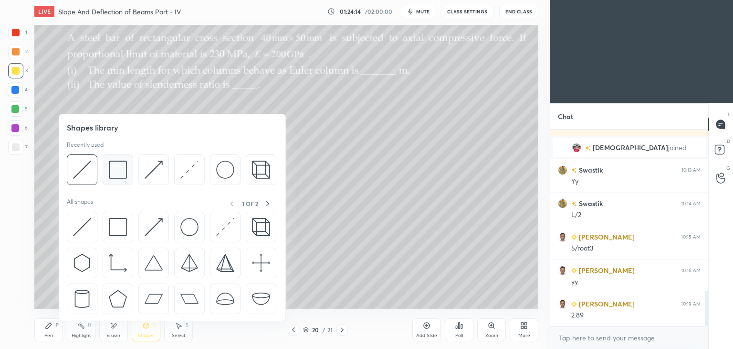
click at [115, 169] on img at bounding box center [118, 169] width 18 height 18
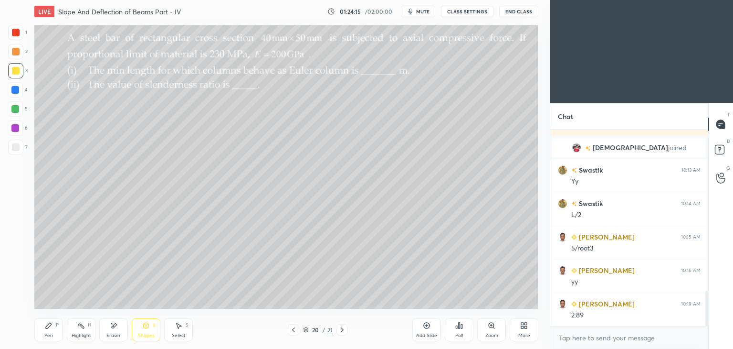
click at [13, 147] on div at bounding box center [16, 147] width 8 height 8
click at [44, 326] on div "Pen P" at bounding box center [48, 329] width 29 height 23
click at [344, 332] on icon at bounding box center [343, 330] width 8 height 8
click at [456, 333] on div "Poll" at bounding box center [459, 335] width 8 height 5
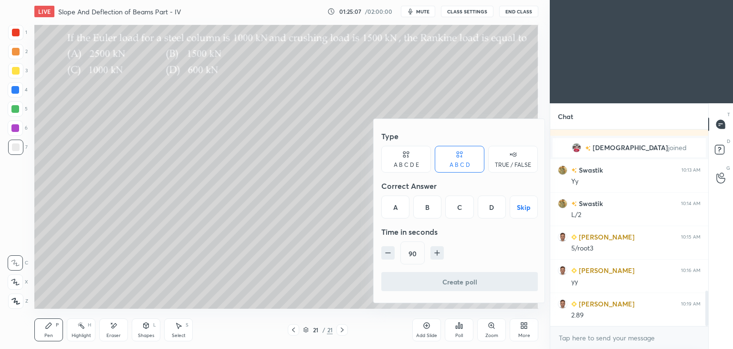
click at [493, 210] on div "D" at bounding box center [492, 206] width 28 height 23
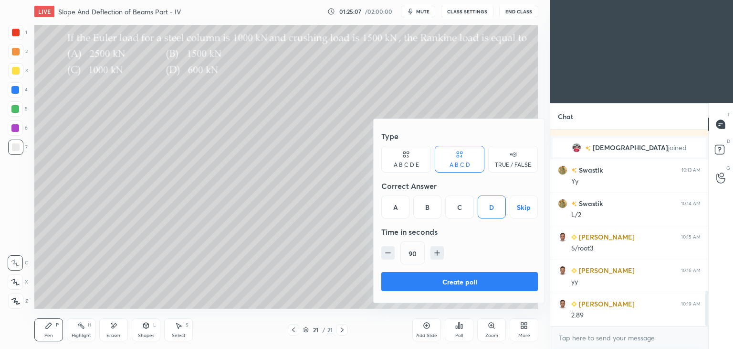
click at [388, 251] on icon "button" at bounding box center [388, 253] width 10 height 10
click at [387, 254] on icon "button" at bounding box center [388, 253] width 10 height 10
type input "60"
click at [458, 284] on button "Create poll" at bounding box center [459, 281] width 157 height 19
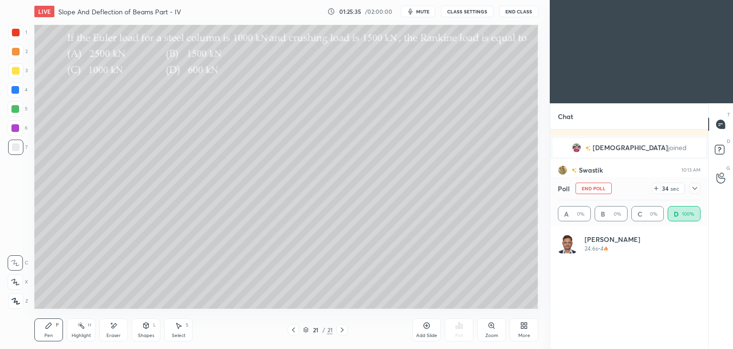
scroll to position [112, 140]
click at [696, 190] on icon at bounding box center [695, 188] width 8 height 8
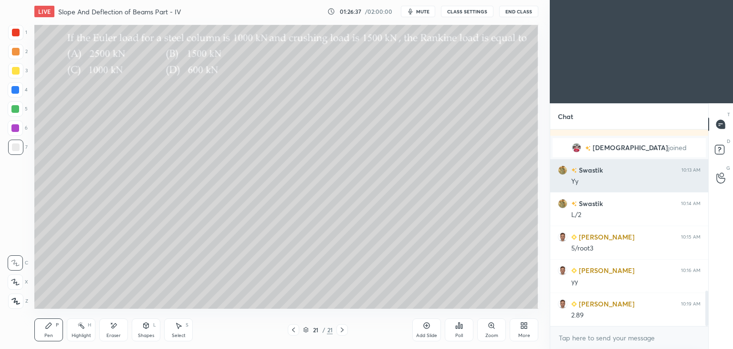
scroll to position [115, 155]
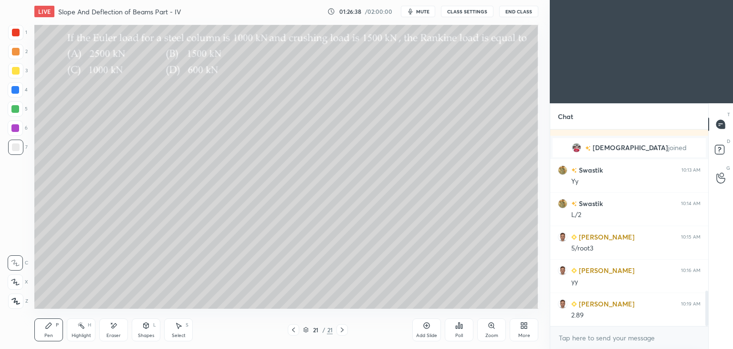
click at [17, 71] on div at bounding box center [16, 71] width 8 height 8
click at [12, 35] on div at bounding box center [16, 33] width 8 height 8
click at [292, 331] on icon at bounding box center [294, 330] width 8 height 8
click at [292, 329] on icon at bounding box center [294, 330] width 8 height 8
click at [291, 331] on icon at bounding box center [294, 330] width 8 height 8
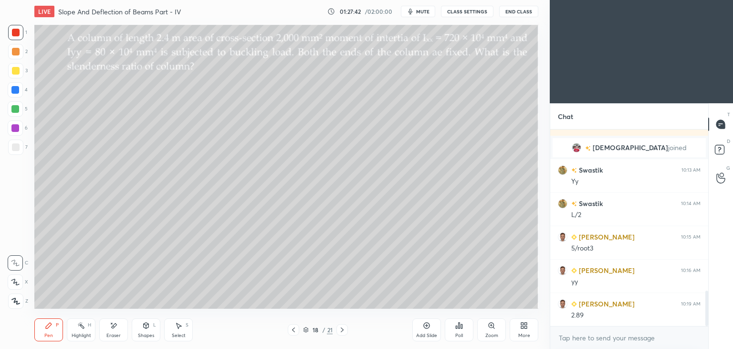
click at [294, 330] on icon at bounding box center [293, 329] width 3 height 5
click at [293, 330] on icon at bounding box center [293, 329] width 3 height 5
click at [291, 333] on icon at bounding box center [294, 330] width 8 height 8
click at [293, 333] on icon at bounding box center [294, 330] width 8 height 8
click at [292, 331] on icon at bounding box center [294, 330] width 8 height 8
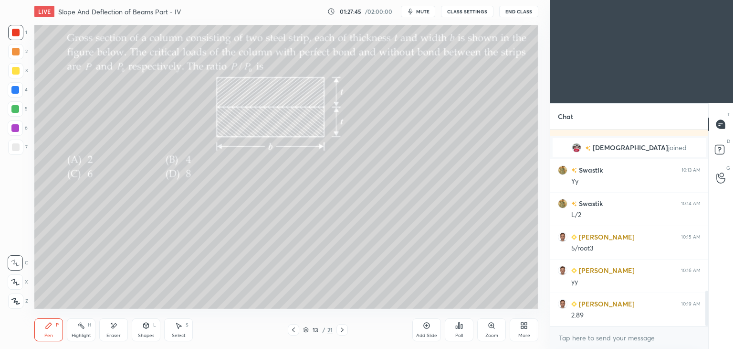
click at [292, 331] on icon at bounding box center [294, 330] width 8 height 8
click at [293, 327] on icon at bounding box center [294, 330] width 8 height 8
click at [293, 328] on icon at bounding box center [294, 330] width 8 height 8
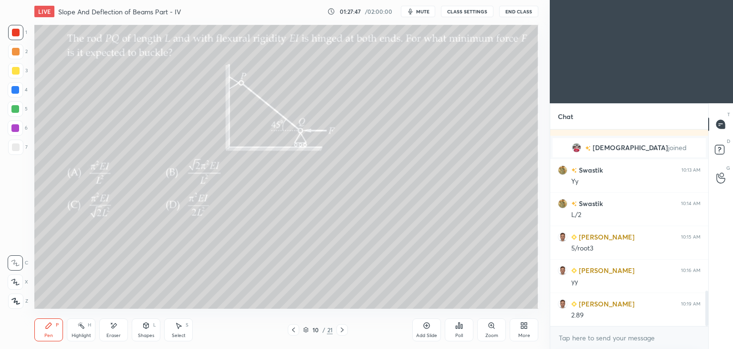
click at [292, 327] on icon at bounding box center [294, 330] width 8 height 8
click at [286, 327] on div "9 / 21" at bounding box center [317, 329] width 189 height 11
click at [293, 327] on icon at bounding box center [294, 330] width 8 height 8
click at [296, 326] on icon at bounding box center [294, 330] width 8 height 8
click at [296, 325] on div at bounding box center [293, 329] width 11 height 11
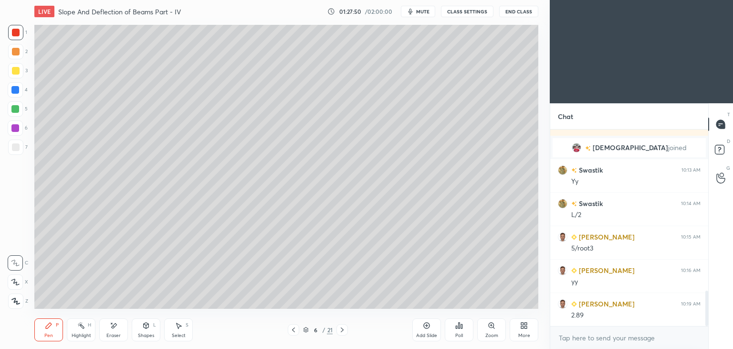
click at [298, 327] on div at bounding box center [293, 329] width 11 height 11
click at [299, 328] on div at bounding box center [293, 329] width 11 height 11
click at [302, 328] on div "4 / 21" at bounding box center [318, 329] width 60 height 11
click at [291, 331] on icon at bounding box center [294, 330] width 8 height 8
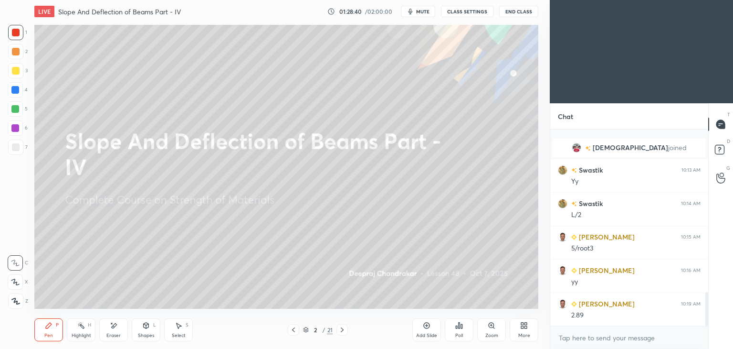
scroll to position [933, 0]
click at [183, 336] on div "Select" at bounding box center [179, 335] width 14 height 5
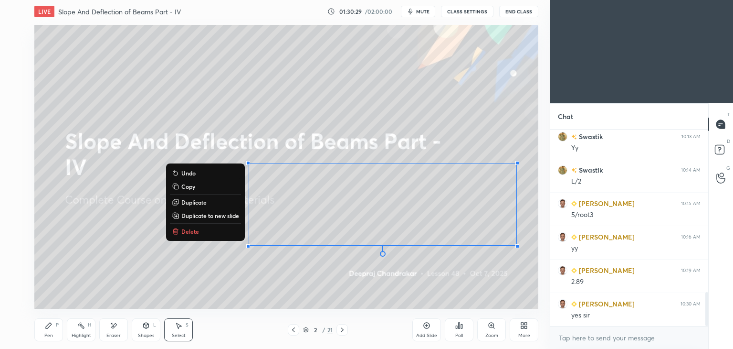
click at [204, 231] on button "Delete" at bounding box center [205, 230] width 71 height 11
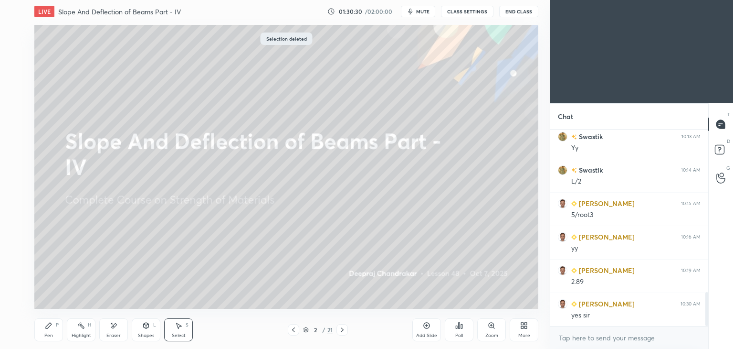
click at [45, 331] on div "Pen P" at bounding box center [48, 329] width 29 height 23
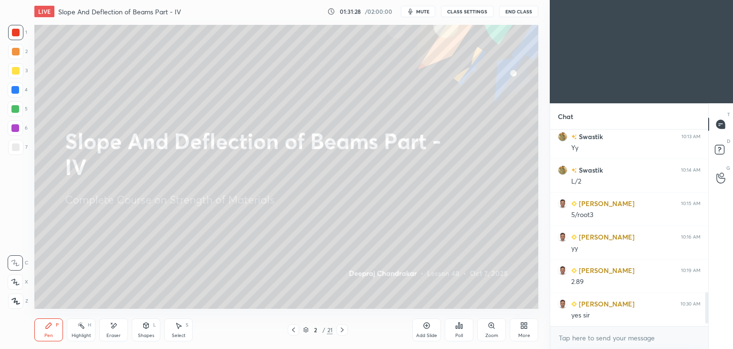
click at [521, 10] on button "End Class" at bounding box center [518, 11] width 39 height 11
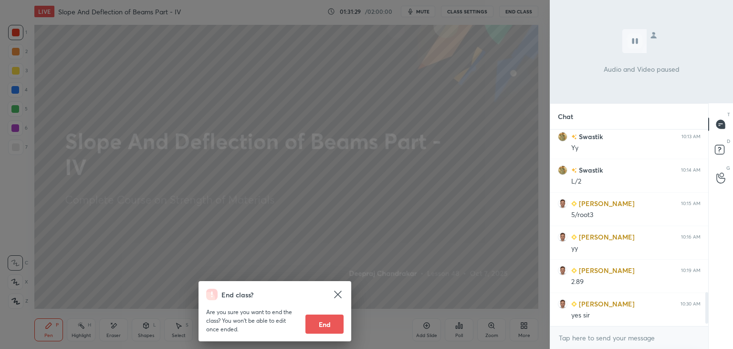
click at [327, 323] on button "End" at bounding box center [325, 323] width 38 height 19
type textarea "x"
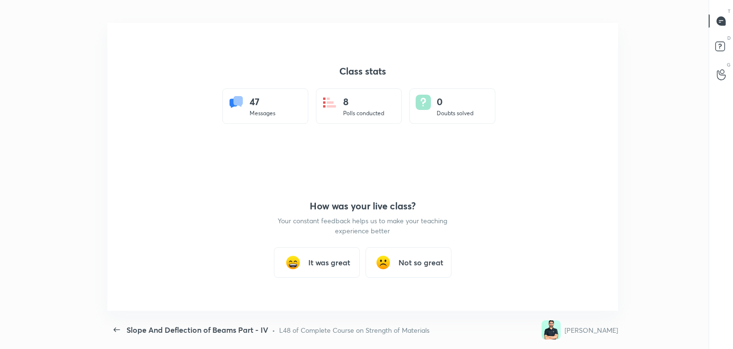
scroll to position [0, 0]
